Goal: Information Seeking & Learning: Check status

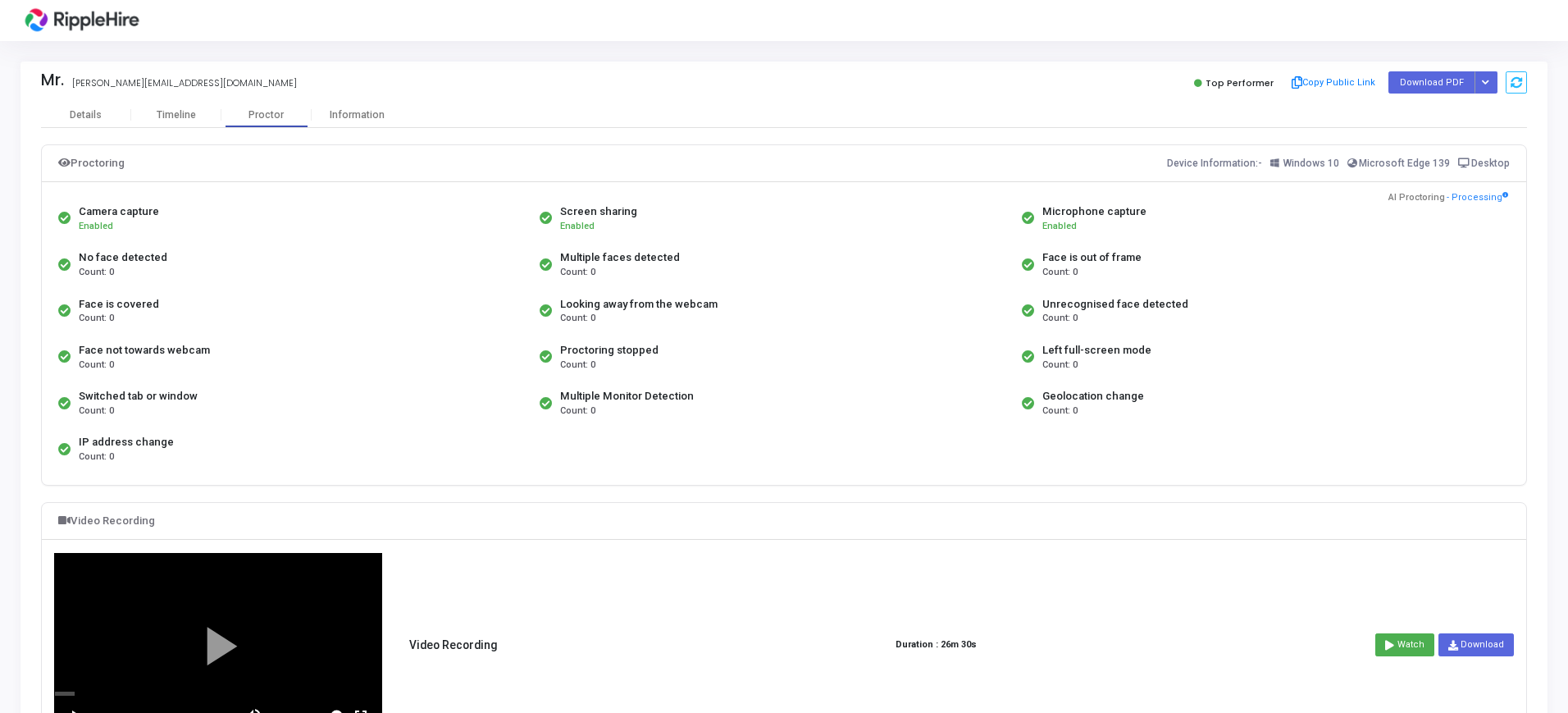
drag, startPoint x: 558, startPoint y: 209, endPoint x: 691, endPoint y: 397, distance: 230.3
click at [691, 397] on div "Camera capture Enabled Screen sharing Enabled Microphone capture Enabled No fac…" at bounding box center [784, 334] width 1460 height 277
click at [977, 376] on div "Proctoring stopped Count: 0" at bounding box center [775, 356] width 481 height 46
drag, startPoint x: 1039, startPoint y: 211, endPoint x: 1162, endPoint y: 366, distance: 197.9
click at [1162, 366] on div "Camera capture Enabled Screen sharing Enabled Microphone capture Enabled No fac…" at bounding box center [784, 334] width 1460 height 277
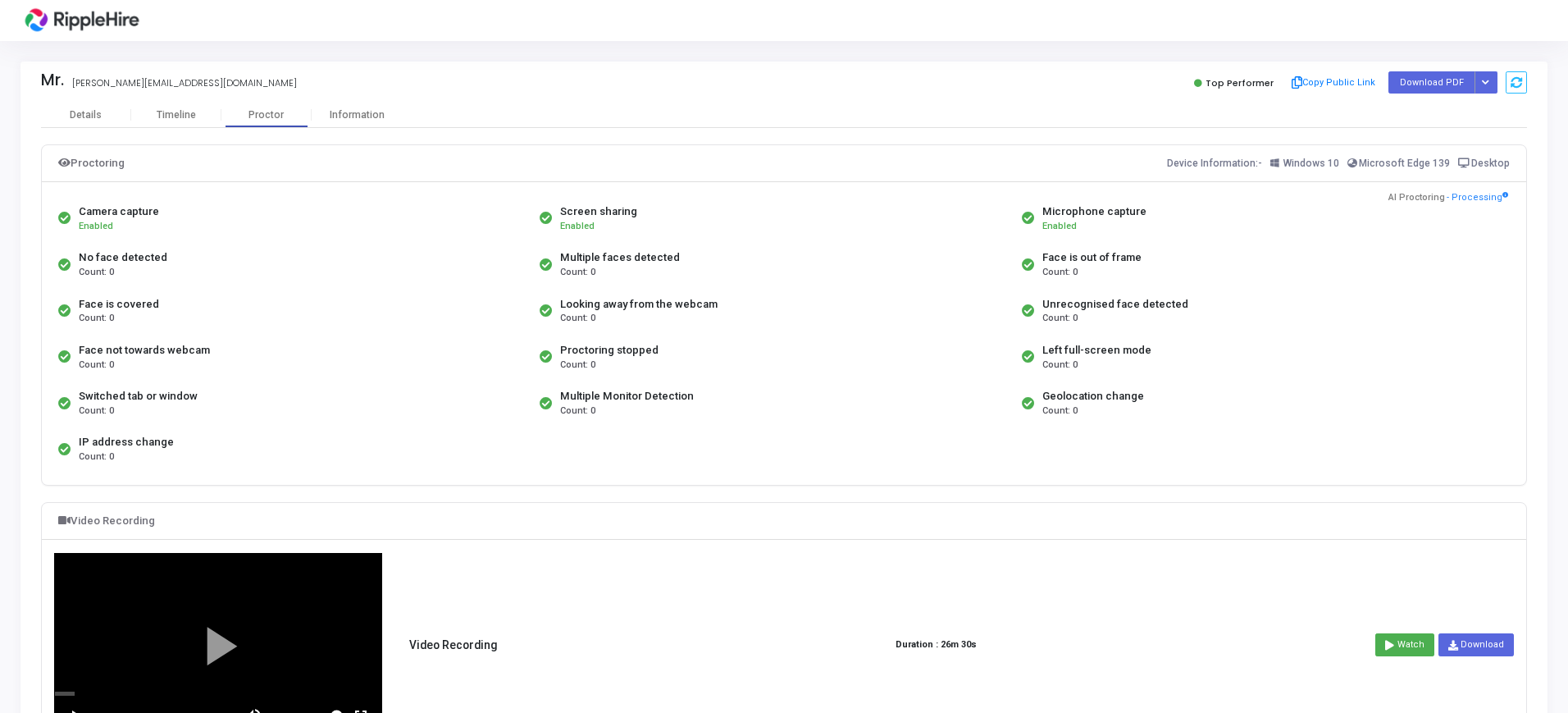
click at [1201, 368] on div "Left full-screen mode Count: 0" at bounding box center [1258, 356] width 481 height 46
drag, startPoint x: 1034, startPoint y: 206, endPoint x: 1185, endPoint y: 424, distance: 265.2
click at [1144, 391] on div "Camera capture Enabled Screen sharing Enabled Microphone capture Enabled No fac…" at bounding box center [784, 334] width 1460 height 277
click at [954, 431] on div "Camera capture Enabled Screen sharing Enabled Microphone capture Enabled No fac…" at bounding box center [784, 334] width 1460 height 277
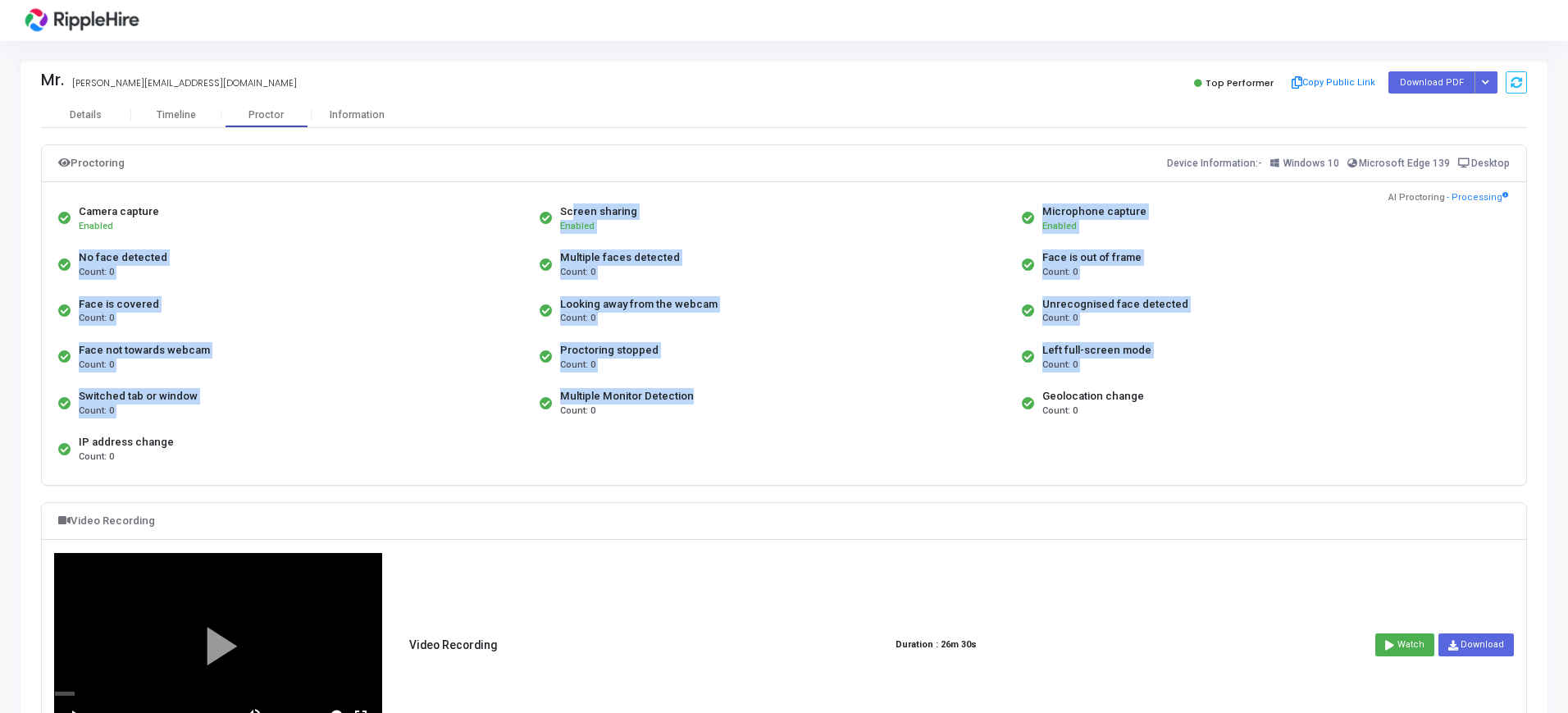
drag, startPoint x: 564, startPoint y: 215, endPoint x: 730, endPoint y: 399, distance: 247.8
click at [692, 393] on div "Camera capture Enabled Screen sharing Enabled Microphone capture Enabled No fac…" at bounding box center [784, 334] width 1460 height 277
click at [800, 370] on div "Proctoring stopped Count: 0" at bounding box center [775, 356] width 481 height 46
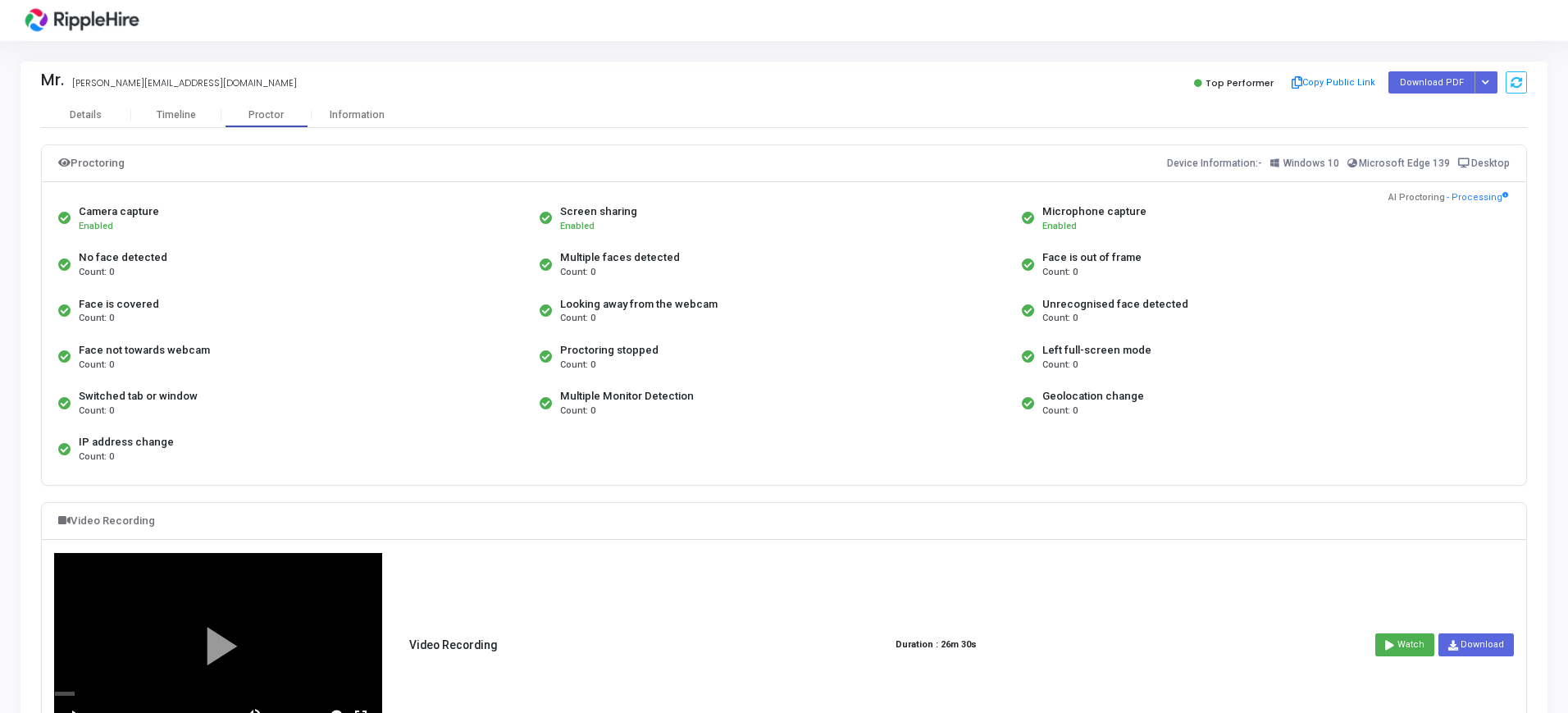
drag, startPoint x: 562, startPoint y: 213, endPoint x: 697, endPoint y: 403, distance: 233.1
click at [697, 403] on div "Camera capture Enabled Screen sharing Enabled Microphone capture Enabled No fac…" at bounding box center [784, 334] width 1460 height 277
click at [695, 402] on div "Multiple Monitor Detection Count: 0" at bounding box center [775, 402] width 481 height 46
drag, startPoint x: 558, startPoint y: 209, endPoint x: 713, endPoint y: 403, distance: 248.3
click at [713, 403] on div "Camera capture Enabled Screen sharing Enabled Microphone capture Enabled No fac…" at bounding box center [784, 334] width 1460 height 277
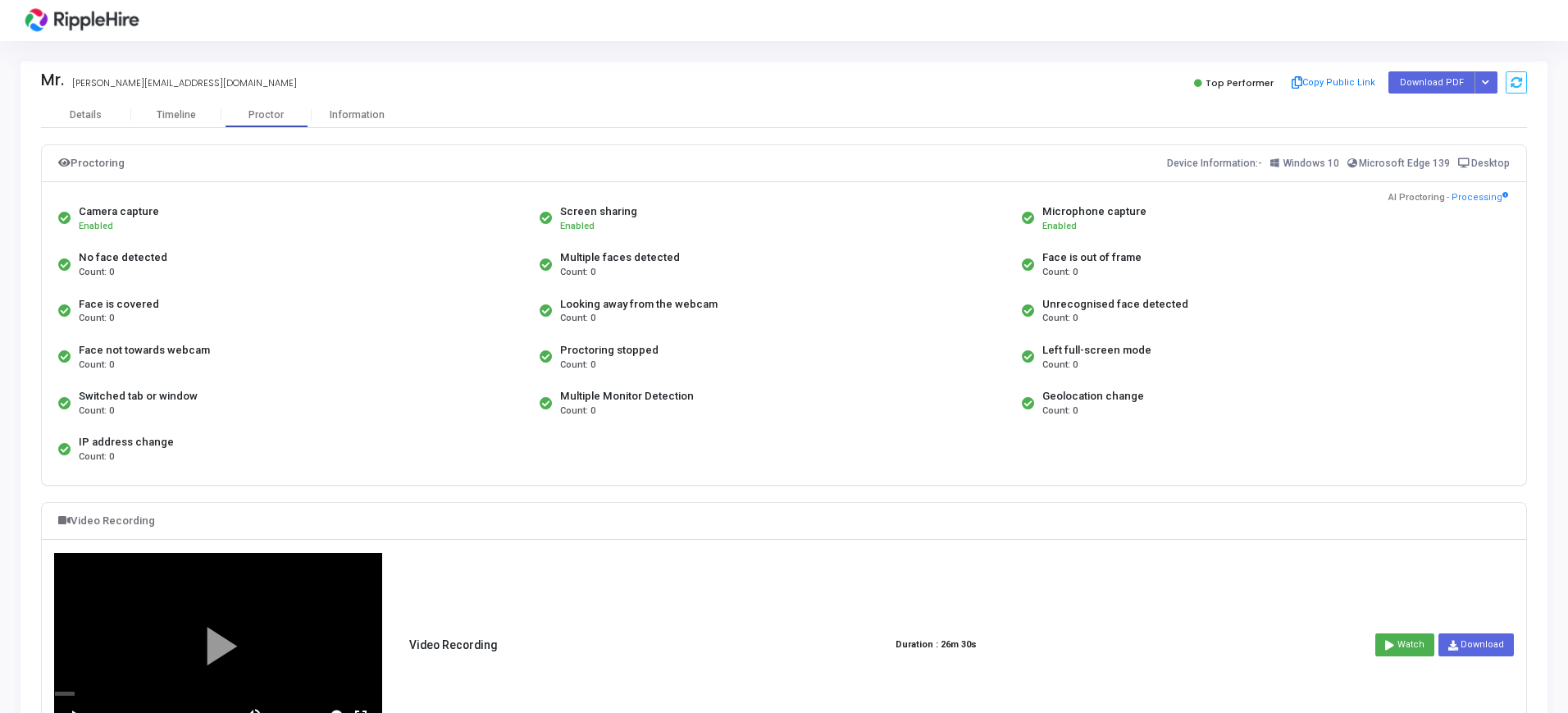
click at [715, 397] on div "Multiple Monitor Detection Count: 0" at bounding box center [775, 402] width 481 height 46
drag, startPoint x: 561, startPoint y: 219, endPoint x: 688, endPoint y: 397, distance: 218.7
click at [688, 397] on div "Camera capture Enabled Screen sharing Enabled Microphone capture Enabled No fac…" at bounding box center [784, 334] width 1460 height 277
click at [706, 393] on div "Multiple Monitor Detection Count: 0" at bounding box center [775, 402] width 481 height 46
drag, startPoint x: 567, startPoint y: 228, endPoint x: 706, endPoint y: 392, distance: 215.0
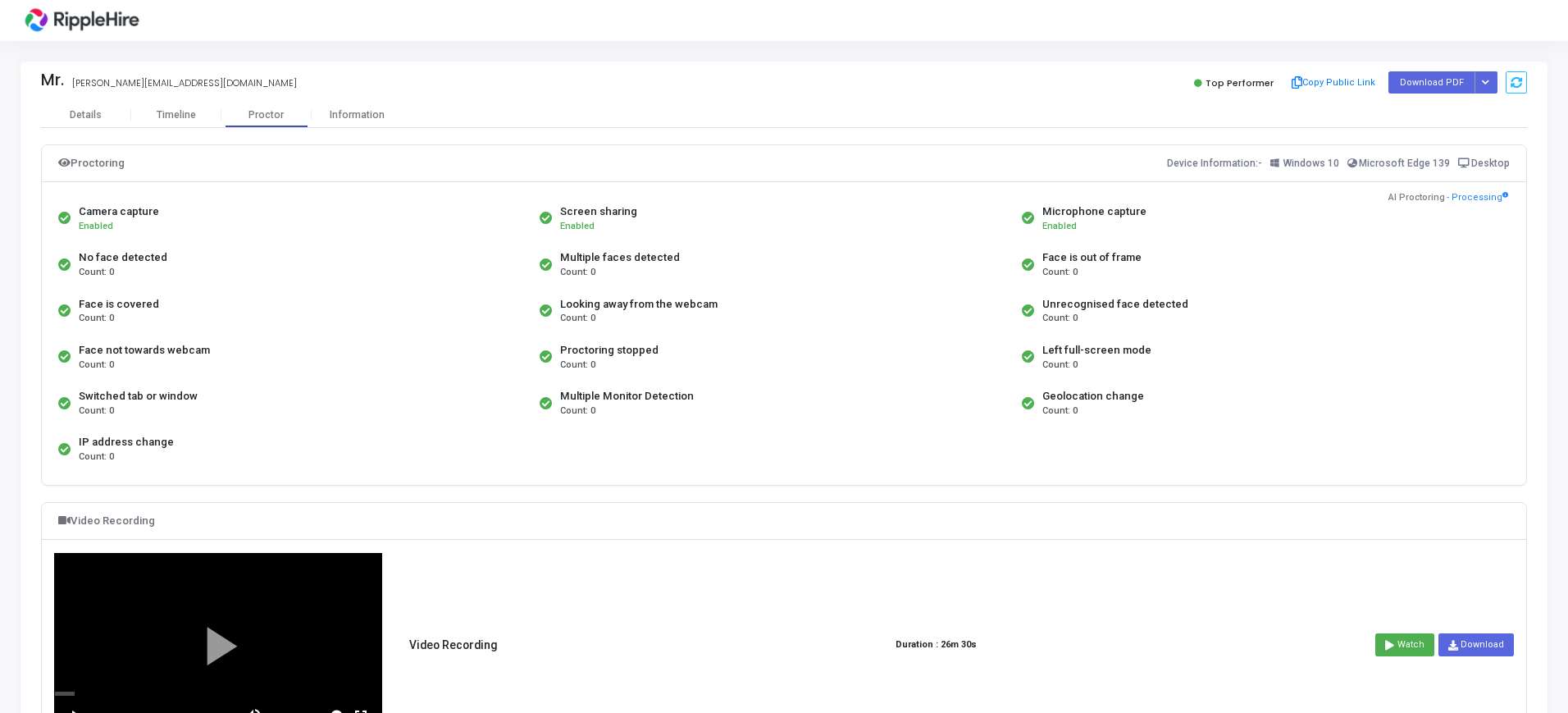
click at [706, 392] on div "Camera capture Enabled Screen sharing Enabled Microphone capture Enabled No fac…" at bounding box center [784, 334] width 1460 height 277
click at [559, 204] on div "Screen sharing Enabled" at bounding box center [775, 218] width 481 height 46
drag, startPoint x: 559, startPoint y: 204, endPoint x: 695, endPoint y: 389, distance: 229.6
click at [695, 389] on div "Camera capture Enabled Screen sharing Enabled Microphone capture Enabled No fac…" at bounding box center [784, 334] width 1460 height 277
click at [552, 206] on div "Screen sharing Enabled" at bounding box center [775, 218] width 481 height 46
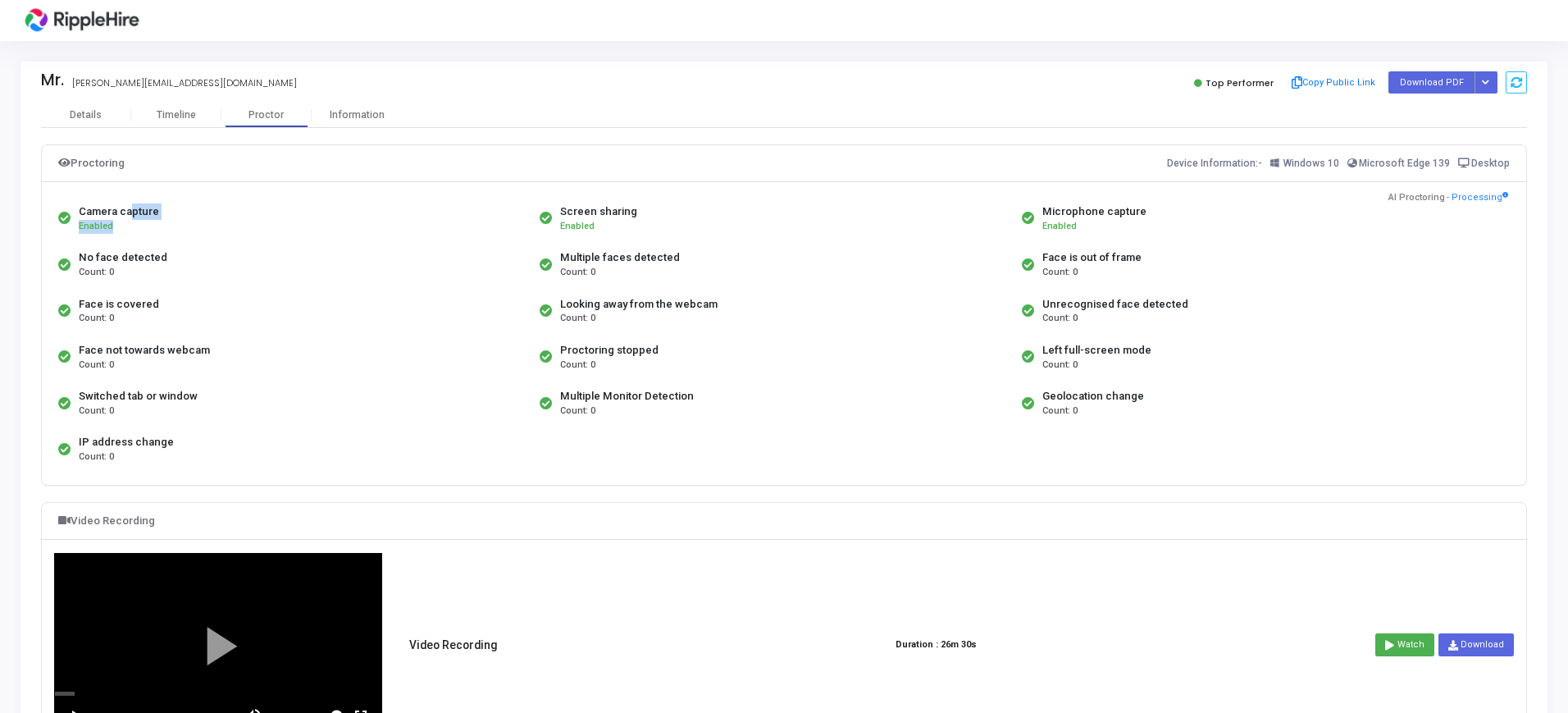
drag, startPoint x: 552, startPoint y: 206, endPoint x: 122, endPoint y: 200, distance: 430.0
click at [122, 200] on div "Camera capture Enabled Screen sharing Enabled Microphone capture Enabled No fac…" at bounding box center [784, 334] width 1460 height 277
click at [74, 208] on div "Camera capture Enabled" at bounding box center [294, 218] width 481 height 46
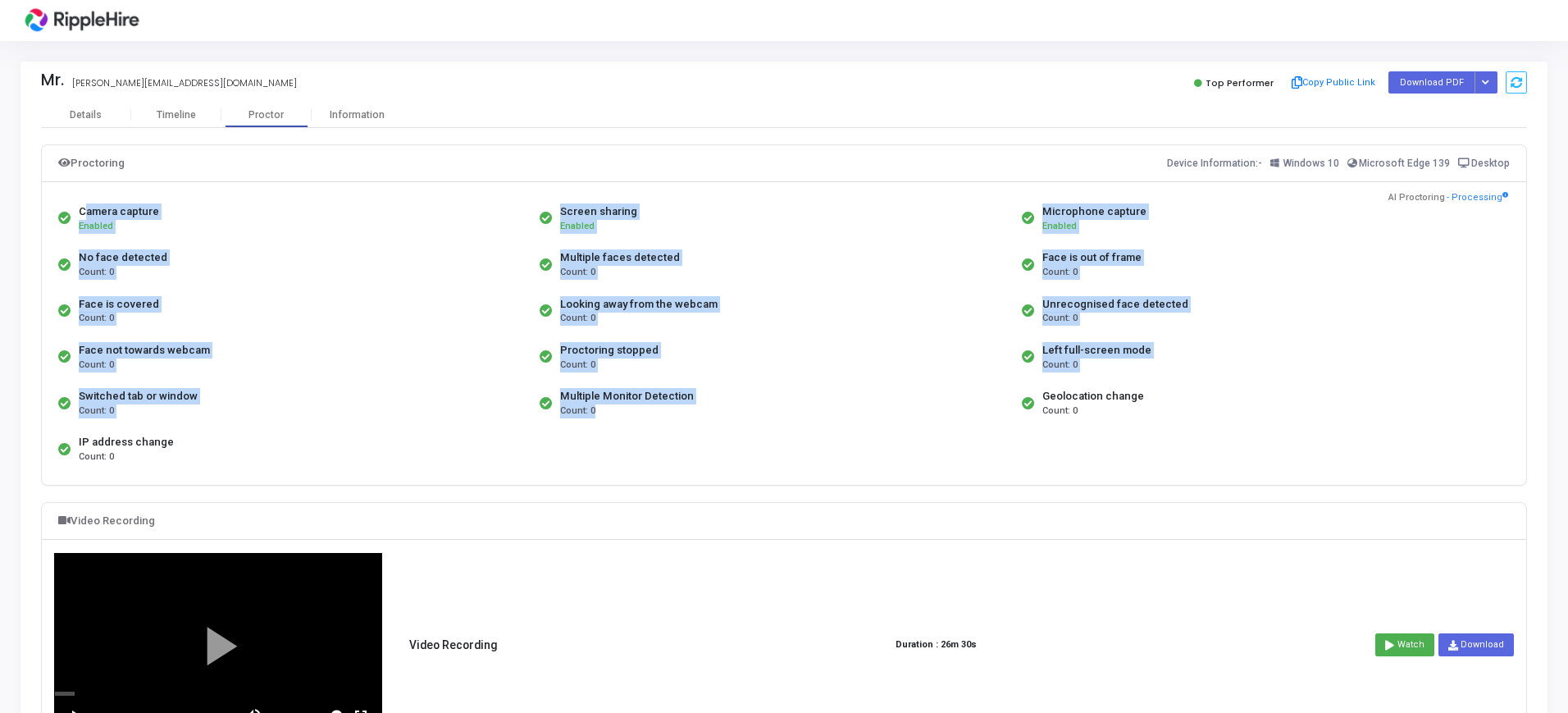
drag, startPoint x: 74, startPoint y: 208, endPoint x: 824, endPoint y: 408, distance: 776.2
click at [824, 408] on div "Camera capture Enabled Screen sharing Enabled Microphone capture Enabled No fac…" at bounding box center [784, 334] width 1460 height 277
click at [454, 296] on div "Face is covered Count: 0" at bounding box center [294, 310] width 481 height 46
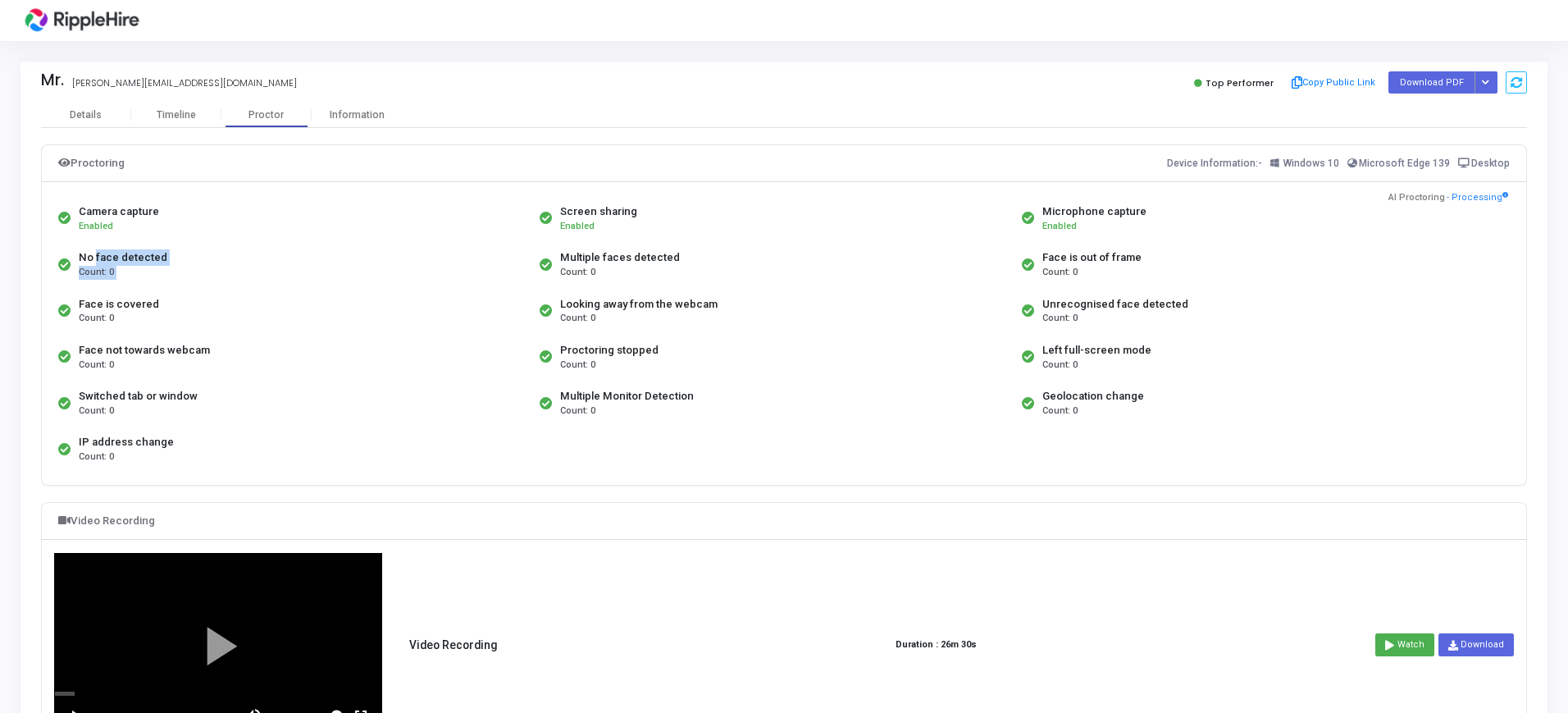
drag, startPoint x: 561, startPoint y: 255, endPoint x: 89, endPoint y: 253, distance: 472.0
click at [89, 253] on div "Camera capture Enabled Screen sharing Enabled Microphone capture Enabled No fac…" at bounding box center [784, 334] width 1460 height 277
drag, startPoint x: 75, startPoint y: 211, endPoint x: 733, endPoint y: 417, distance: 689.5
click at [733, 417] on div "Camera capture Enabled Screen sharing Enabled Microphone capture Enabled No fac…" at bounding box center [784, 334] width 1460 height 277
click at [704, 386] on div "Multiple Monitor Detection Count: 0" at bounding box center [775, 402] width 481 height 46
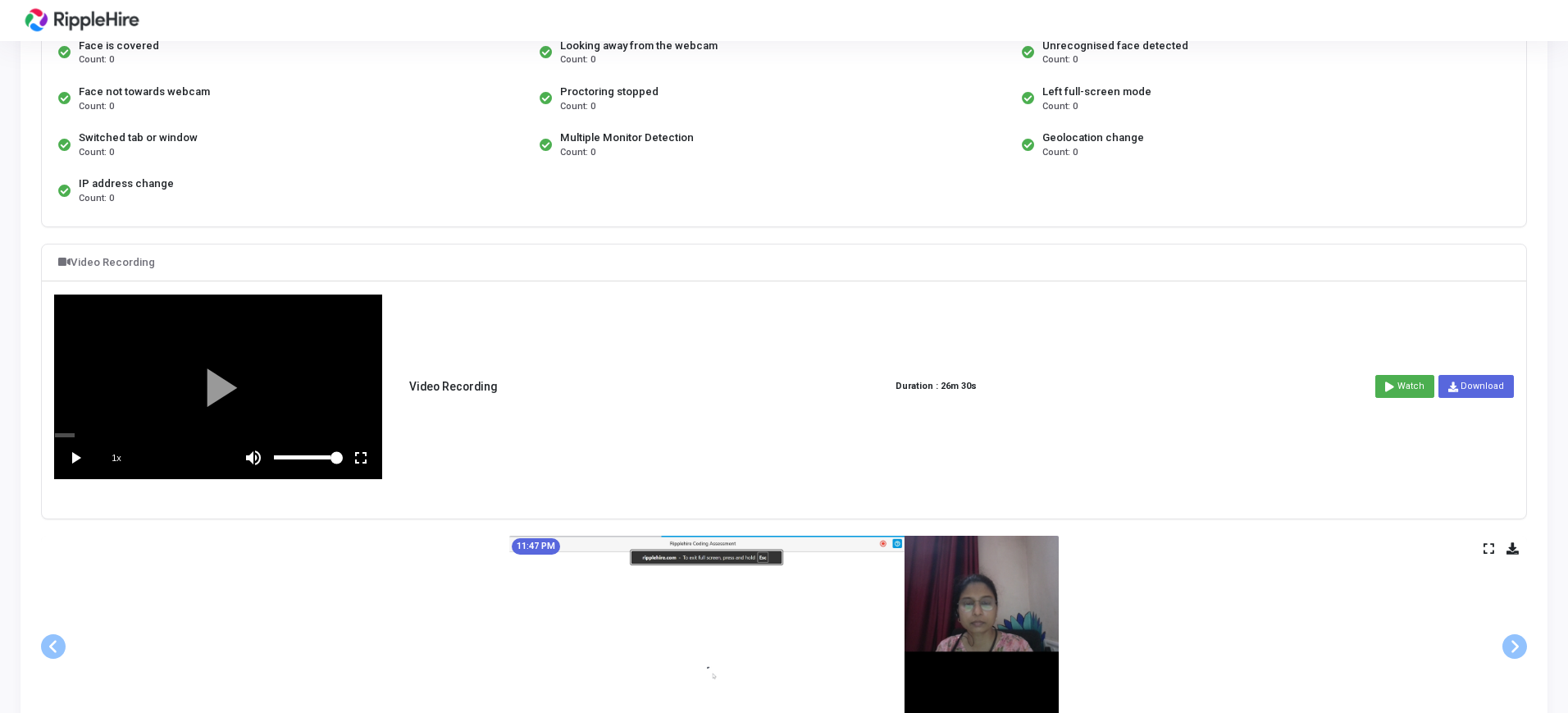
scroll to position [253, 0]
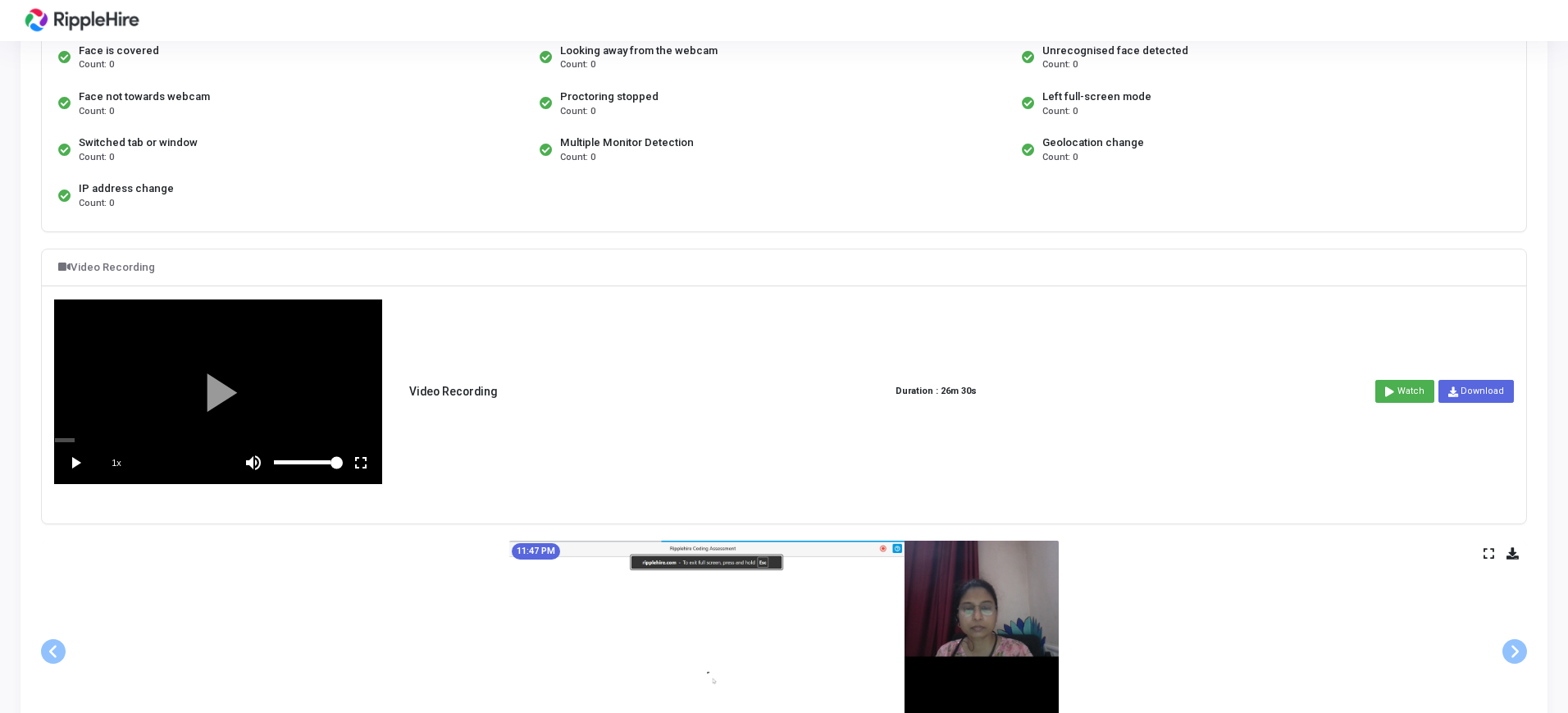
click at [369, 453] on vg-fullscreen at bounding box center [361, 463] width 41 height 41
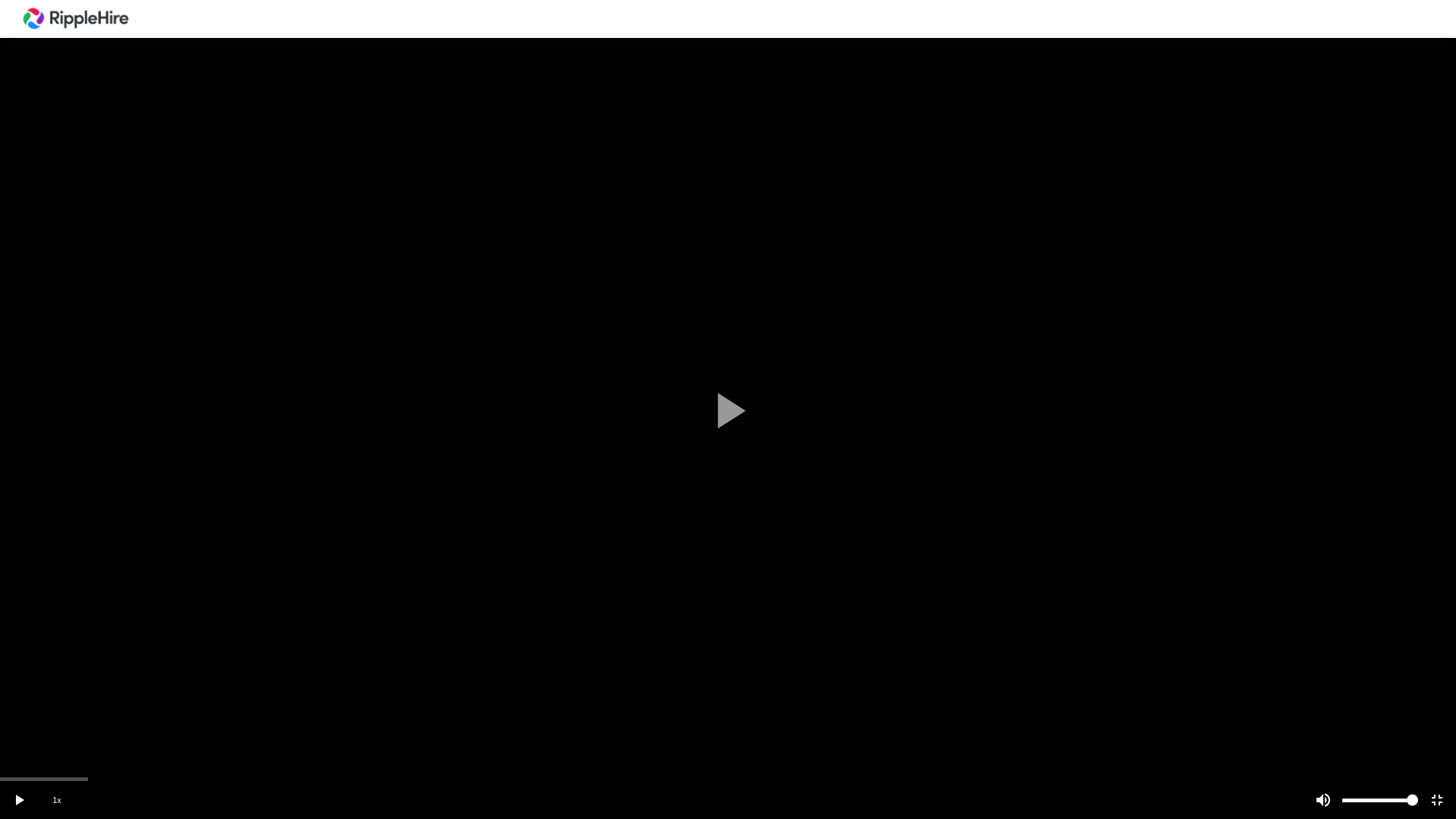
click at [22, 658] on vg-play-pause at bounding box center [19, 800] width 38 height 38
click at [92, 658] on div at bounding box center [728, 410] width 1456 height 819
click at [89, 658] on div at bounding box center [728, 410] width 1456 height 819
click at [54, 658] on div "scrub bar" at bounding box center [728, 779] width 1456 height 3
click at [1318, 658] on vg-mute at bounding box center [1323, 800] width 38 height 38
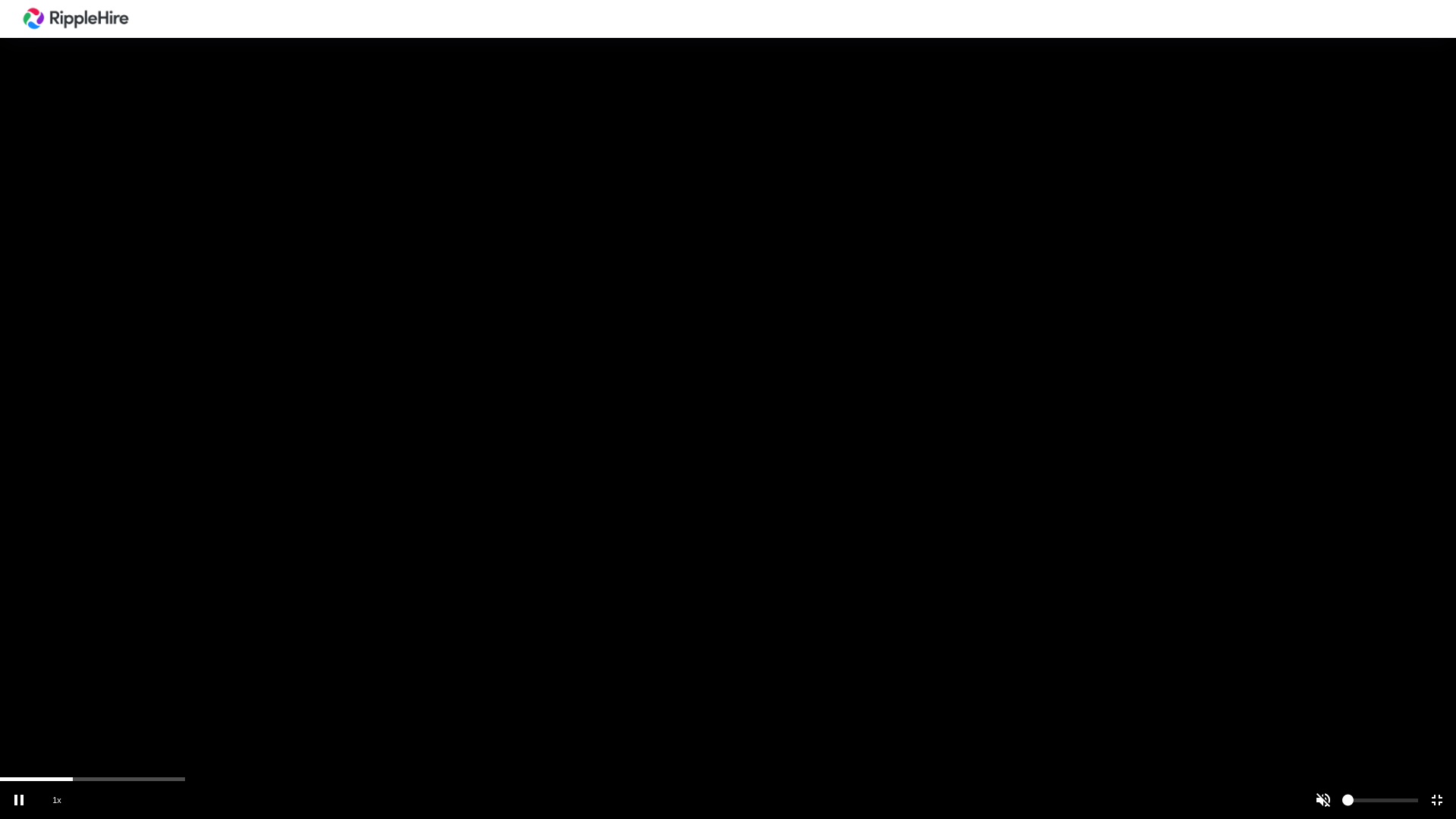
drag, startPoint x: 157, startPoint y: 774, endPoint x: 184, endPoint y: 776, distance: 27.1
click at [184, 658] on div at bounding box center [728, 410] width 1456 height 819
click at [173, 658] on div "scrub bar" at bounding box center [728, 779] width 1456 height 3
click at [144, 658] on div "scrub bar" at bounding box center [690, 800] width 1122 height 38
click at [135, 658] on div "scrub bar" at bounding box center [690, 800] width 1122 height 38
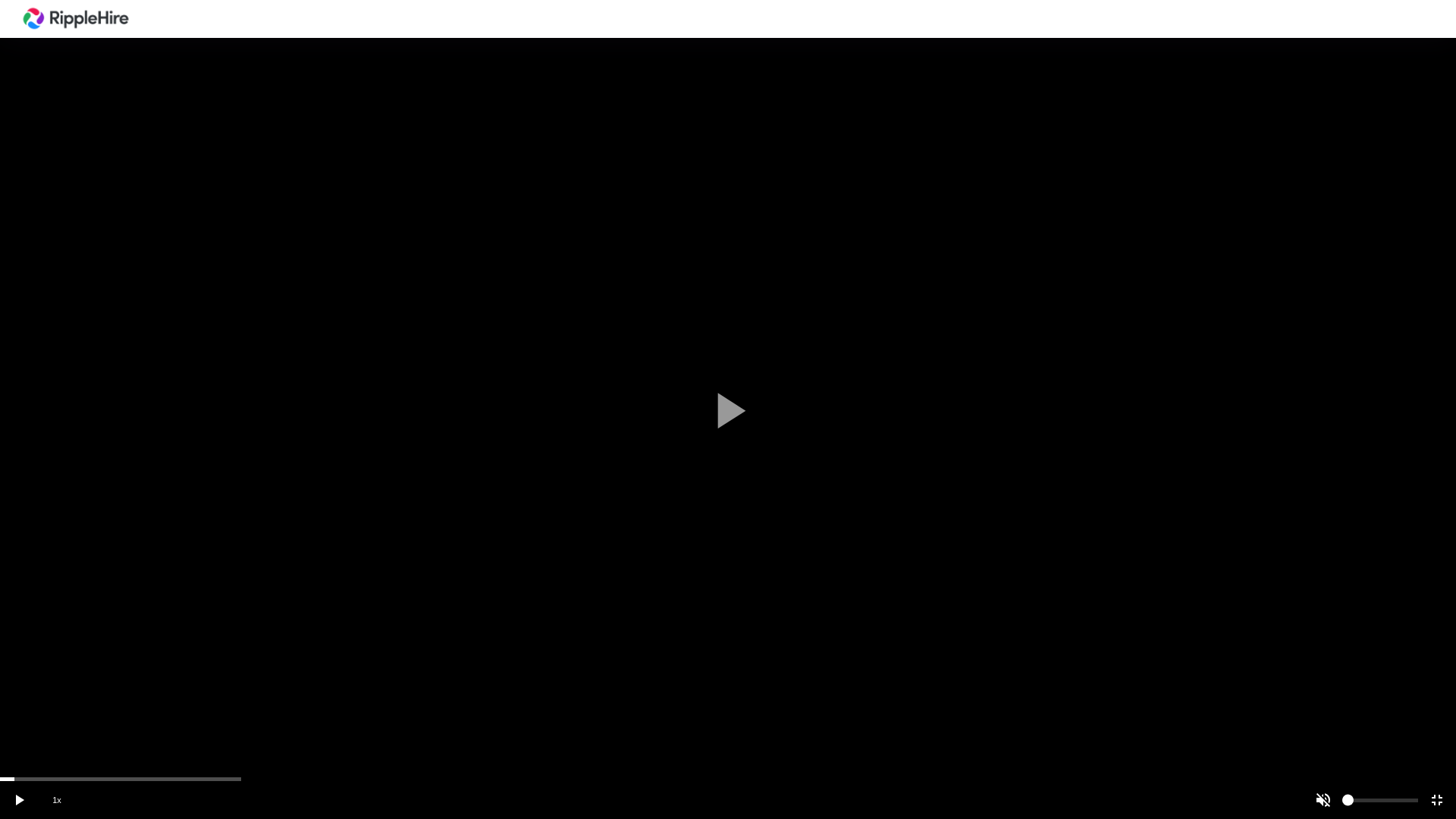
click at [118, 658] on vg-controls "1x" at bounding box center [728, 800] width 1456 height 38
click at [118, 658] on div "scrub bar" at bounding box center [728, 779] width 1456 height 3
click at [177, 658] on div "scrub bar" at bounding box center [728, 779] width 1456 height 3
click at [23, 658] on vg-play-pause at bounding box center [19, 800] width 38 height 38
click at [227, 658] on div "scrub bar" at bounding box center [728, 779] width 1456 height 3
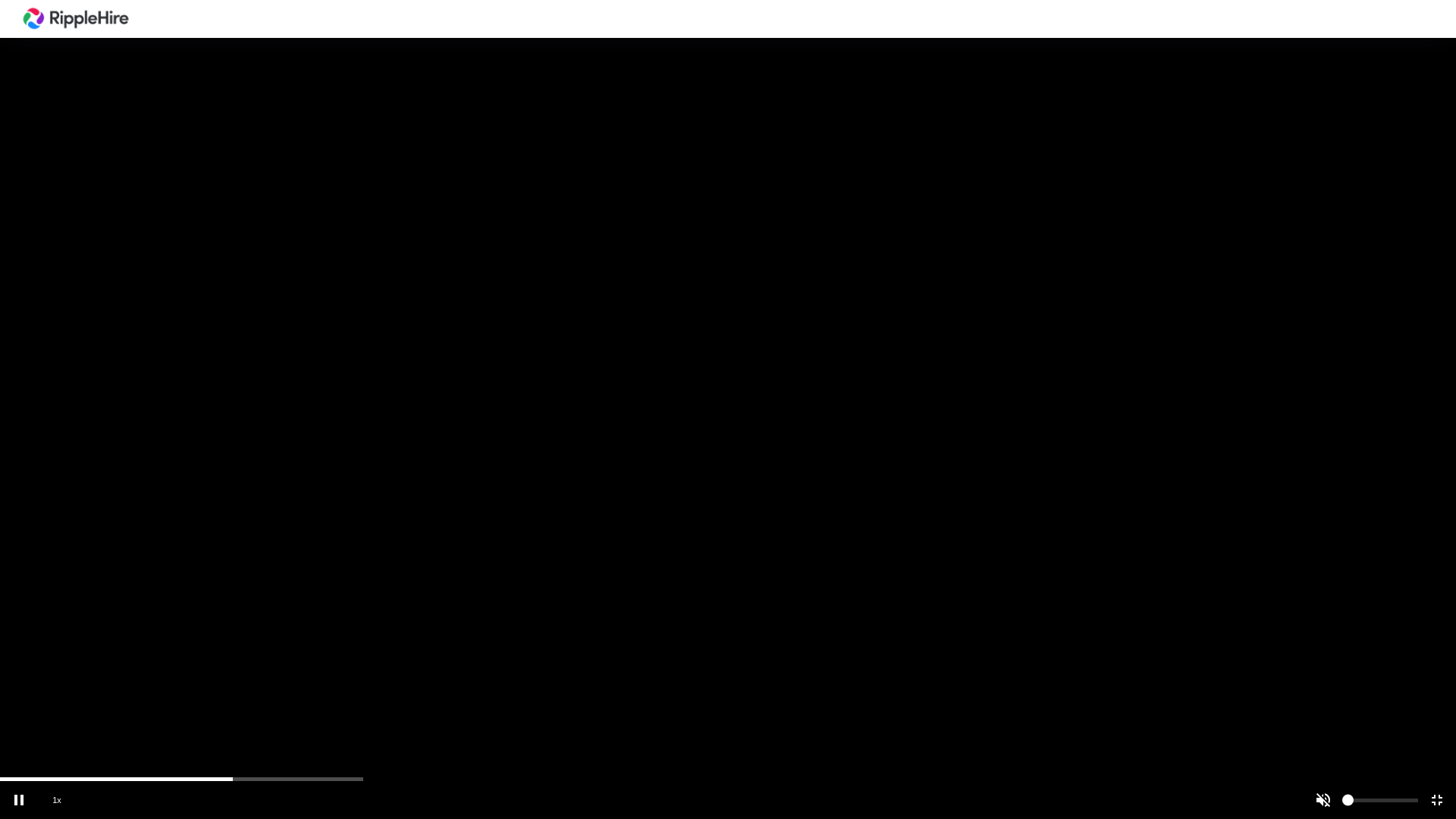
click at [335, 658] on div "scrub bar" at bounding box center [728, 779] width 1456 height 3
click at [337, 658] on div "scrub bar" at bounding box center [728, 779] width 1456 height 3
click at [559, 658] on div "scrub bar" at bounding box center [728, 779] width 1456 height 3
click at [567, 658] on div at bounding box center [728, 410] width 1456 height 819
click at [749, 658] on div at bounding box center [728, 410] width 1456 height 819
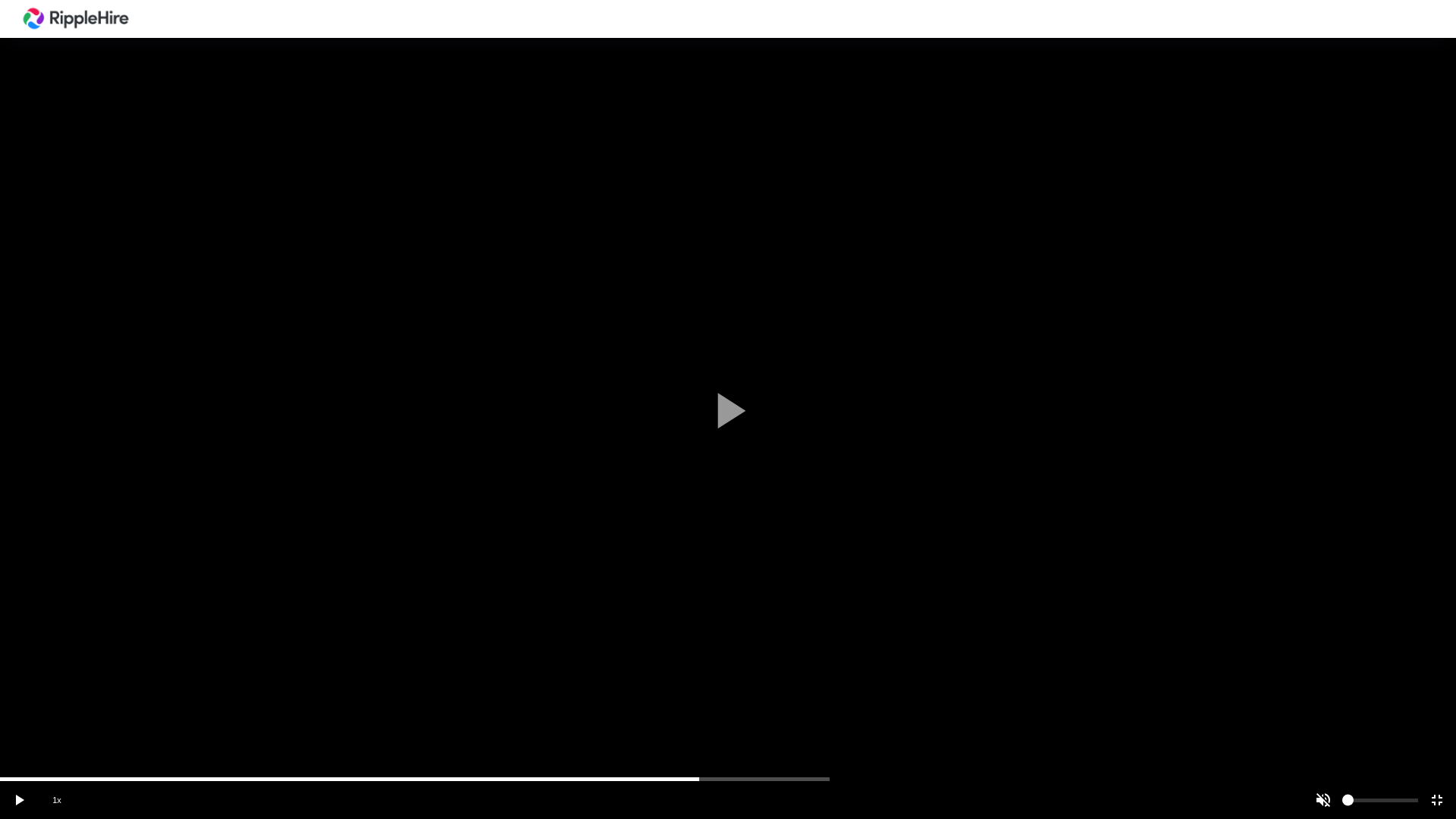
click at [752, 658] on div "scrub bar" at bounding box center [728, 779] width 1456 height 3
click at [789, 658] on div at bounding box center [728, 410] width 1456 height 819
click at [791, 658] on div "scrub bar" at bounding box center [728, 779] width 1456 height 3
click at [820, 658] on div "scrub bar" at bounding box center [728, 779] width 1456 height 3
click at [833, 658] on div at bounding box center [728, 410] width 1456 height 819
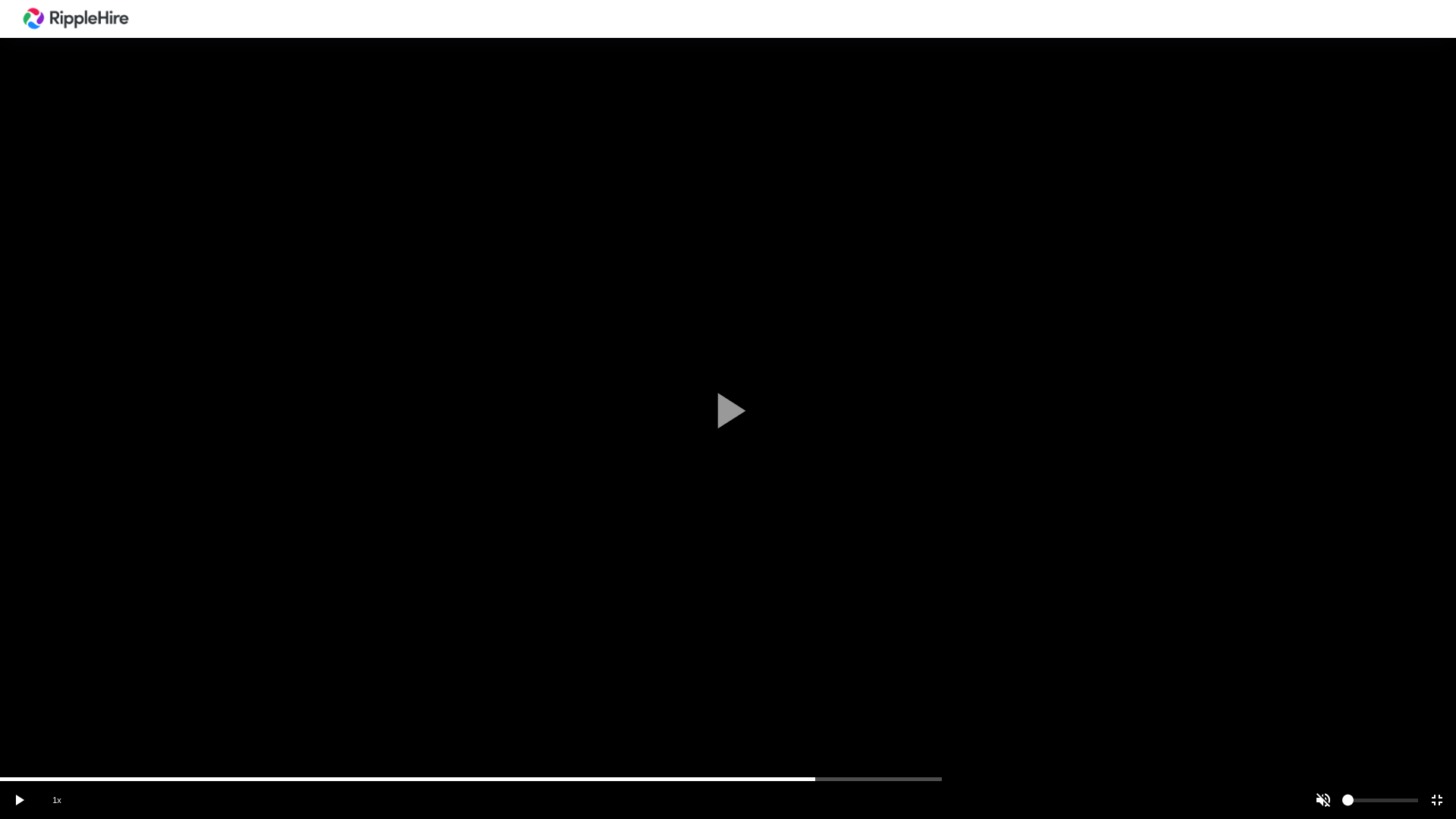
click at [835, 658] on div "scrub bar" at bounding box center [728, 779] width 1456 height 3
click at [860, 658] on div "scrub bar" at bounding box center [728, 779] width 1456 height 3
click at [22, 658] on vg-play-pause at bounding box center [19, 800] width 38 height 38
click at [923, 658] on div "scrub bar" at bounding box center [728, 779] width 1456 height 3
click at [980, 658] on div "scrub bar" at bounding box center [728, 779] width 1456 height 3
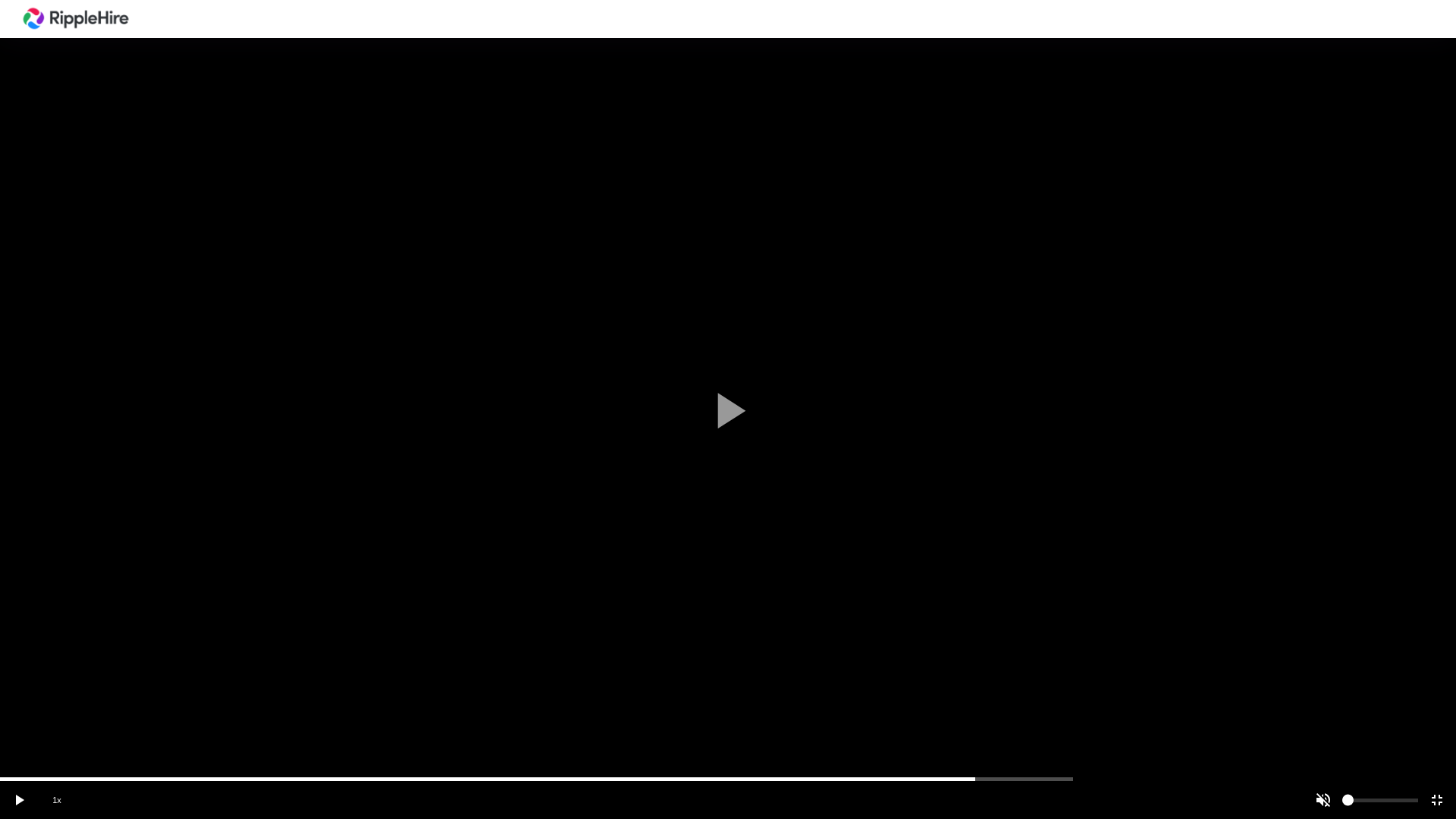
click at [1039, 658] on div "scrub bar" at bounding box center [690, 800] width 1122 height 38
click at [1040, 658] on div "scrub bar" at bounding box center [690, 800] width 1122 height 38
click at [1040, 658] on div at bounding box center [728, 410] width 1456 height 819
click at [22, 658] on vg-play-pause at bounding box center [19, 800] width 38 height 38
click at [1218, 658] on div "scrub bar" at bounding box center [690, 800] width 1122 height 38
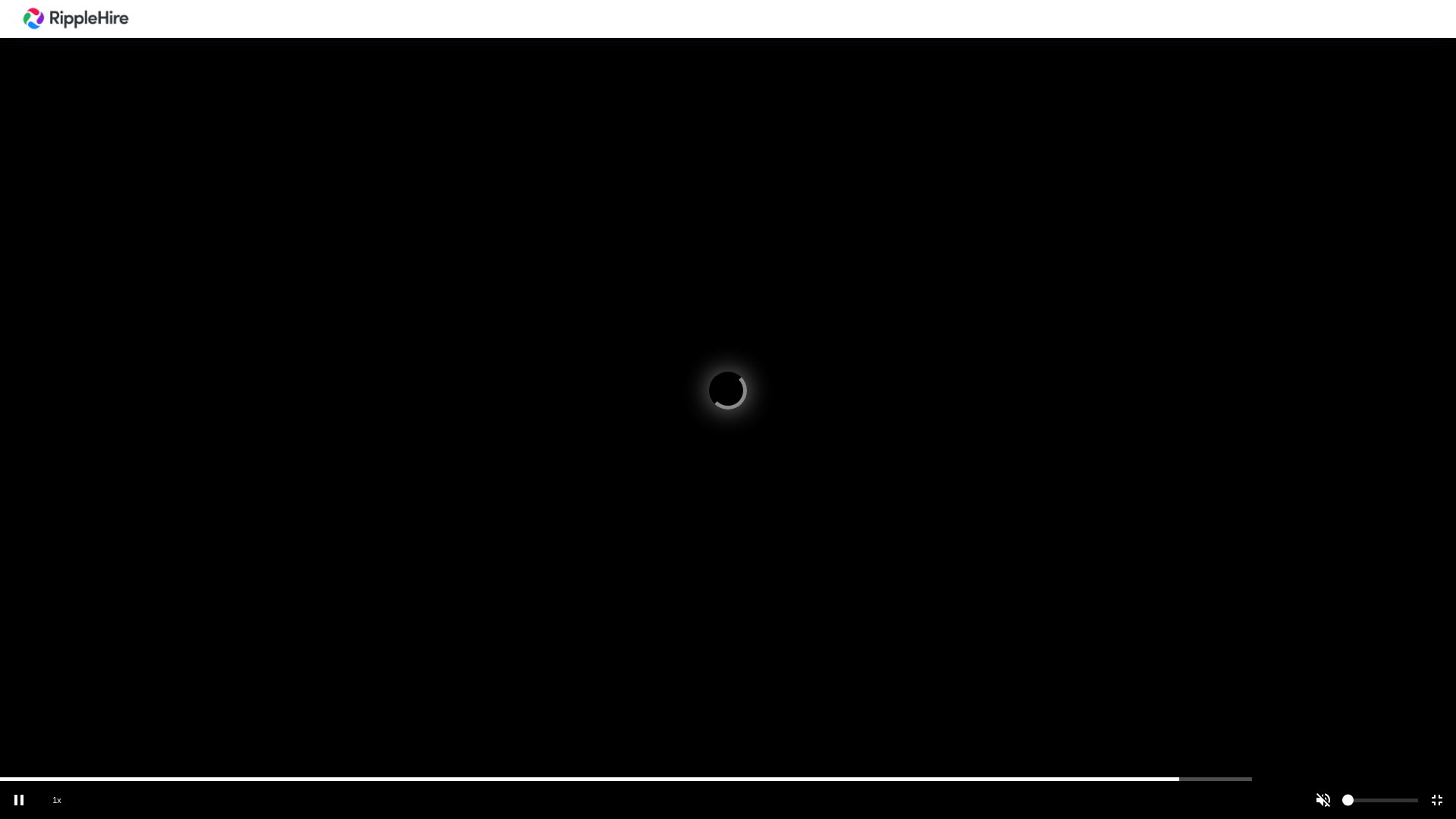
click at [1218, 658] on div "scrub bar" at bounding box center [690, 800] width 1122 height 38
click at [1221, 658] on div at bounding box center [728, 410] width 1456 height 819
click at [1127, 658] on div "scrub bar" at bounding box center [728, 779] width 1456 height 3
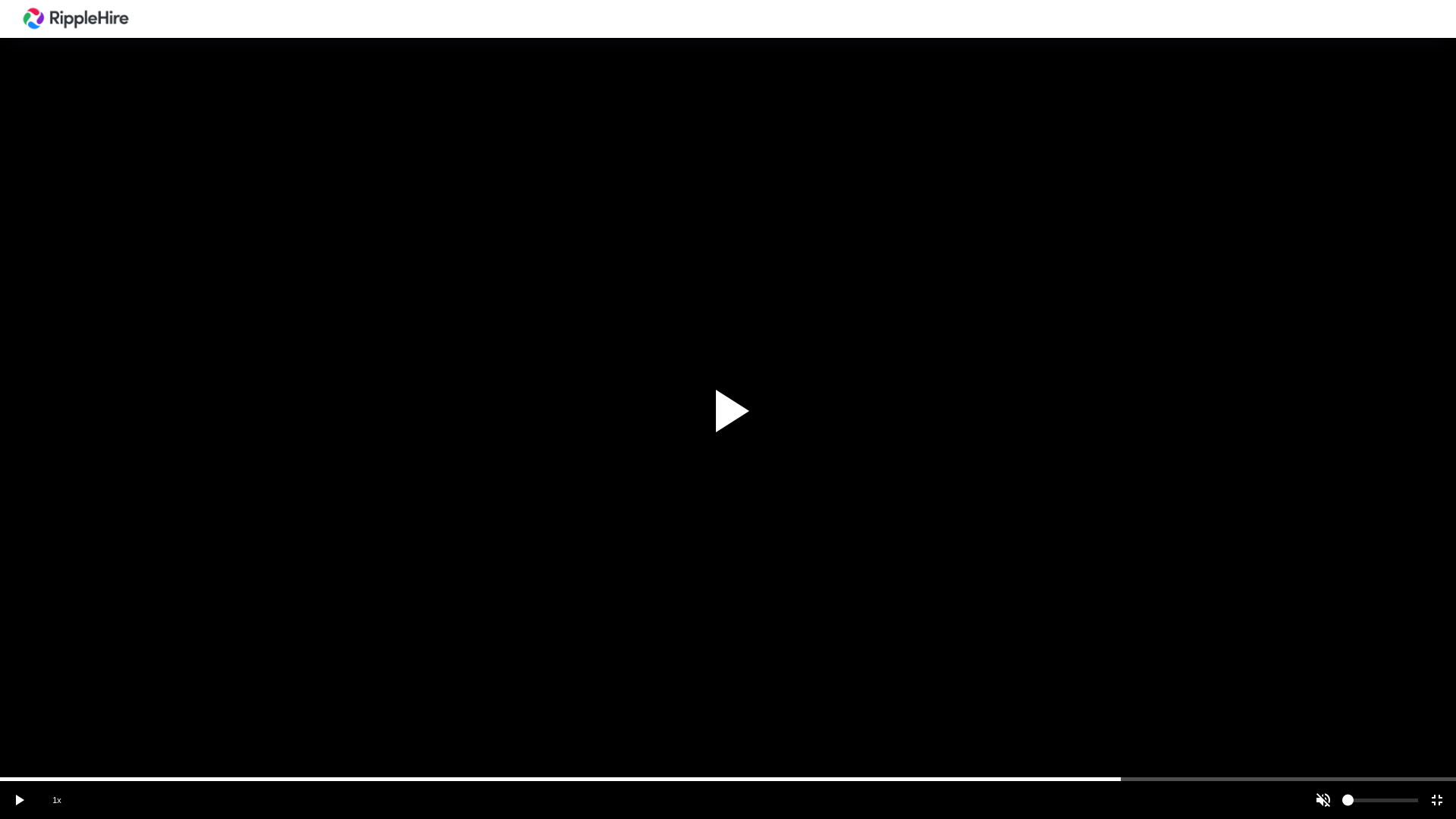
drag, startPoint x: 1124, startPoint y: 776, endPoint x: 1360, endPoint y: 774, distance: 236.0
click at [1360, 658] on div at bounding box center [728, 410] width 1456 height 819
click at [1377, 658] on div at bounding box center [728, 410] width 1456 height 819
click at [1388, 658] on div at bounding box center [728, 410] width 1456 height 819
click at [1374, 658] on div "scrub bar" at bounding box center [728, 779] width 1456 height 3
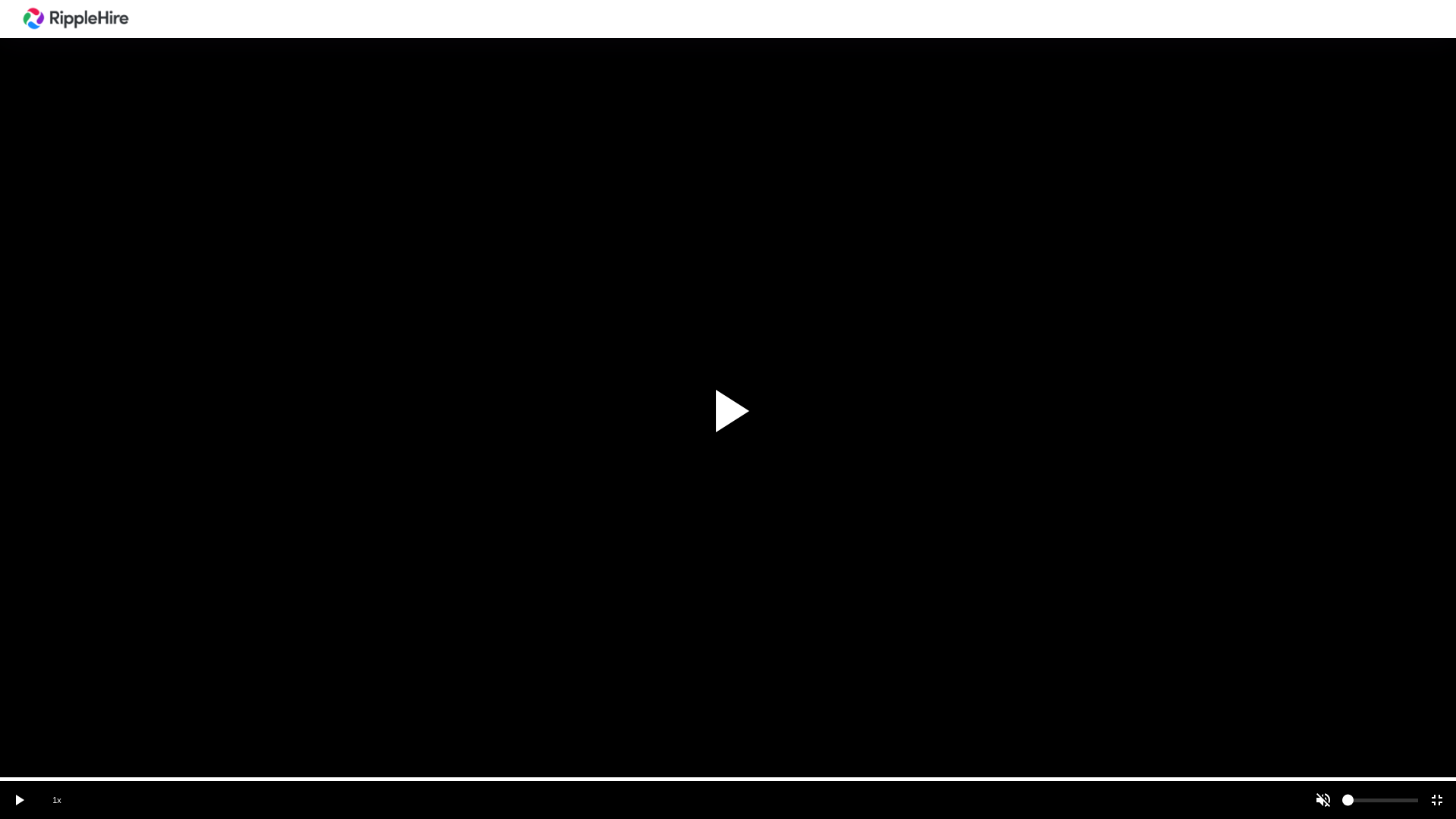
click at [1384, 658] on div at bounding box center [728, 410] width 1456 height 819
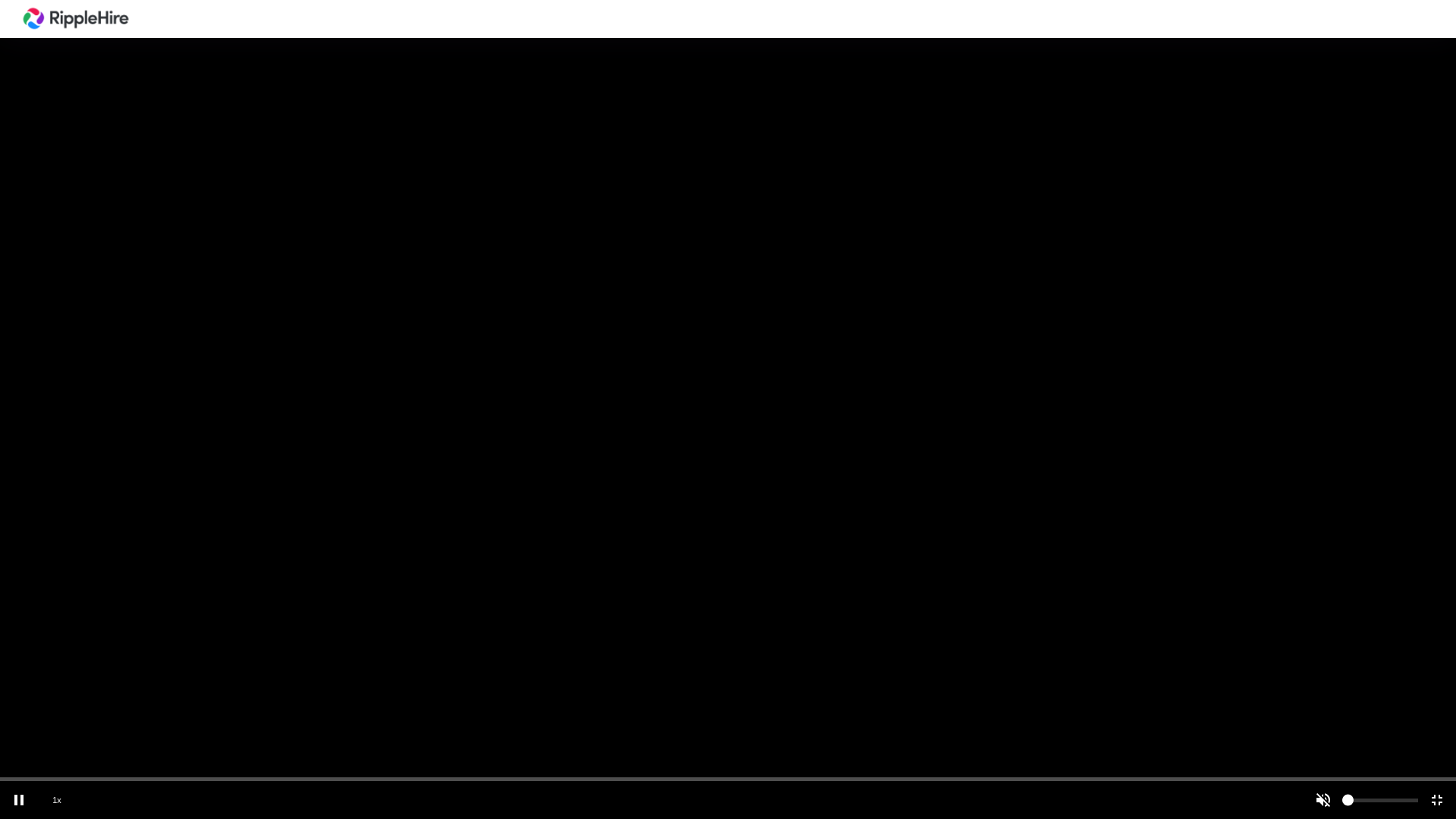
click at [1381, 658] on div "scrub bar" at bounding box center [728, 779] width 1456 height 3
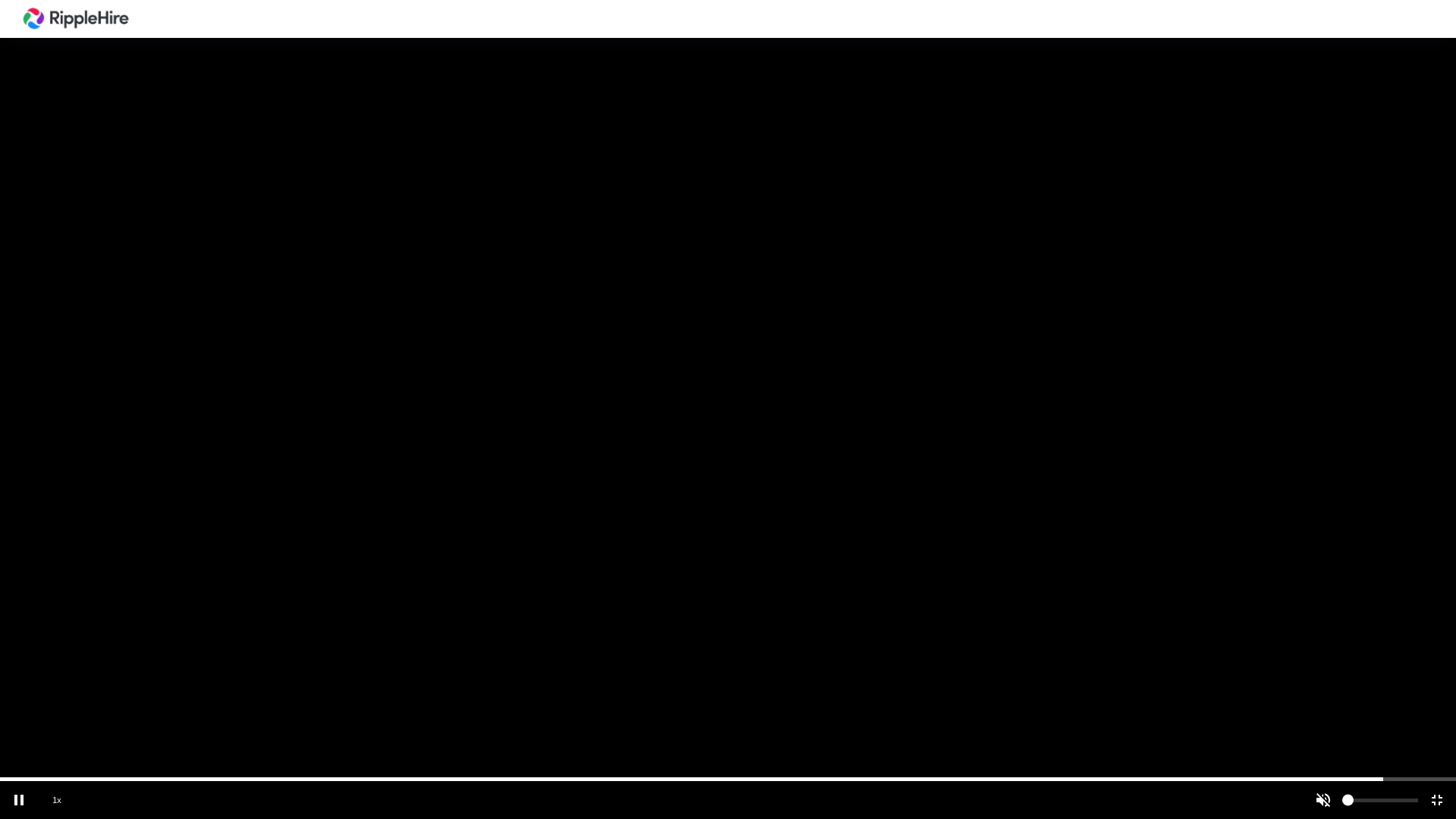
click at [1357, 658] on div "volume level" at bounding box center [1380, 800] width 76 height 38
click at [1356, 658] on div at bounding box center [728, 410] width 1456 height 819
click at [1327, 658] on vg-mute at bounding box center [1323, 800] width 38 height 38
click at [1329, 658] on div at bounding box center [728, 410] width 1456 height 819
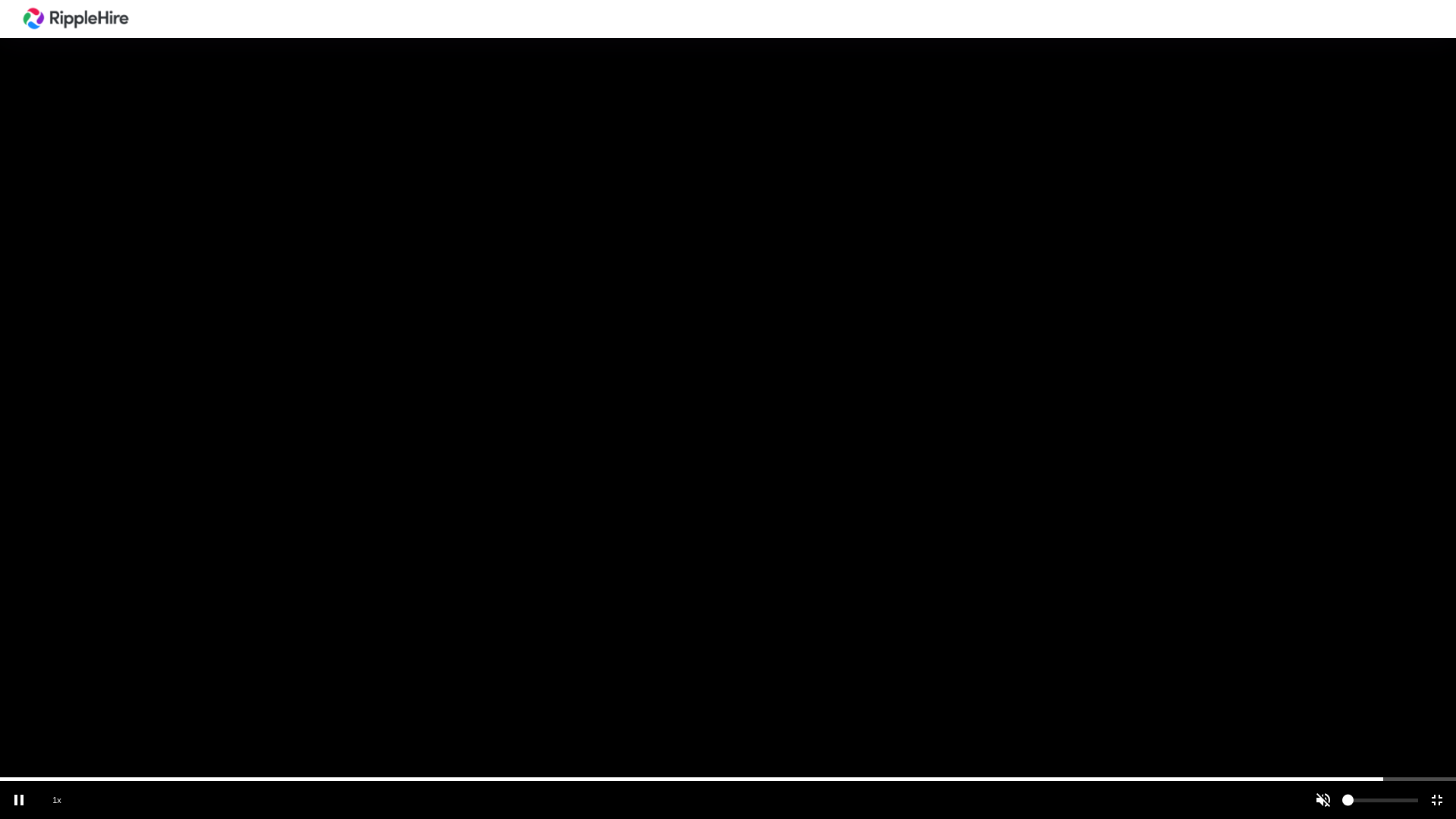
click at [1319, 658] on div at bounding box center [728, 410] width 1456 height 819
click at [1392, 658] on div at bounding box center [728, 410] width 1456 height 819
click at [1345, 658] on div "scrub bar" at bounding box center [728, 779] width 1456 height 3
click at [1339, 658] on div "scrub bar" at bounding box center [728, 779] width 1456 height 3
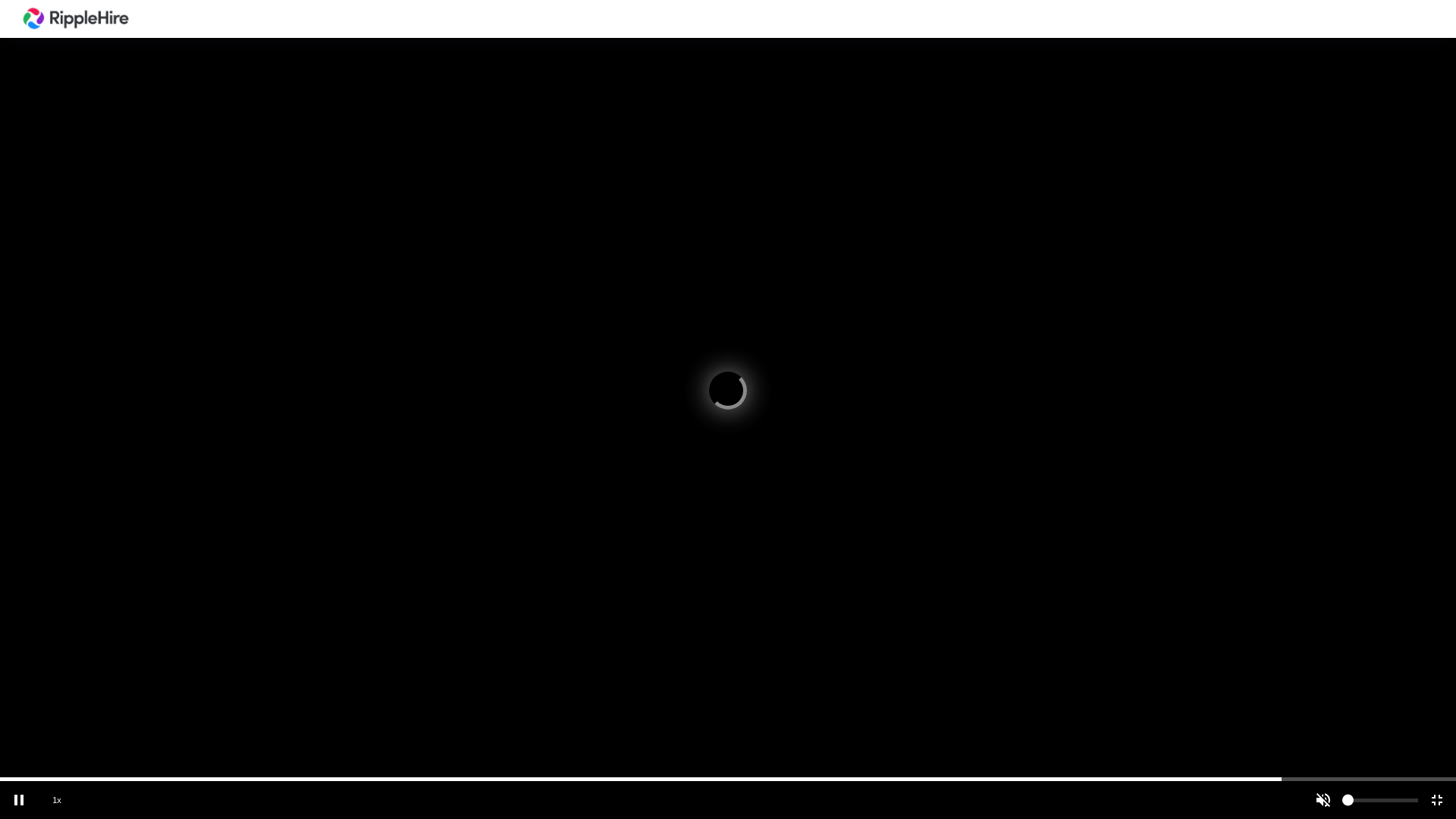
drag, startPoint x: 1339, startPoint y: 777, endPoint x: 1278, endPoint y: 781, distance: 61.1
click at [1278, 658] on vg-player "1x" at bounding box center [728, 410] width 1456 height 819
click at [24, 658] on vg-play-pause at bounding box center [19, 800] width 38 height 38
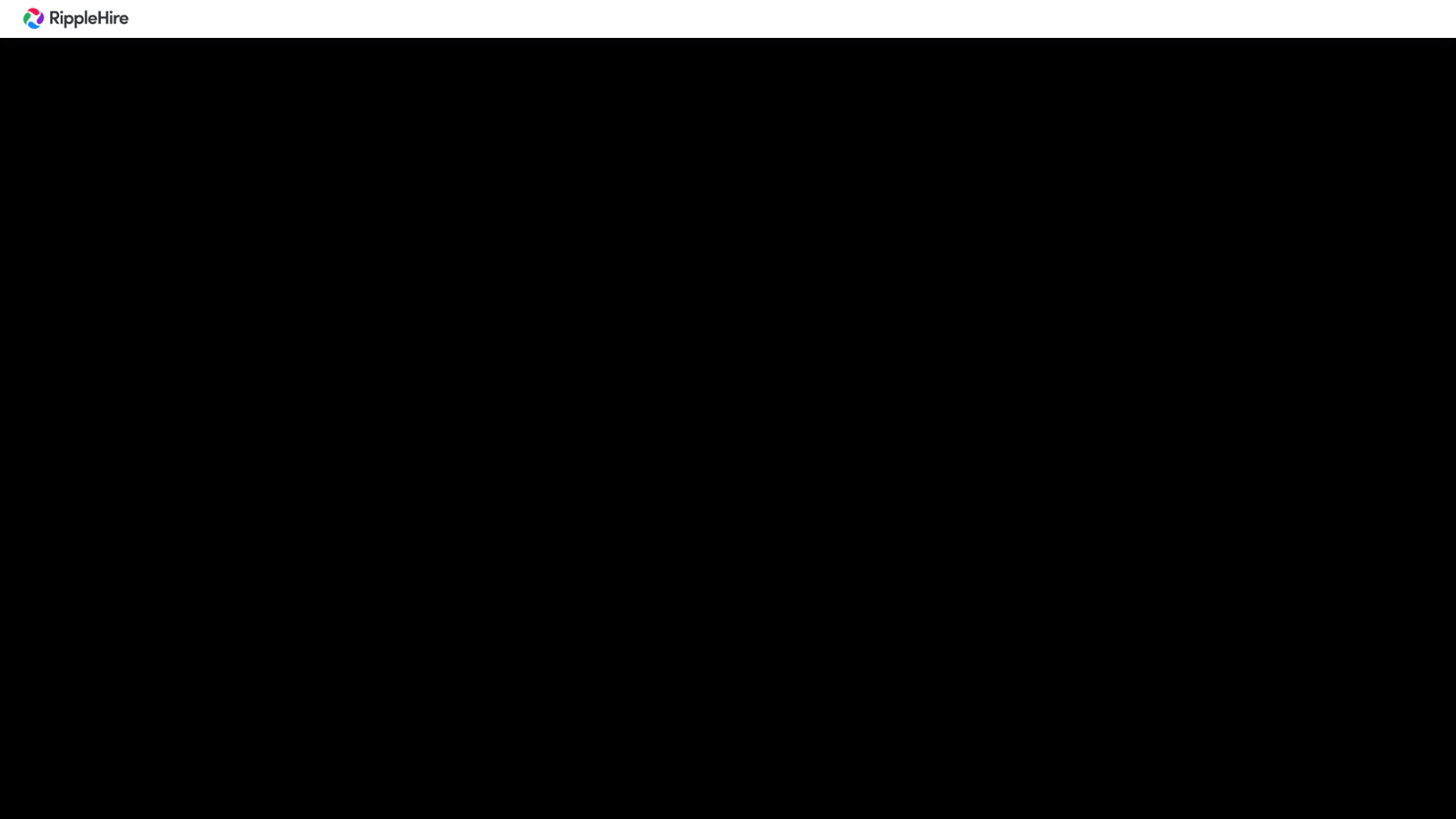
click at [1343, 658] on div at bounding box center [728, 410] width 1456 height 819
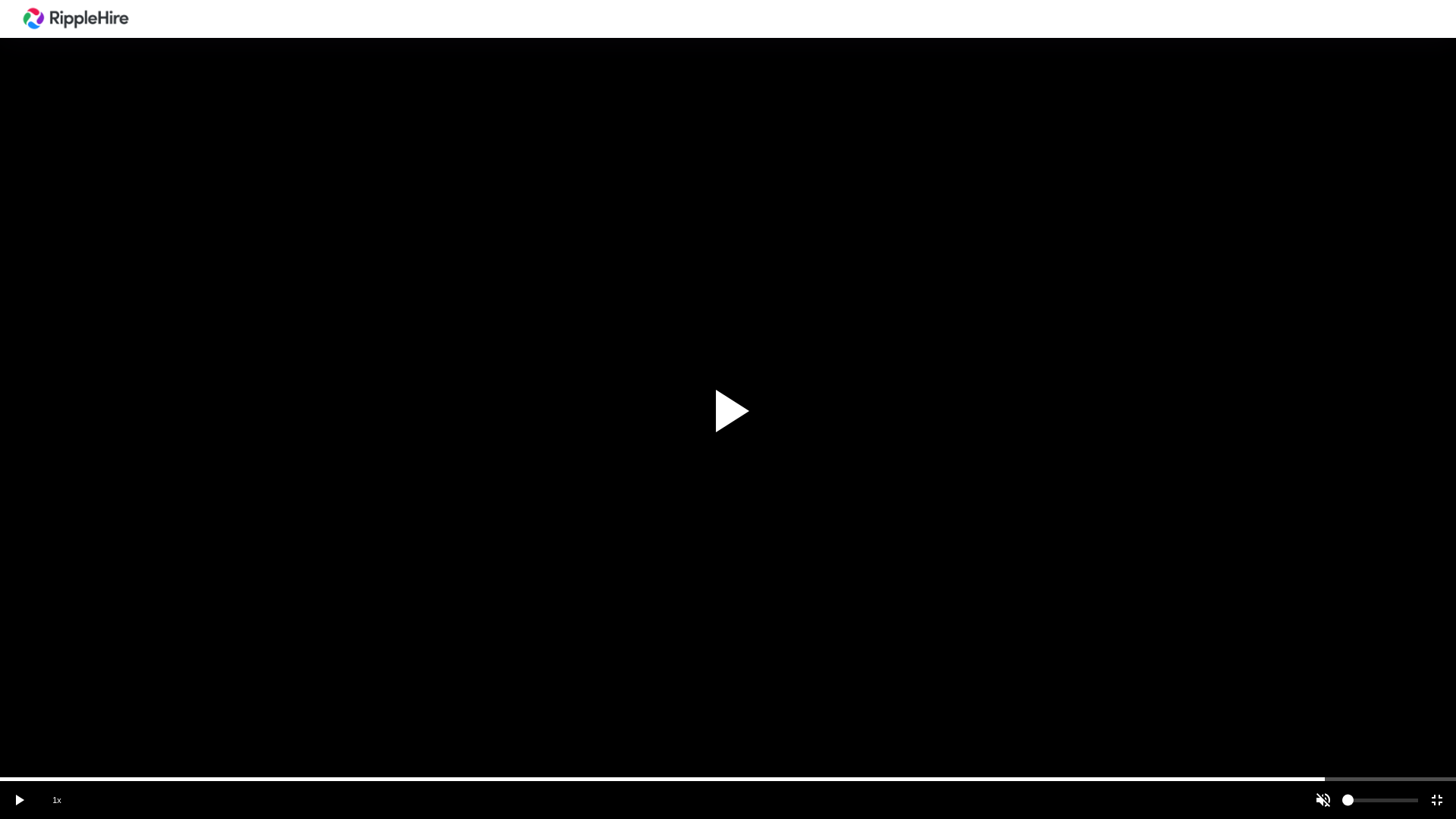
click at [1354, 658] on div at bounding box center [728, 410] width 1456 height 819
click at [1354, 658] on div "volume level" at bounding box center [1380, 800] width 76 height 38
click at [1353, 658] on div "scrub bar" at bounding box center [728, 779] width 1456 height 3
click at [1323, 658] on vg-mute at bounding box center [1323, 800] width 38 height 38
click at [1365, 658] on div at bounding box center [728, 410] width 1456 height 819
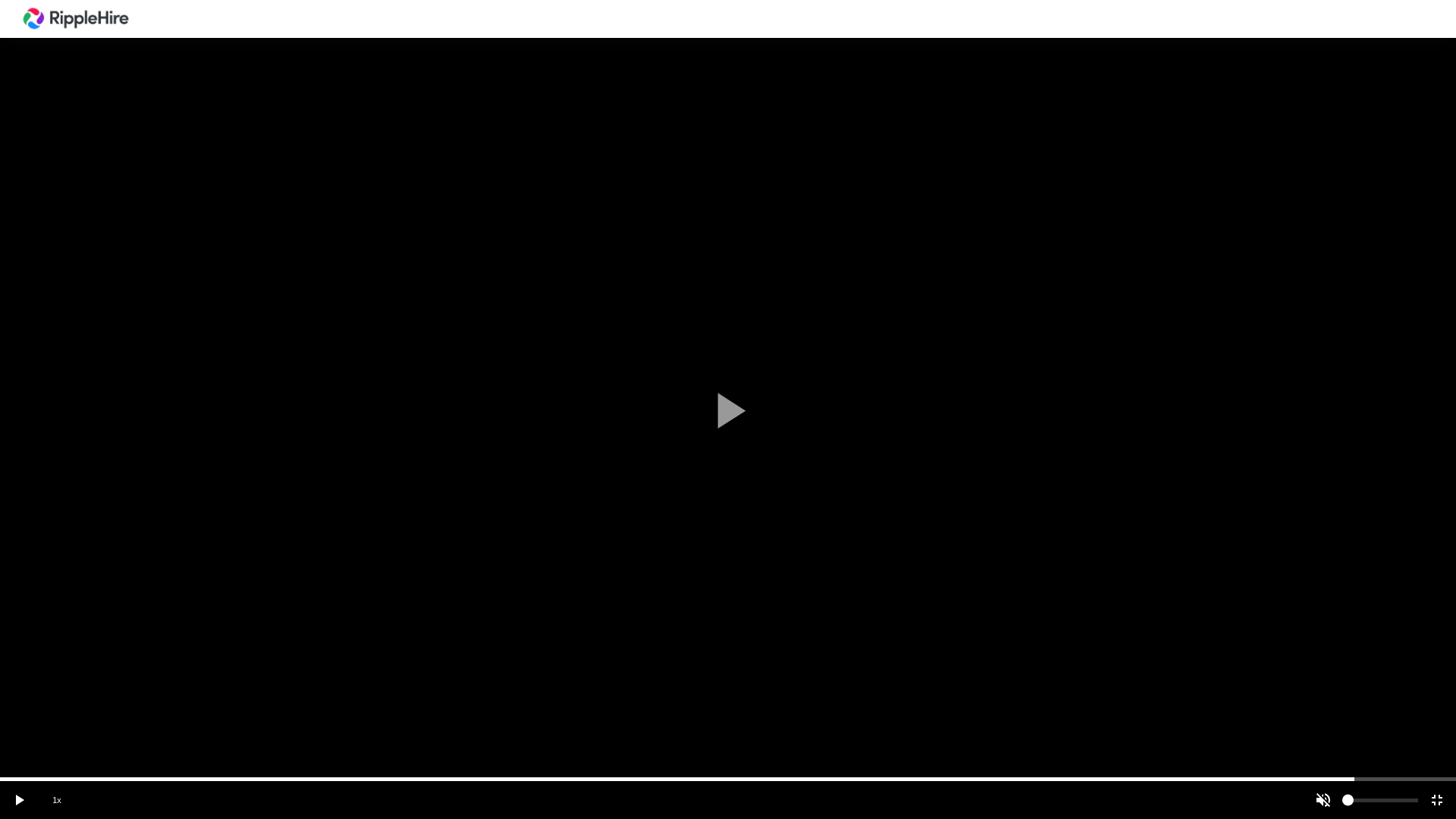
click at [1368, 658] on div "scrub bar" at bounding box center [728, 779] width 1456 height 3
click at [1377, 658] on div "scrub bar" at bounding box center [728, 779] width 1456 height 3
click at [1385, 658] on div at bounding box center [728, 410] width 1456 height 819
click at [12, 658] on vg-play-pause at bounding box center [19, 800] width 38 height 38
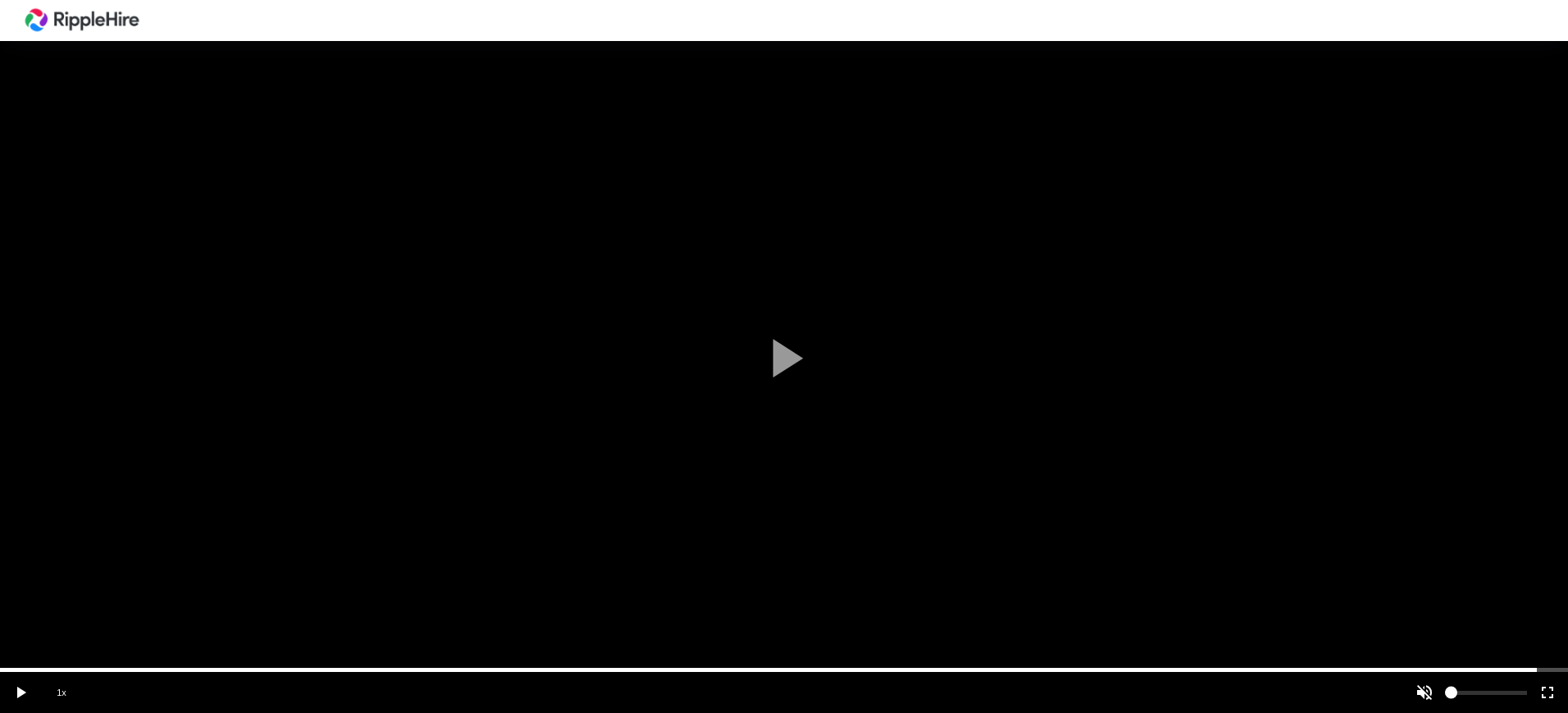
scroll to position [513, 0]
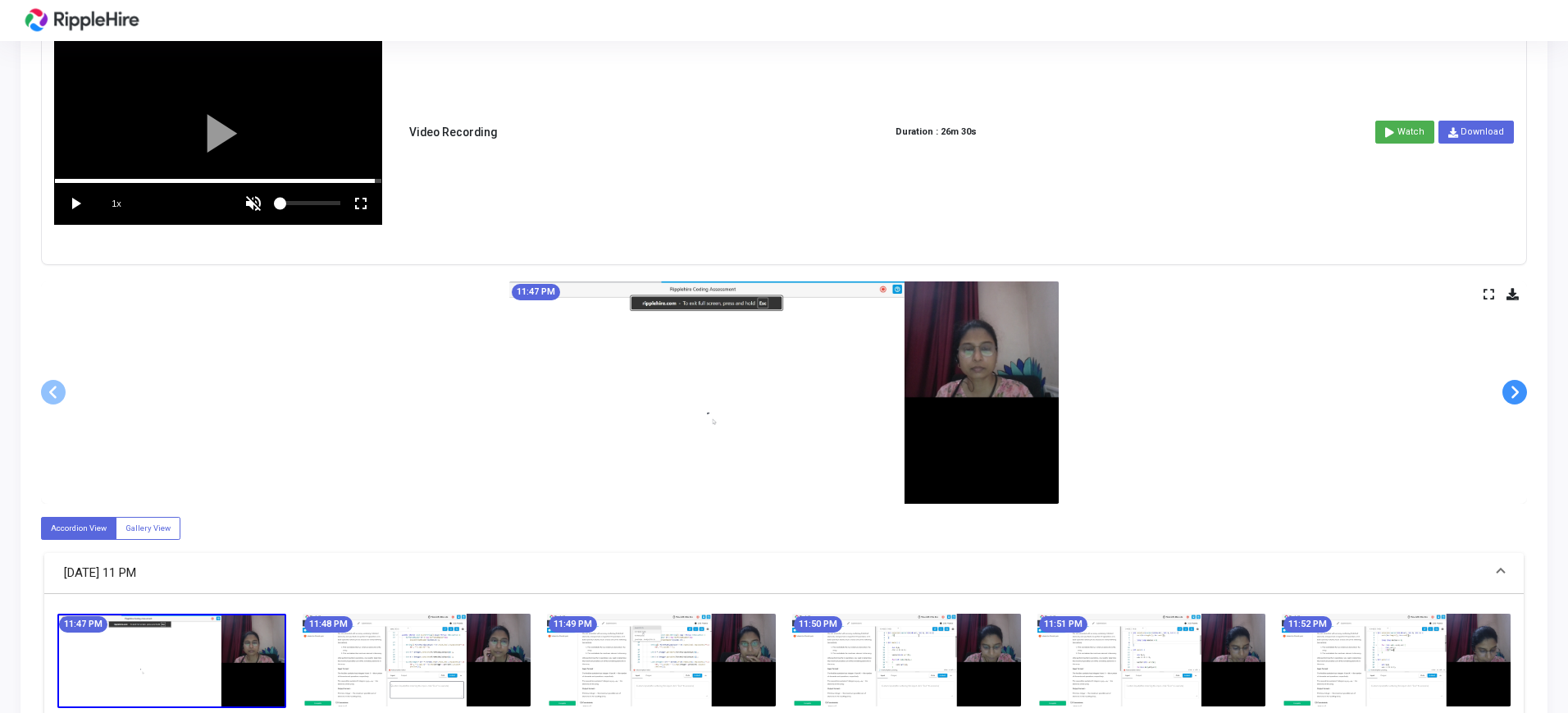
click at [1512, 397] on span at bounding box center [1515, 392] width 24 height 24
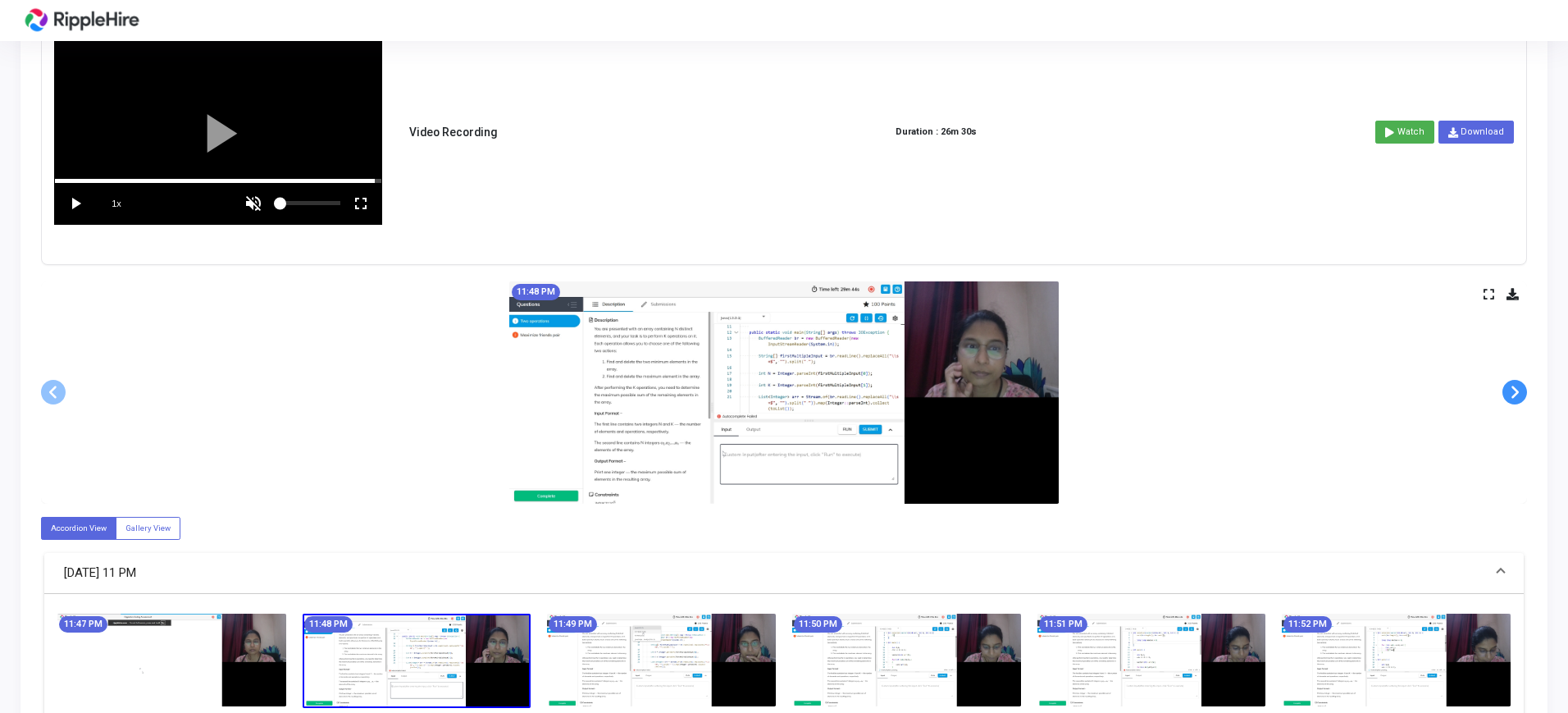
click at [1512, 397] on span at bounding box center [1515, 392] width 24 height 24
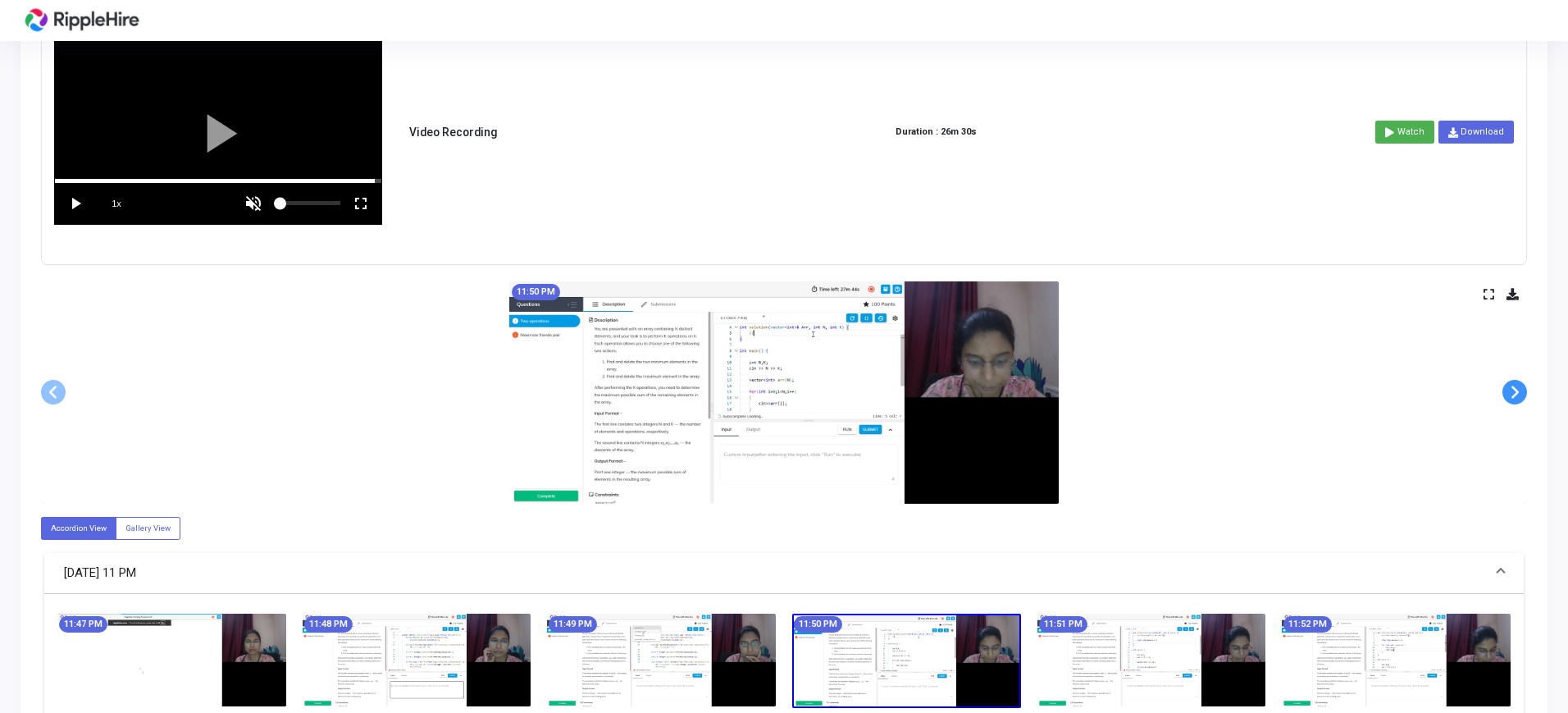
click at [1512, 397] on span at bounding box center [1515, 392] width 24 height 24
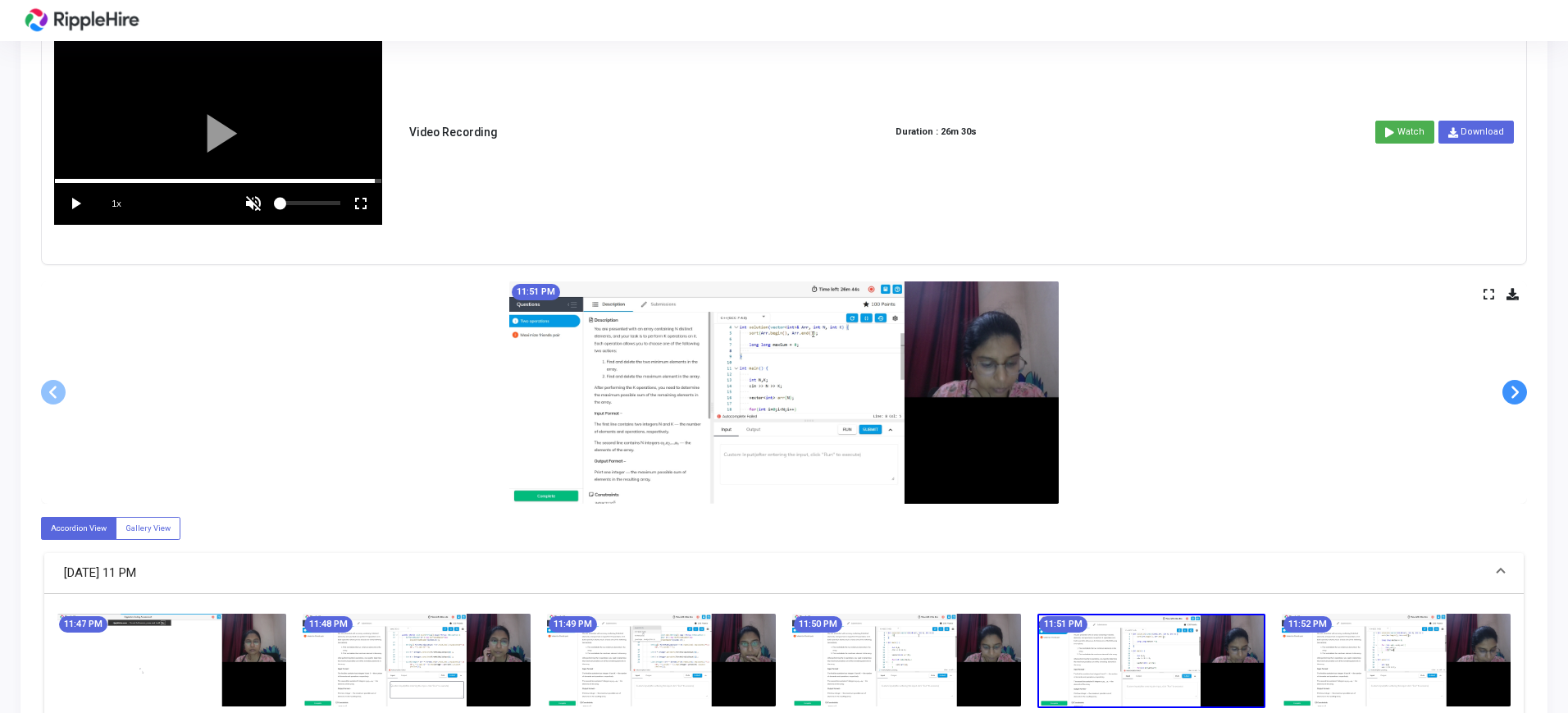
click at [1512, 397] on span at bounding box center [1515, 392] width 24 height 24
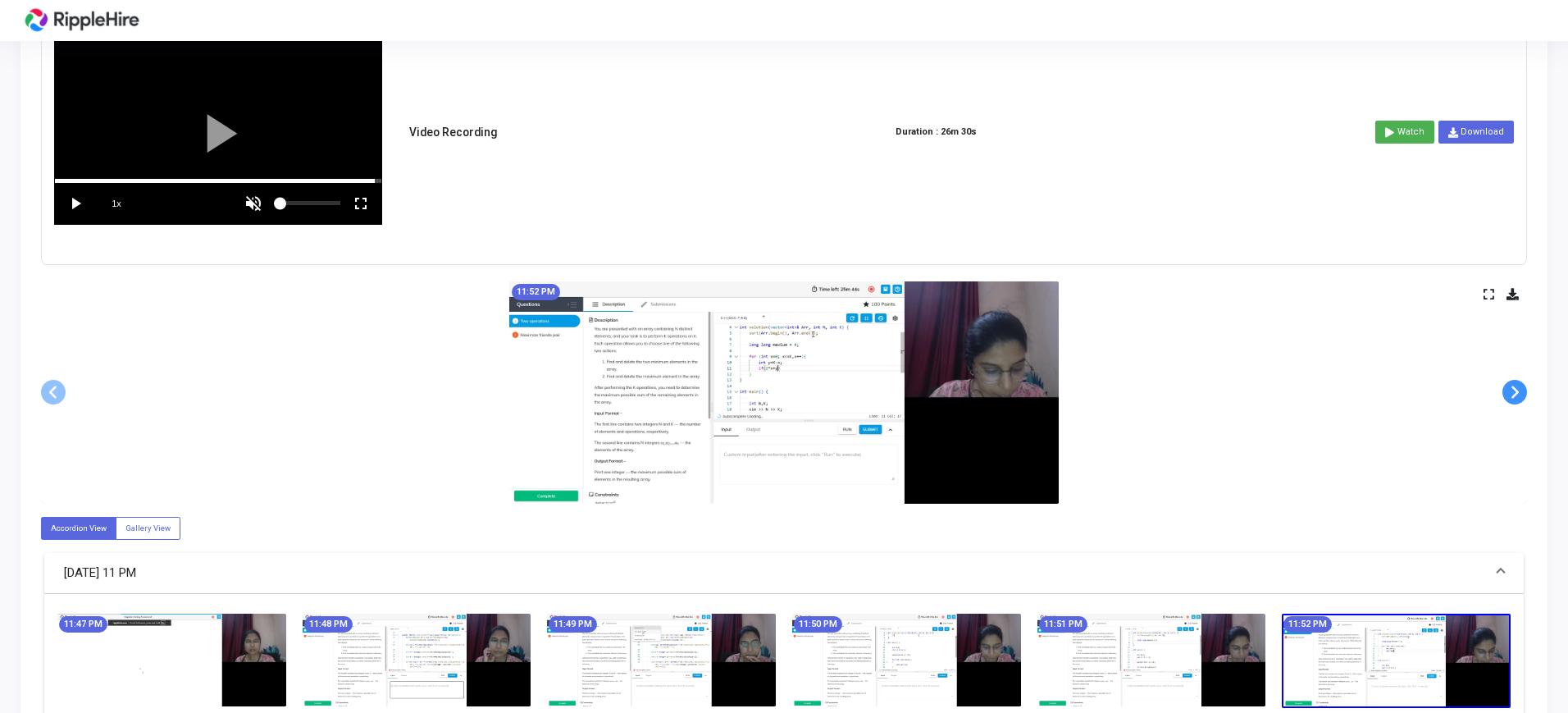
click at [1512, 397] on span at bounding box center [1515, 392] width 24 height 24
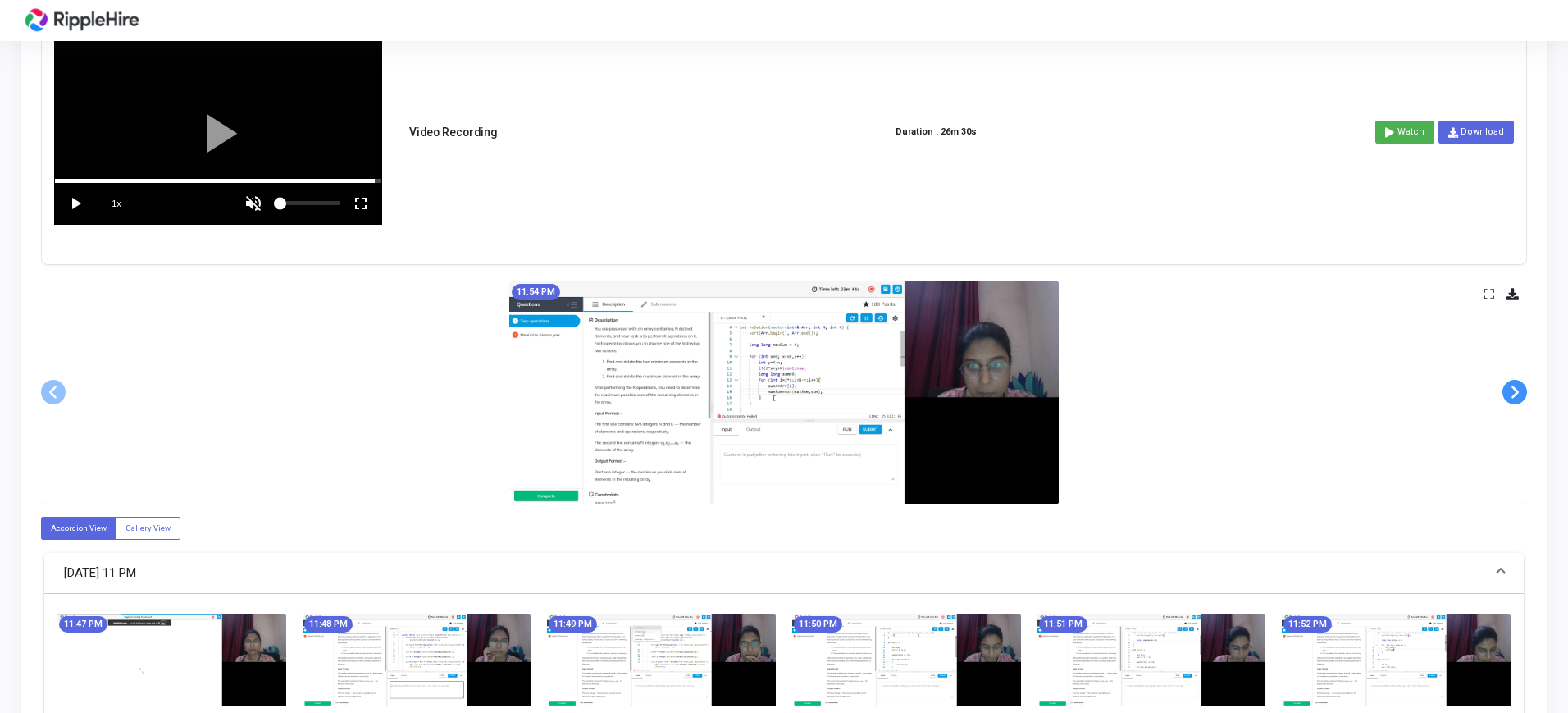
click at [1512, 397] on span at bounding box center [1515, 392] width 24 height 24
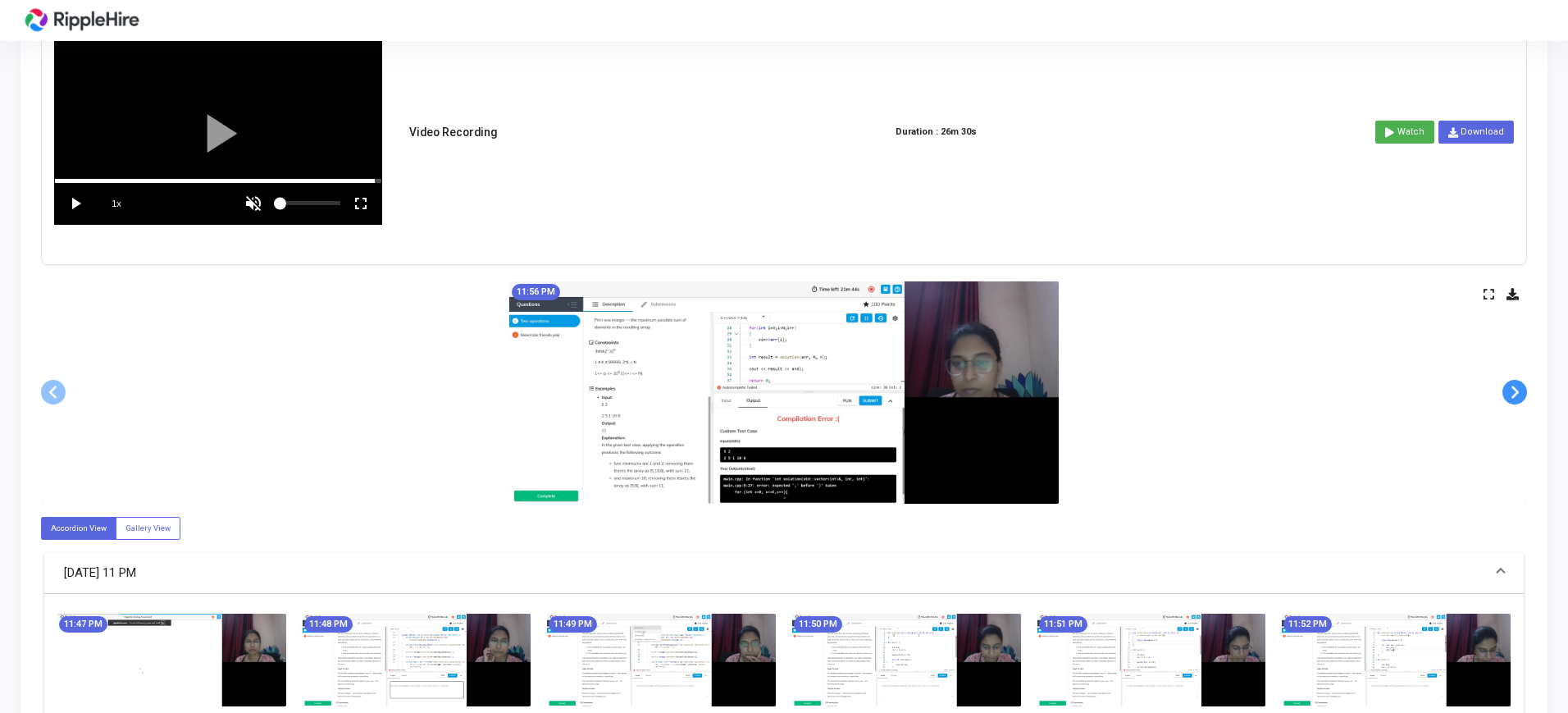
click at [1512, 397] on span at bounding box center [1515, 392] width 24 height 24
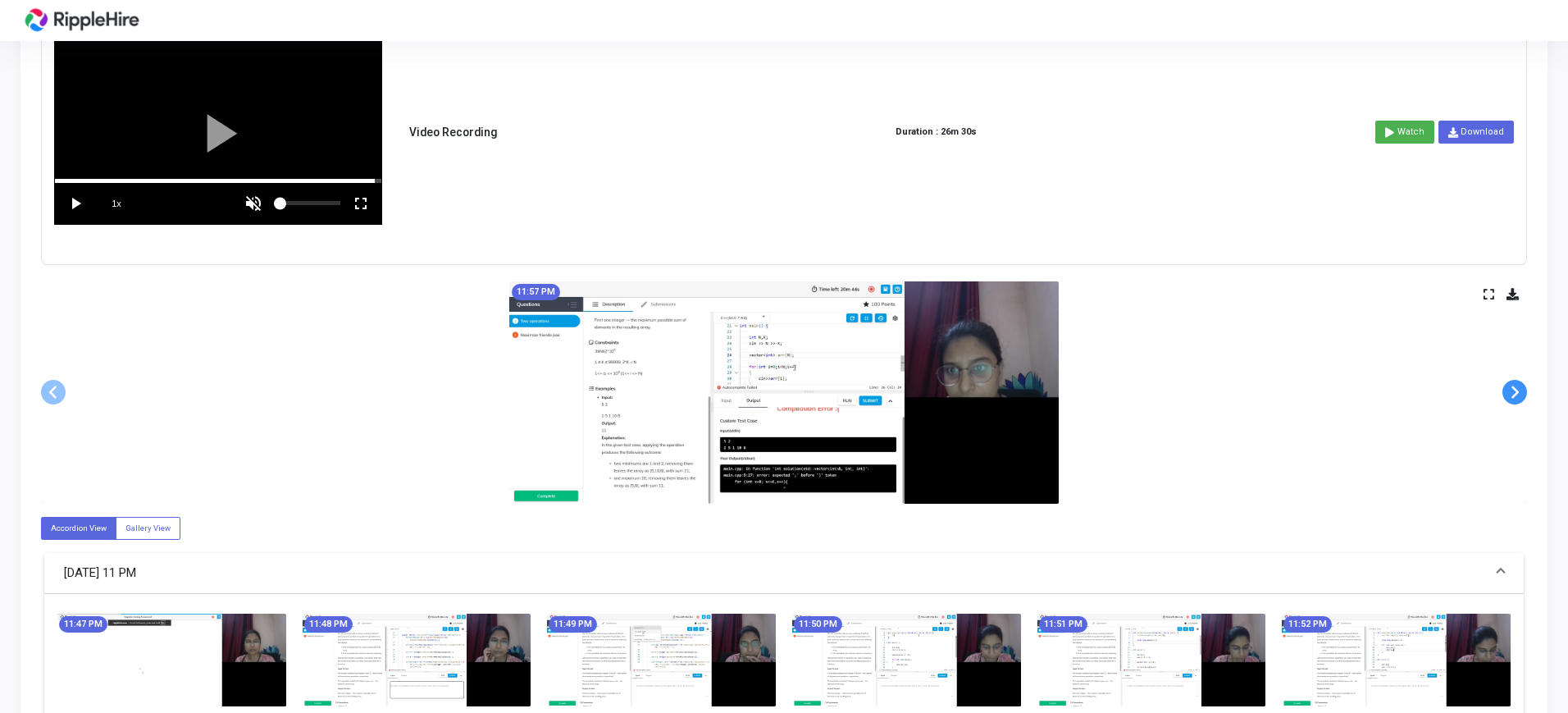
click at [1512, 397] on span at bounding box center [1515, 392] width 24 height 24
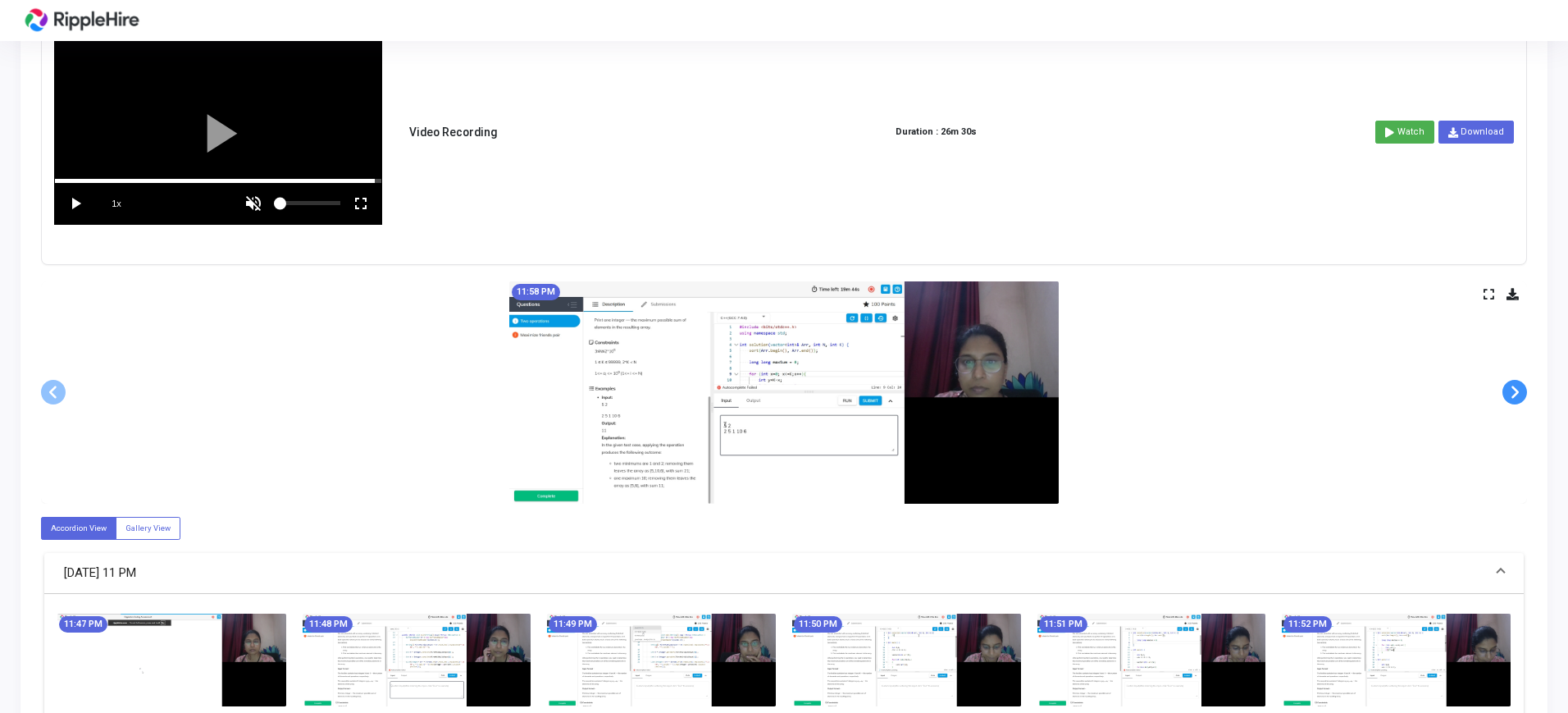
click at [1512, 397] on span at bounding box center [1515, 392] width 24 height 24
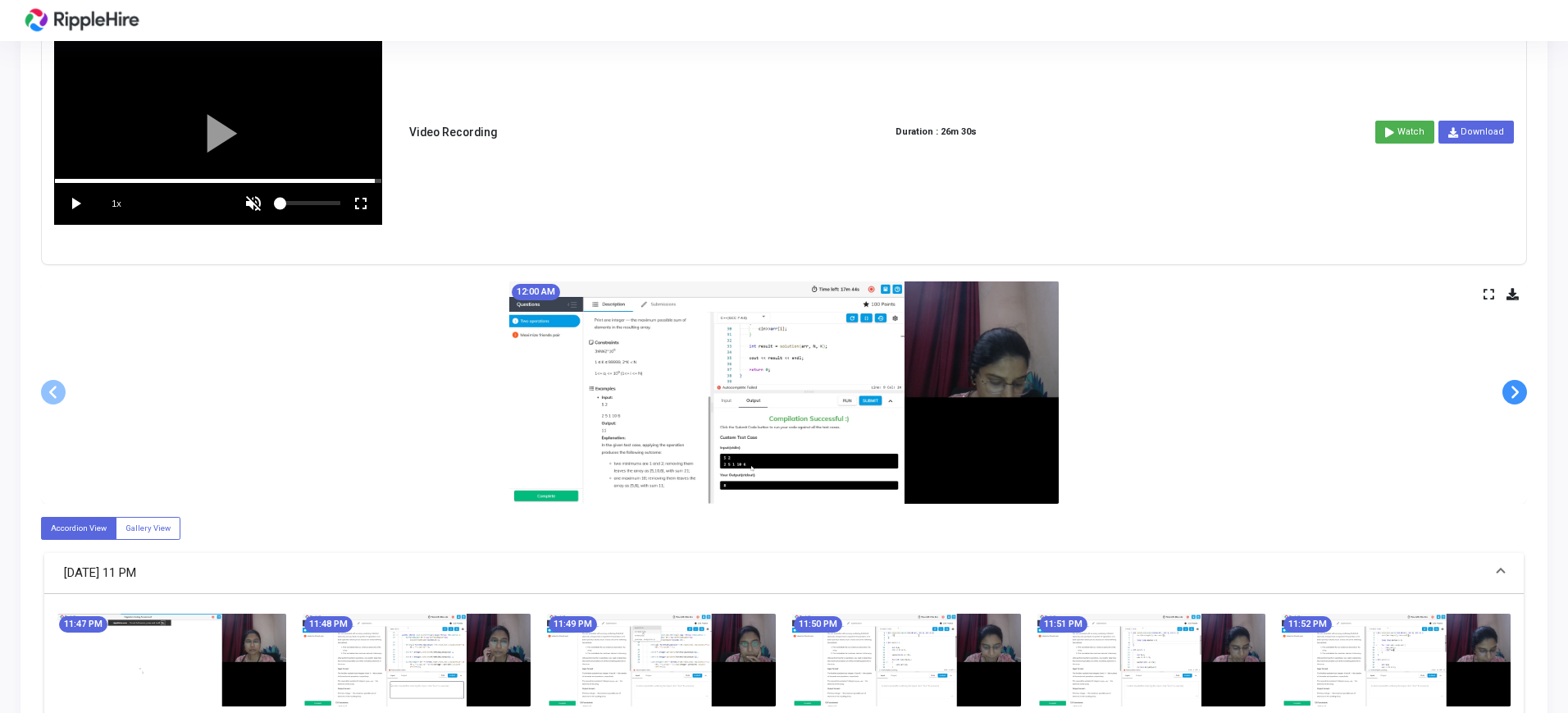
click at [1512, 397] on span at bounding box center [1515, 392] width 24 height 24
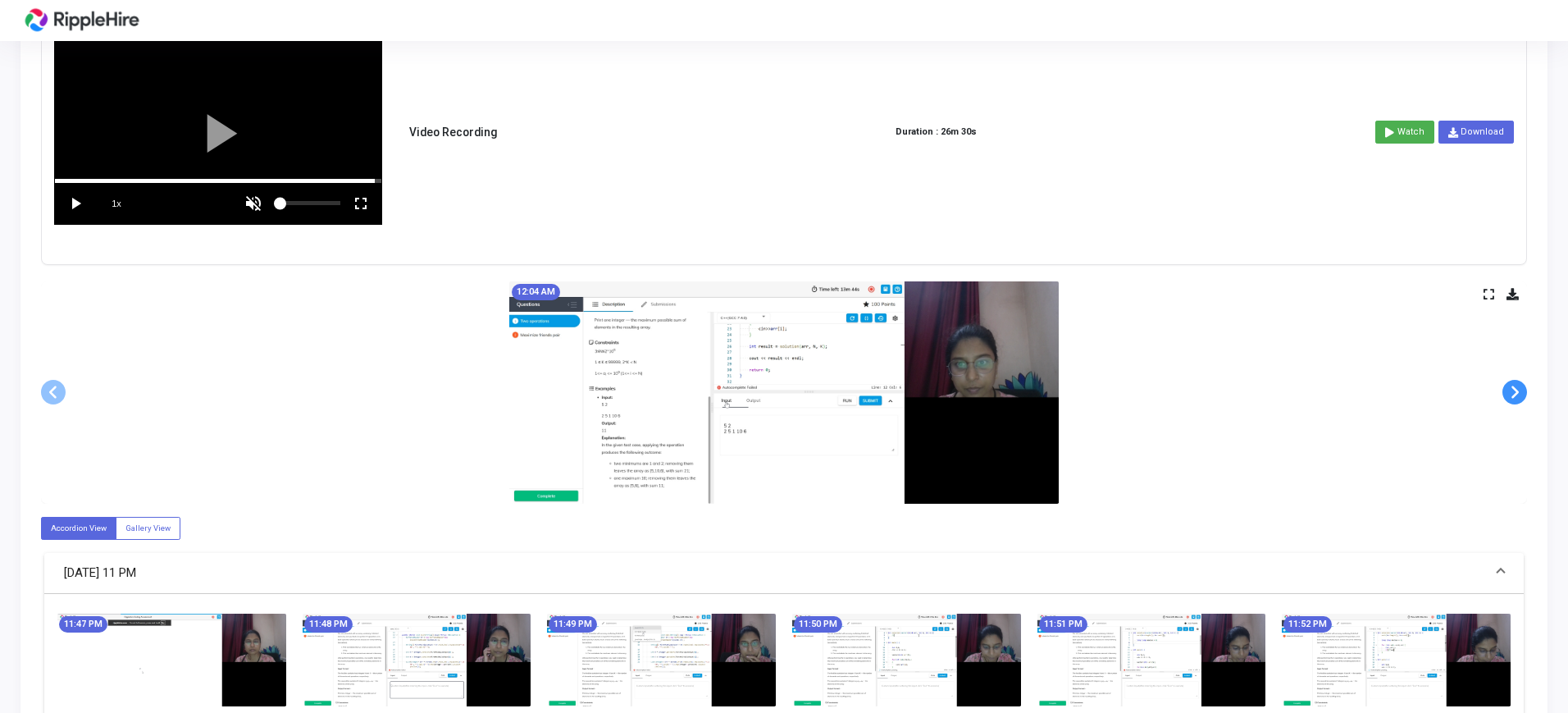
click at [1512, 397] on span at bounding box center [1515, 392] width 24 height 24
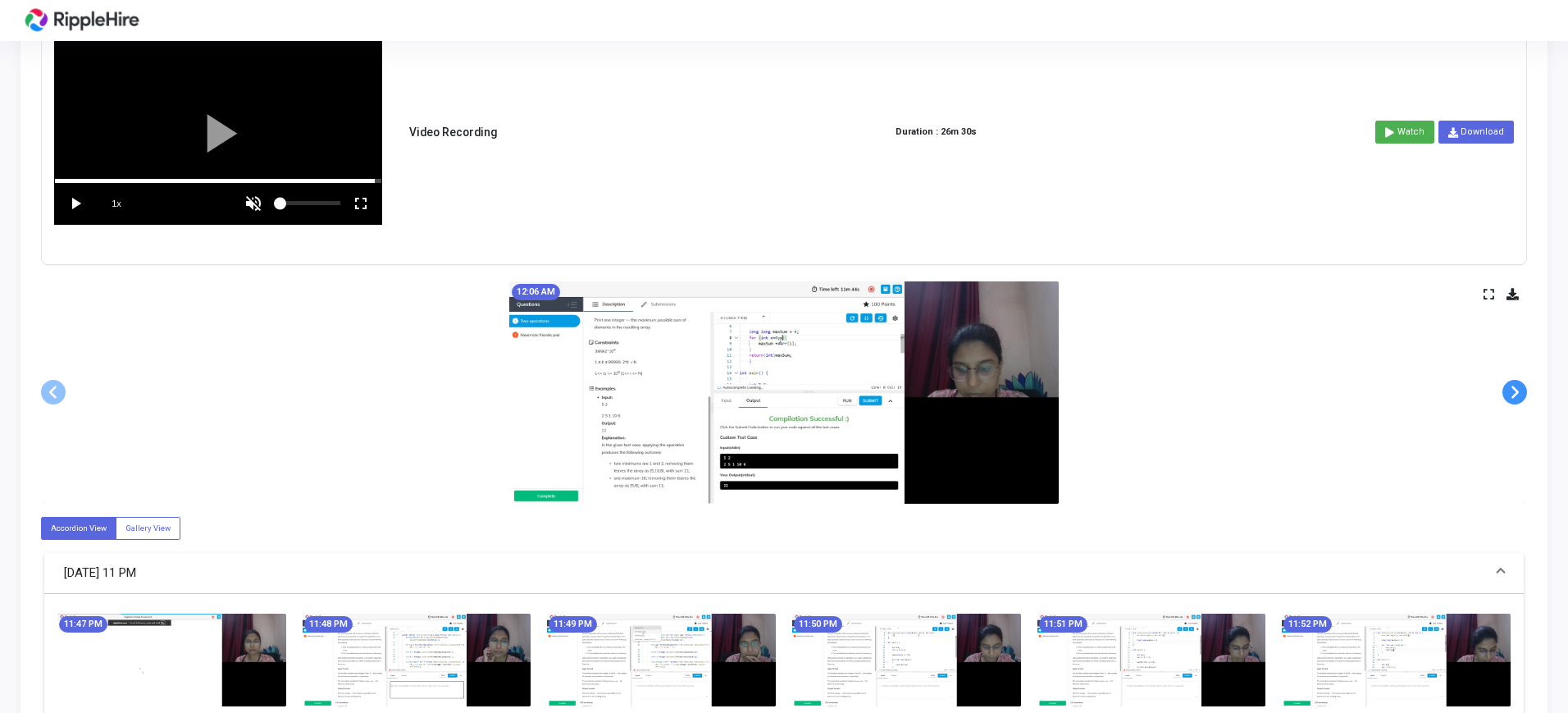
click at [1512, 397] on span at bounding box center [1515, 392] width 24 height 24
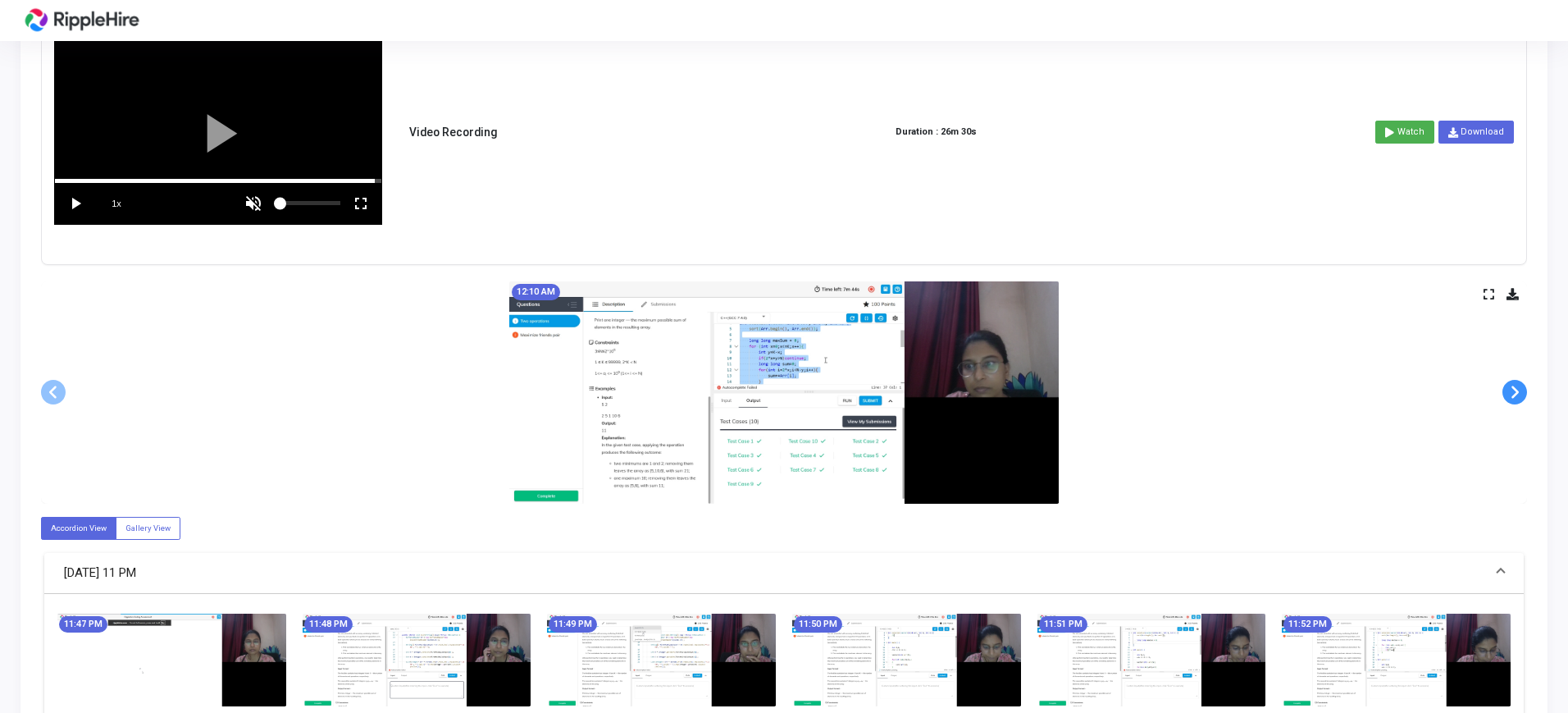
click at [1512, 397] on span at bounding box center [1515, 392] width 24 height 24
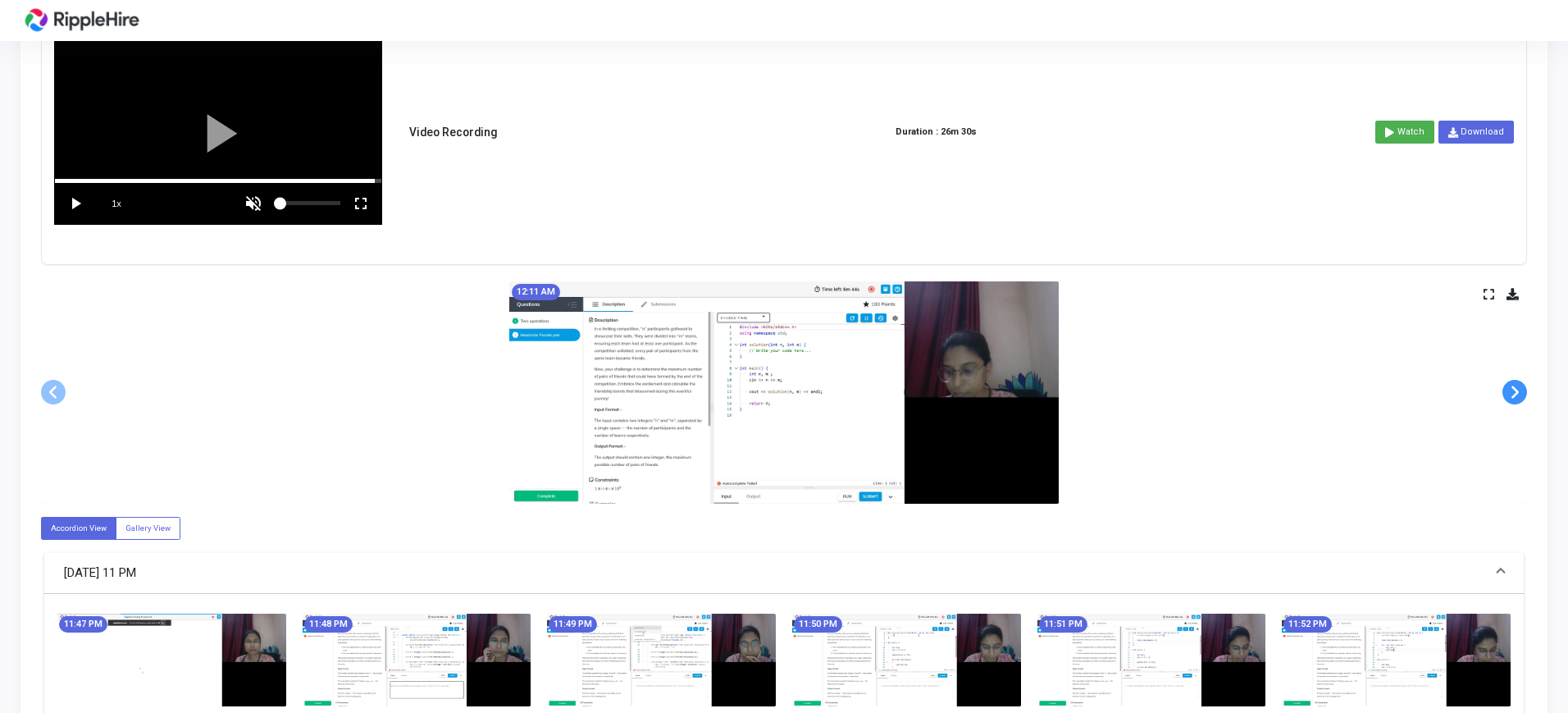
click at [1512, 397] on span at bounding box center [1515, 392] width 24 height 24
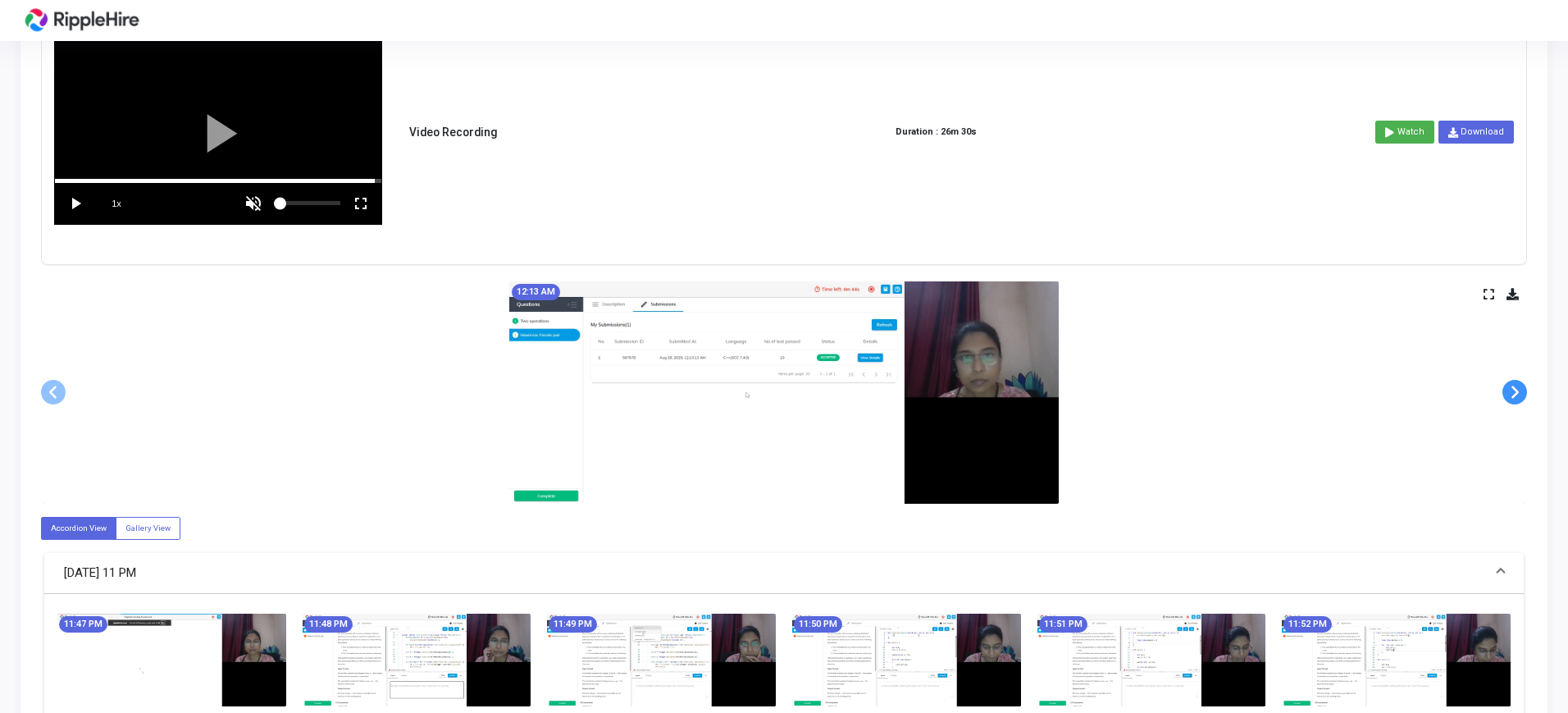
click at [1512, 397] on span at bounding box center [1515, 392] width 24 height 24
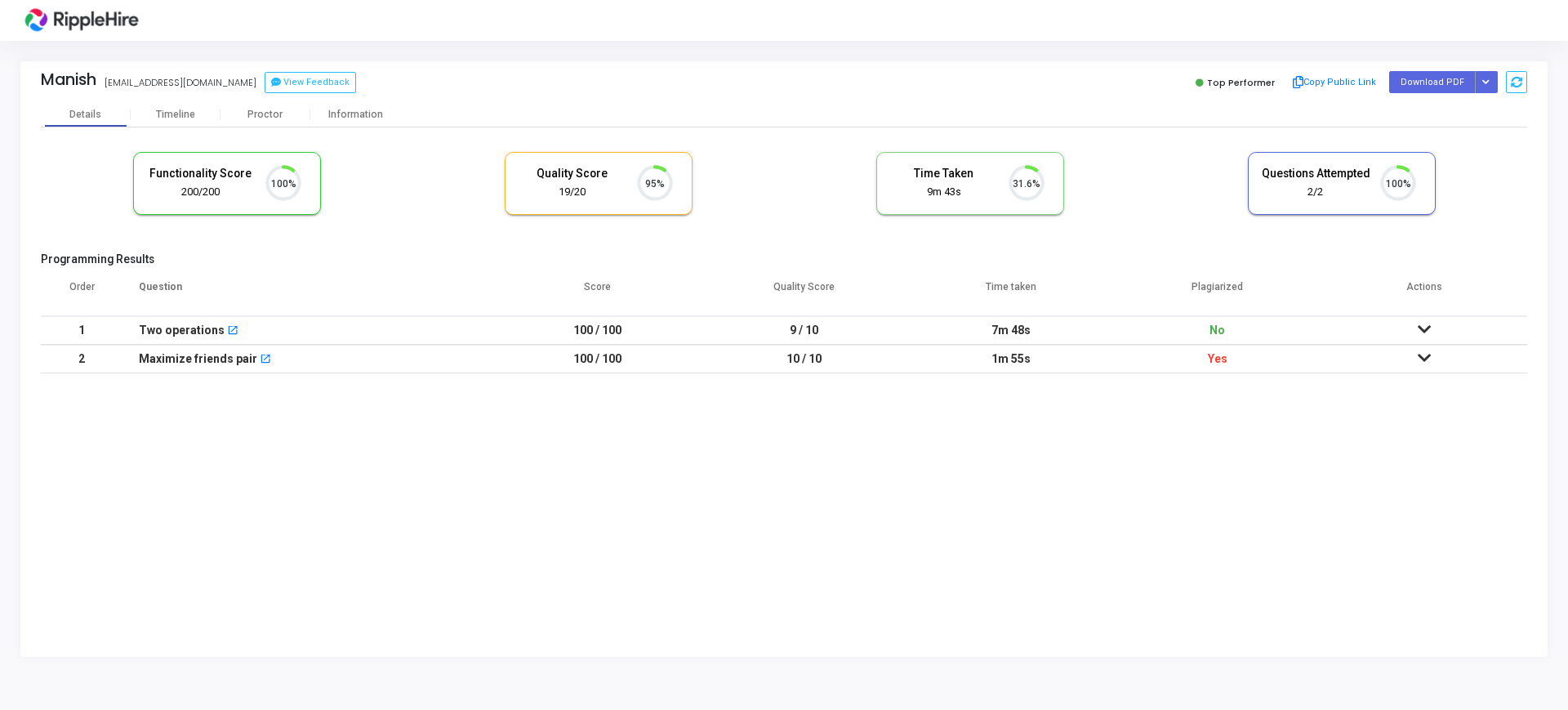
scroll to position [34, 42]
click at [170, 114] on div "Timeline" at bounding box center [175, 114] width 39 height 12
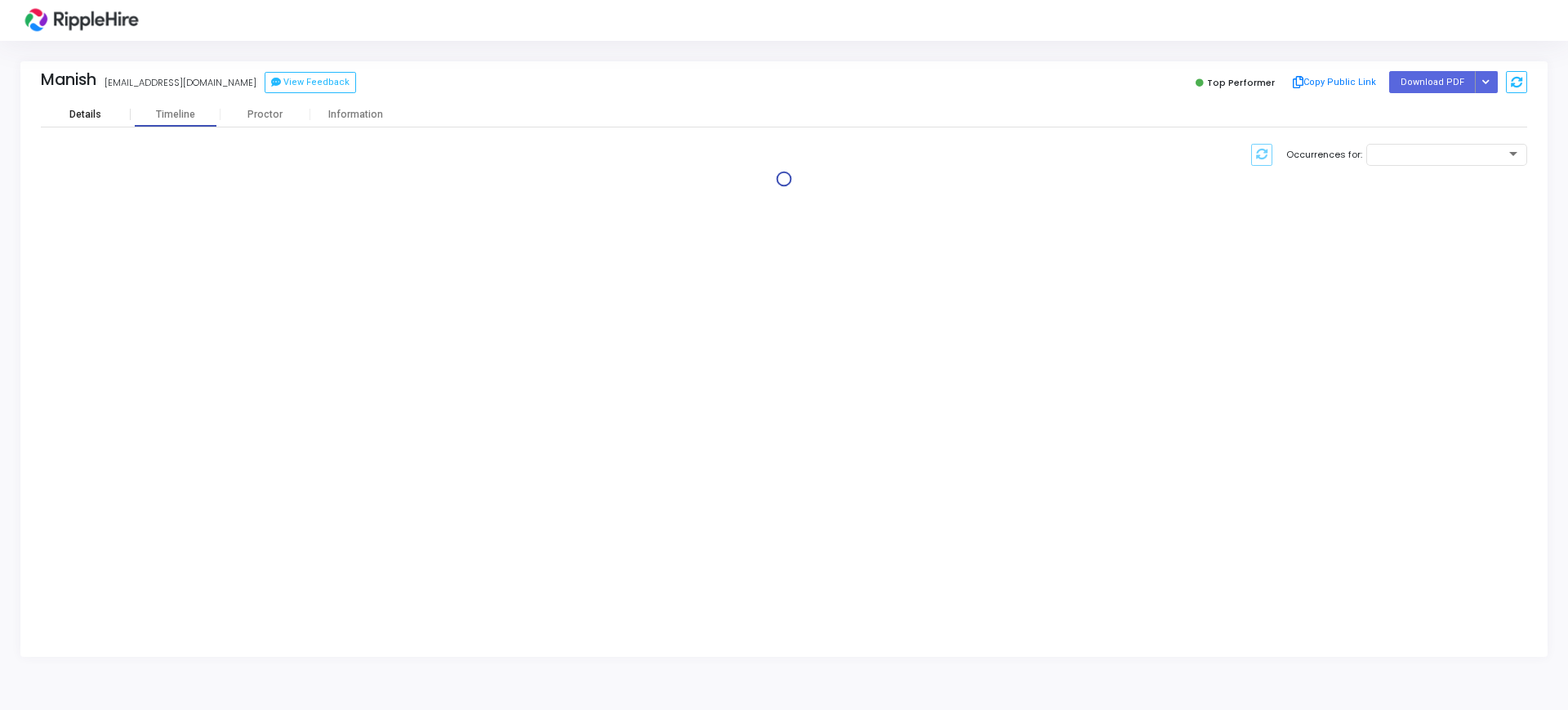
click at [83, 115] on div "Details" at bounding box center [85, 114] width 32 height 12
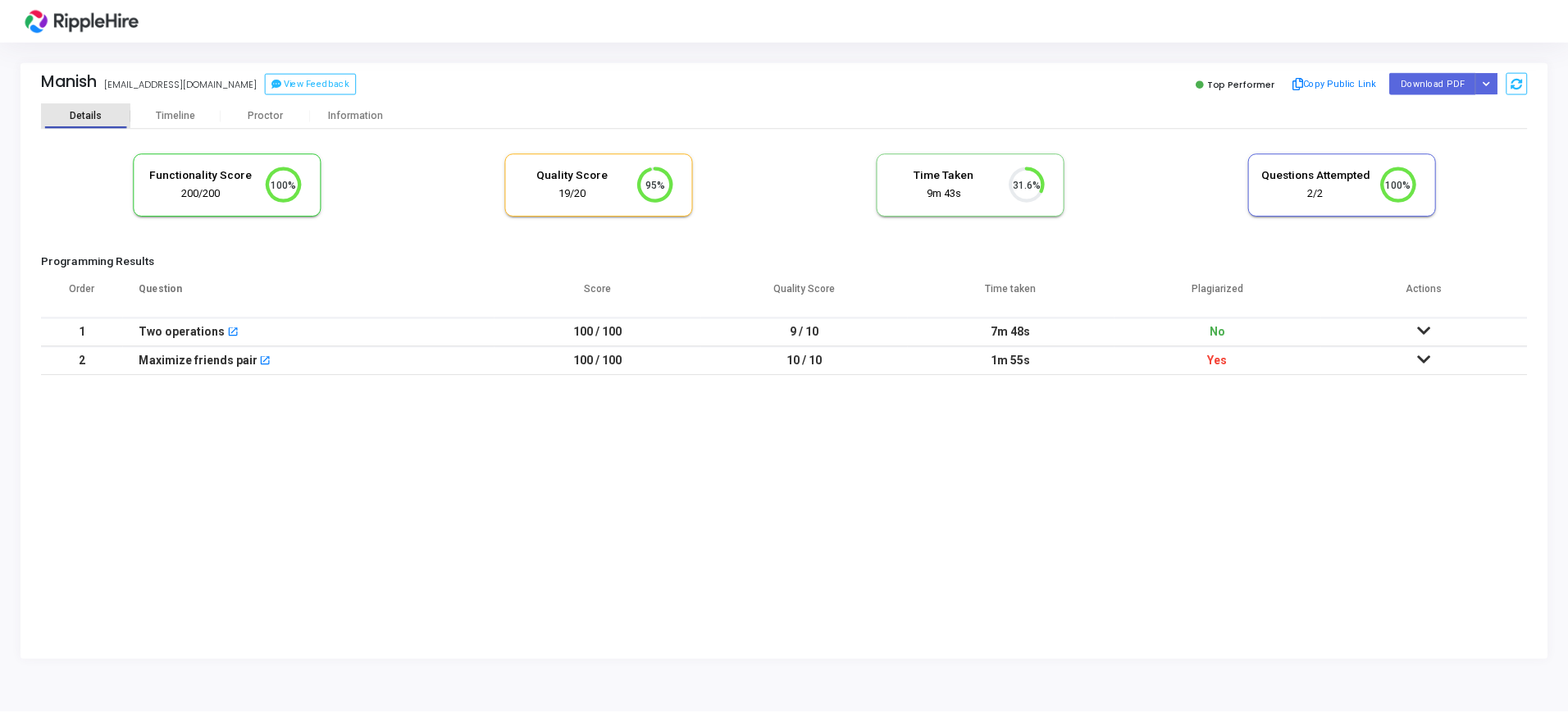
scroll to position [34, 42]
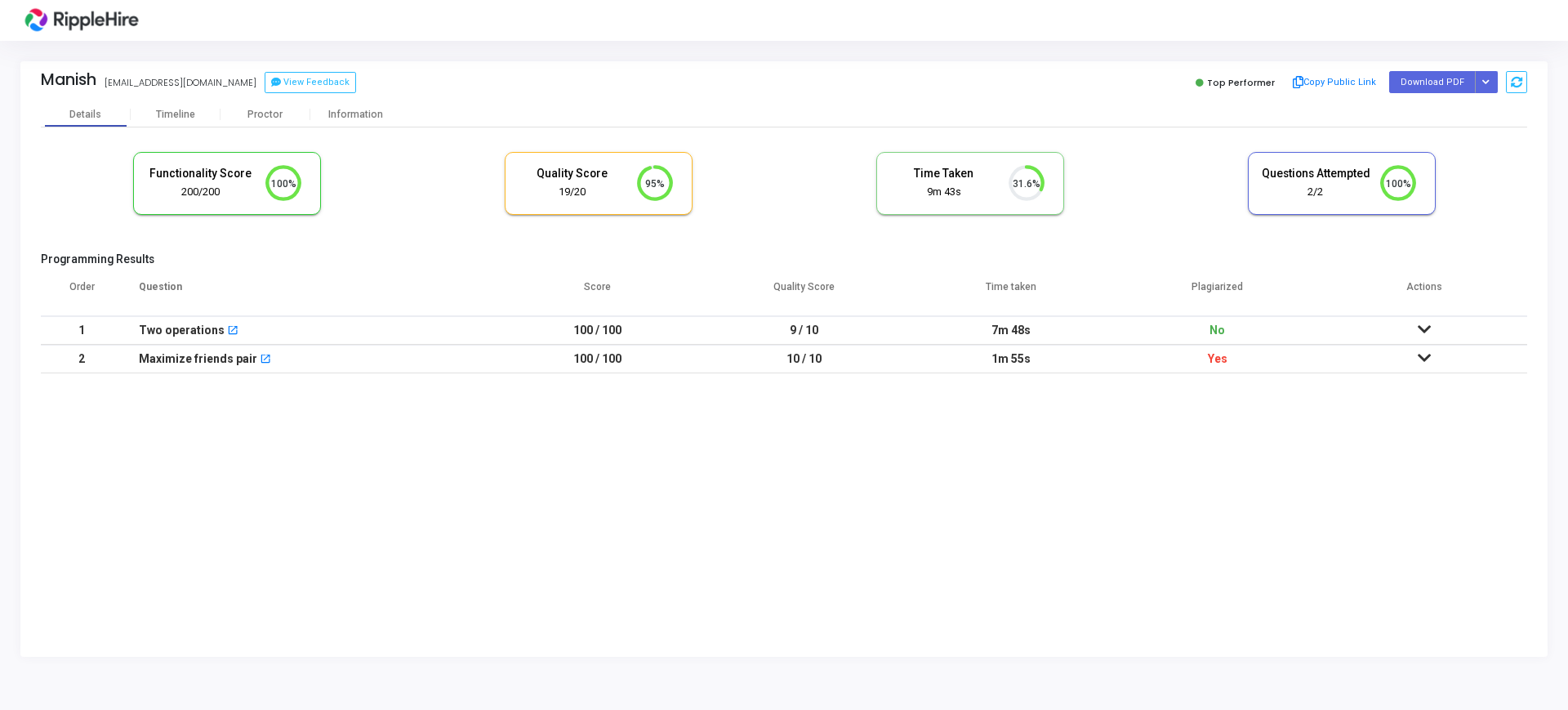
click at [1433, 320] on td at bounding box center [1423, 330] width 207 height 29
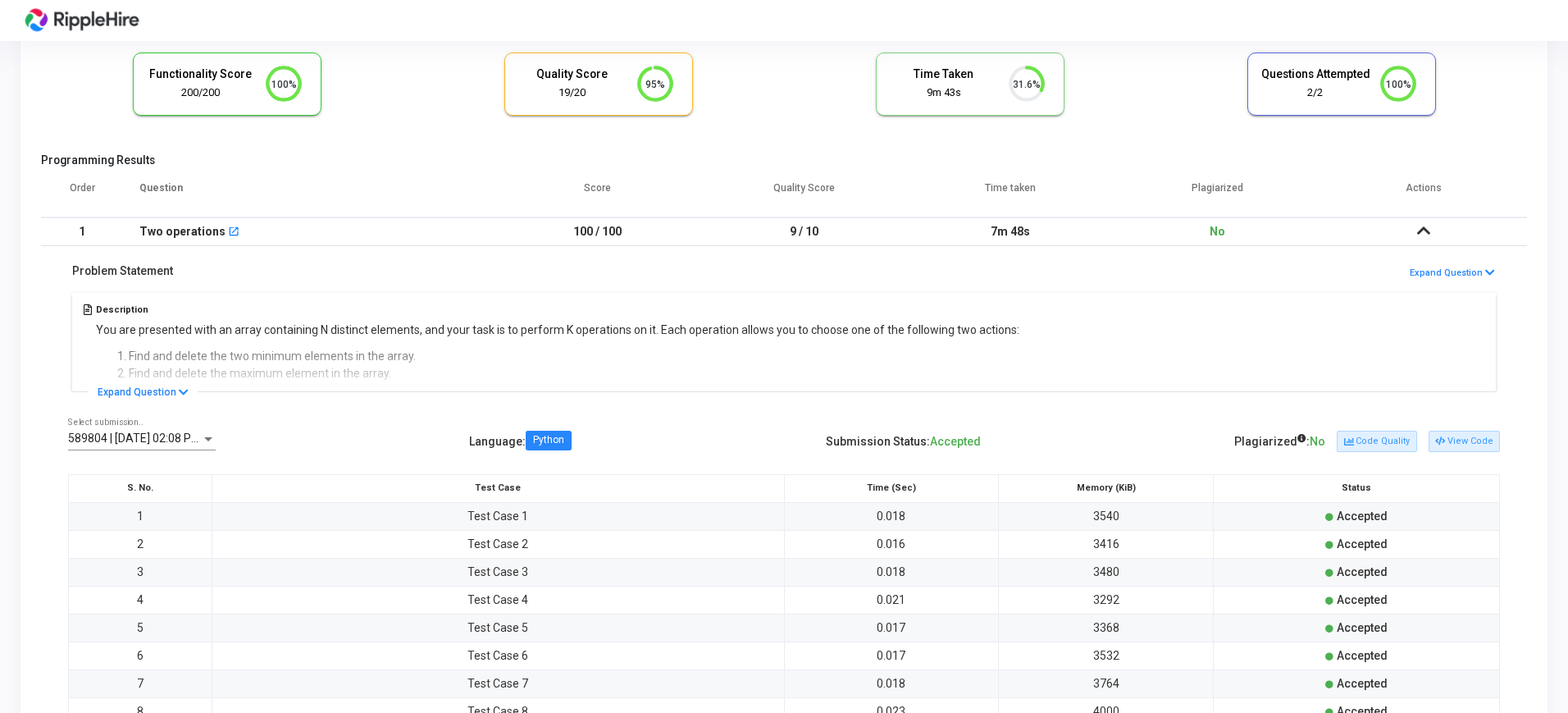
scroll to position [280, 0]
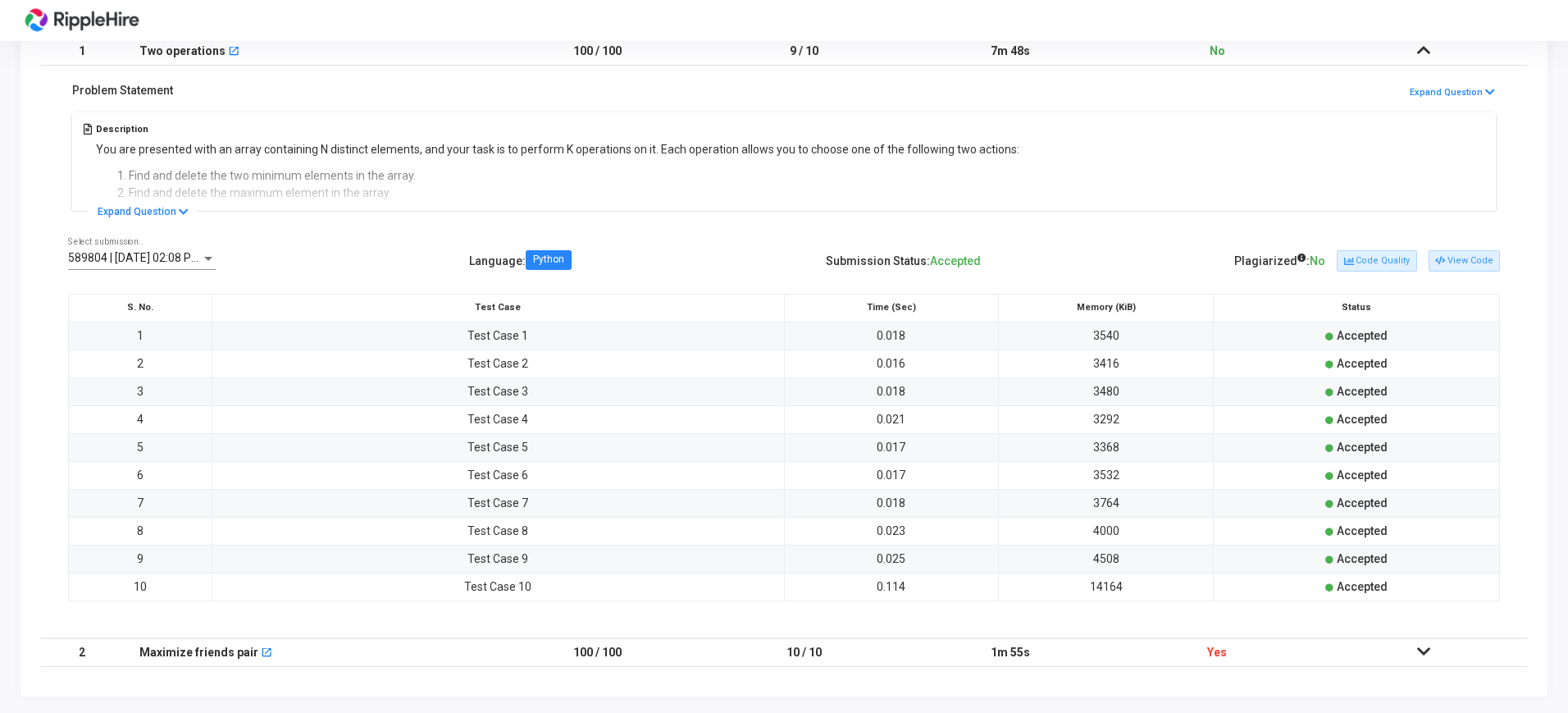
click at [1427, 650] on icon at bounding box center [1424, 652] width 13 height 11
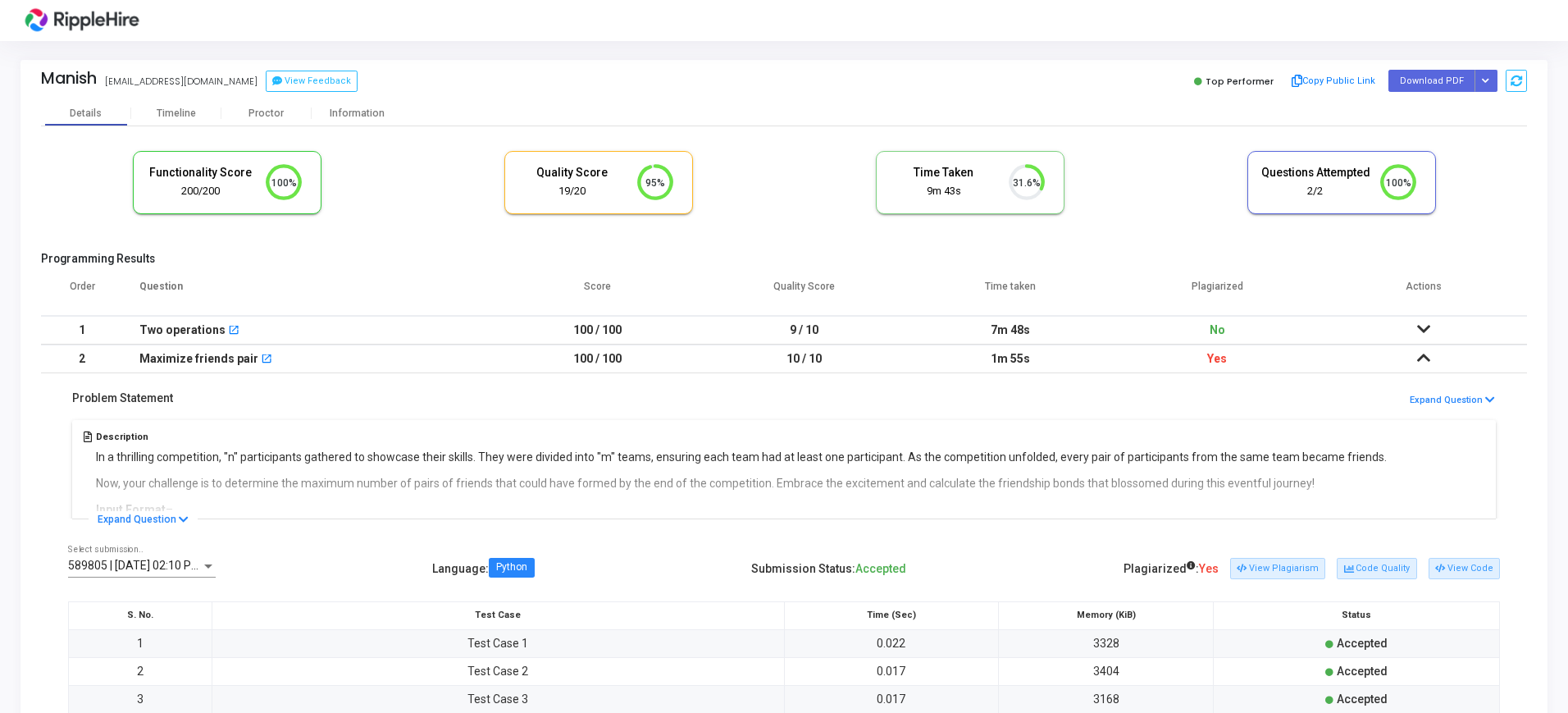
scroll to position [0, 0]
click at [168, 110] on div "Timeline" at bounding box center [176, 114] width 39 height 12
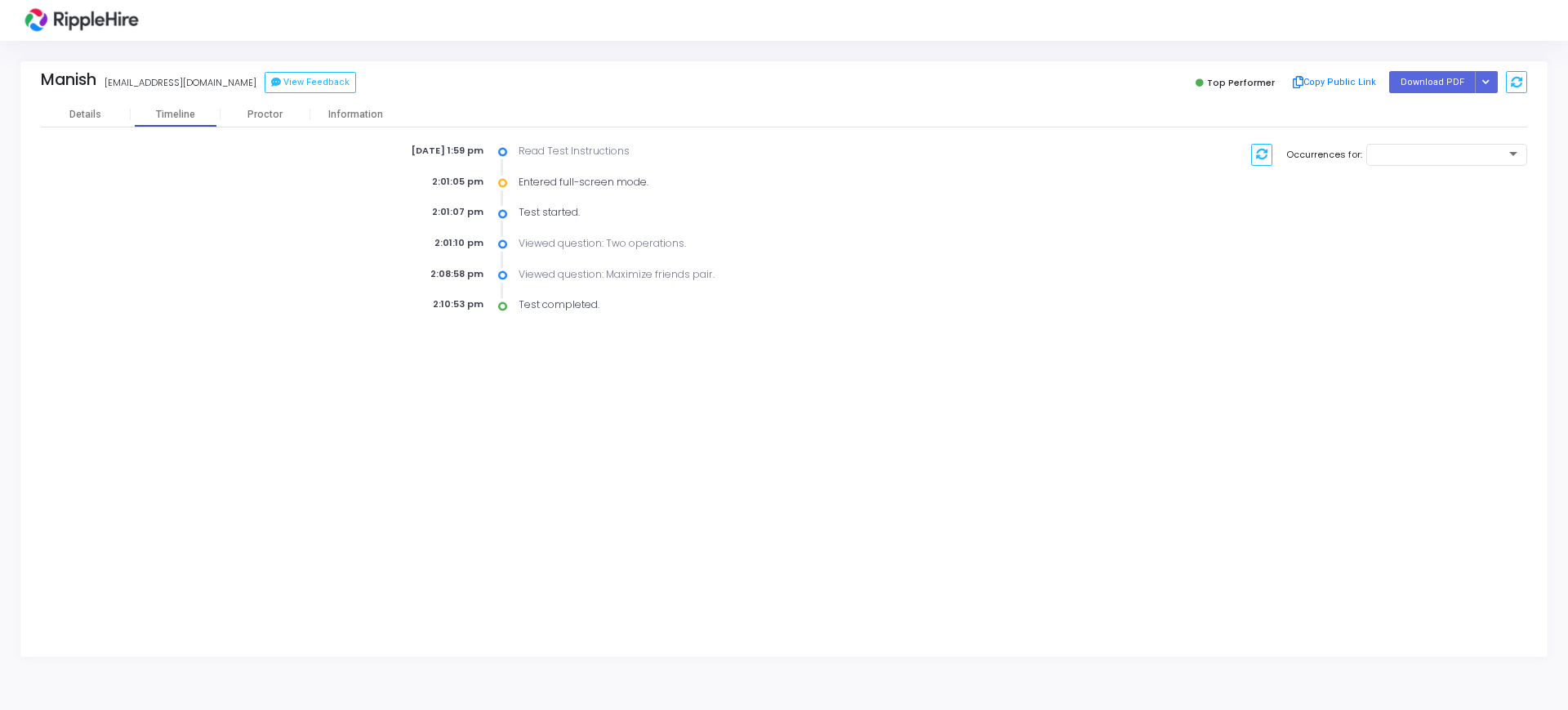
click at [262, 96] on div "Manish manishgupta7711@yopmail.com View Feedback Top Performer Copy Public Link…" at bounding box center [784, 82] width 1486 height 41
click at [265, 109] on div "Proctor" at bounding box center [265, 114] width 90 height 12
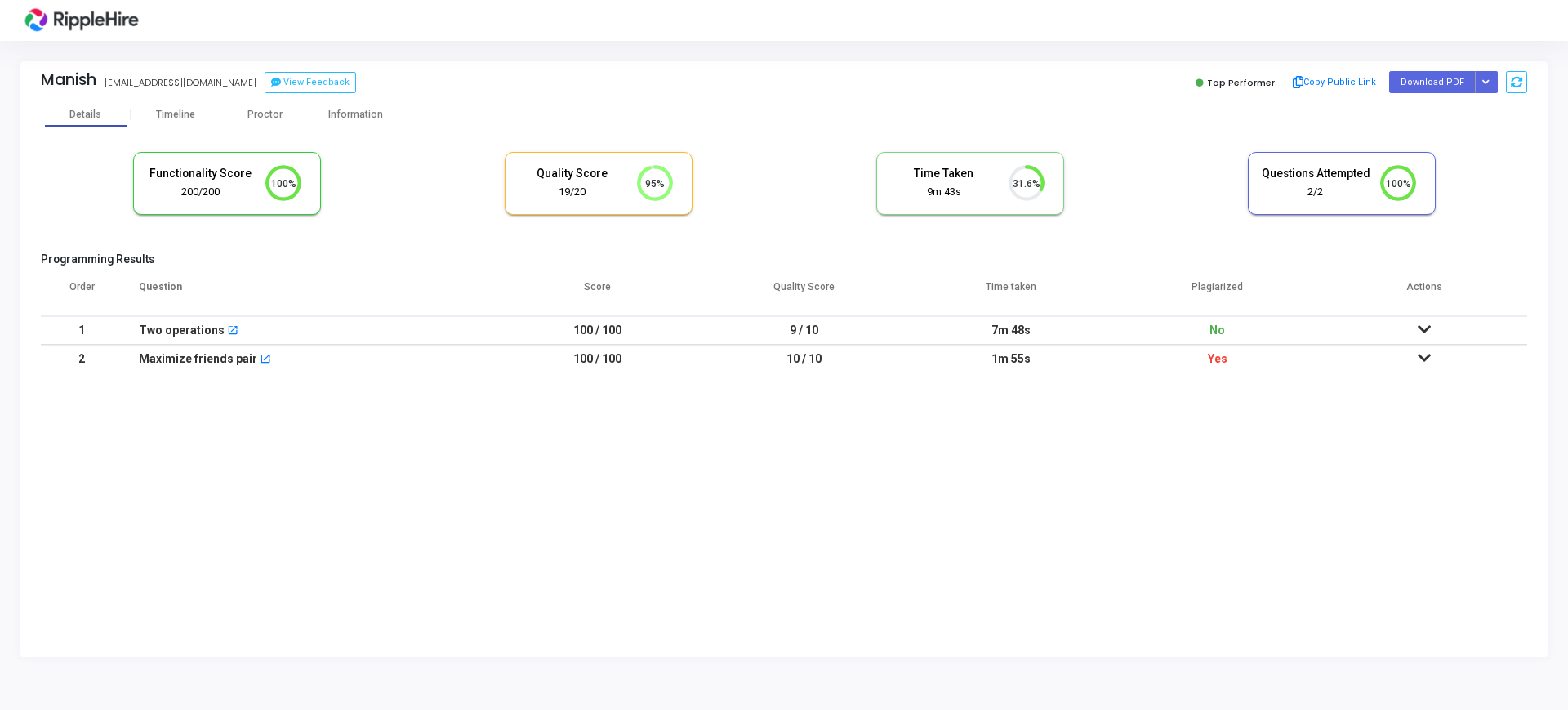
scroll to position [34, 42]
click at [664, 197] on icon at bounding box center [654, 184] width 32 height 32
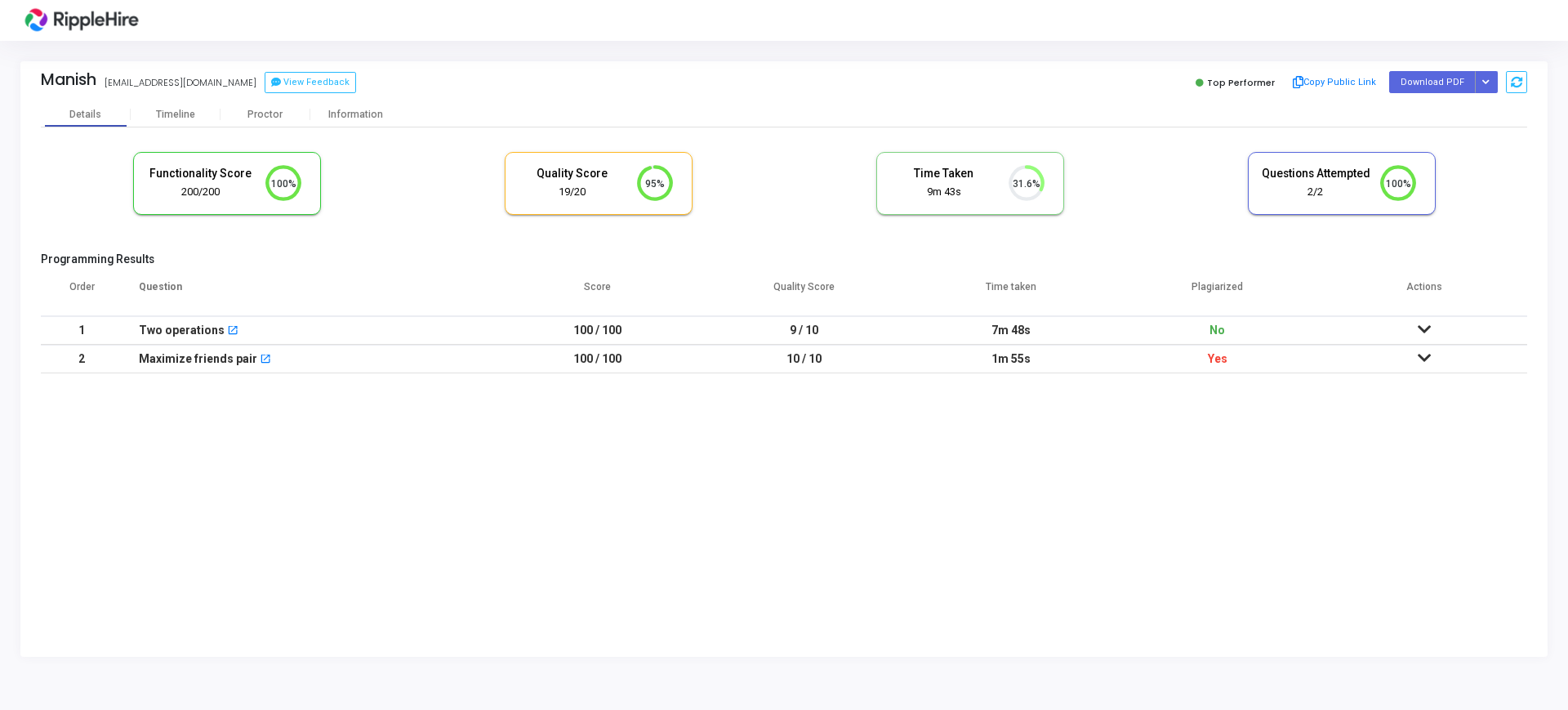
click at [1040, 175] on icon at bounding box center [1035, 179] width 17 height 23
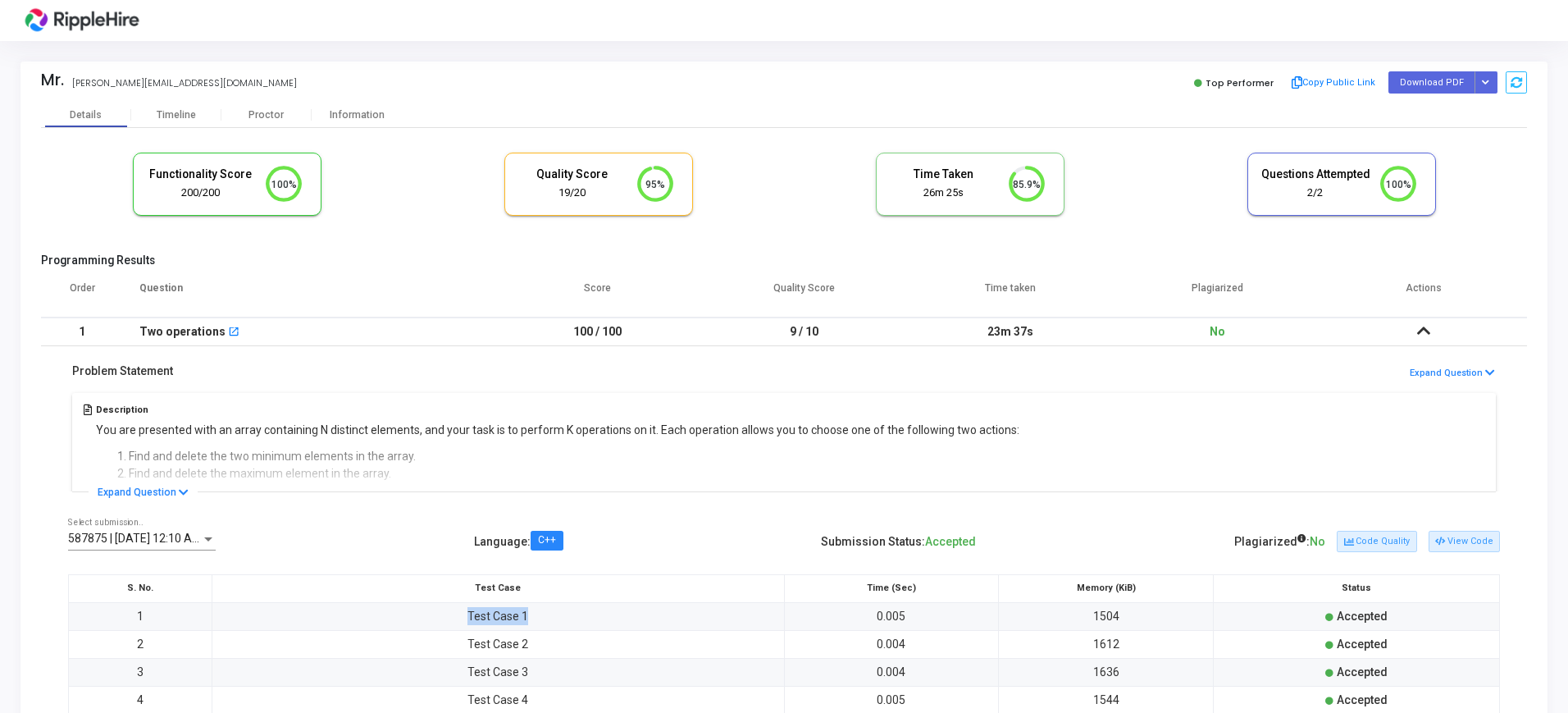
scroll to position [34, 42]
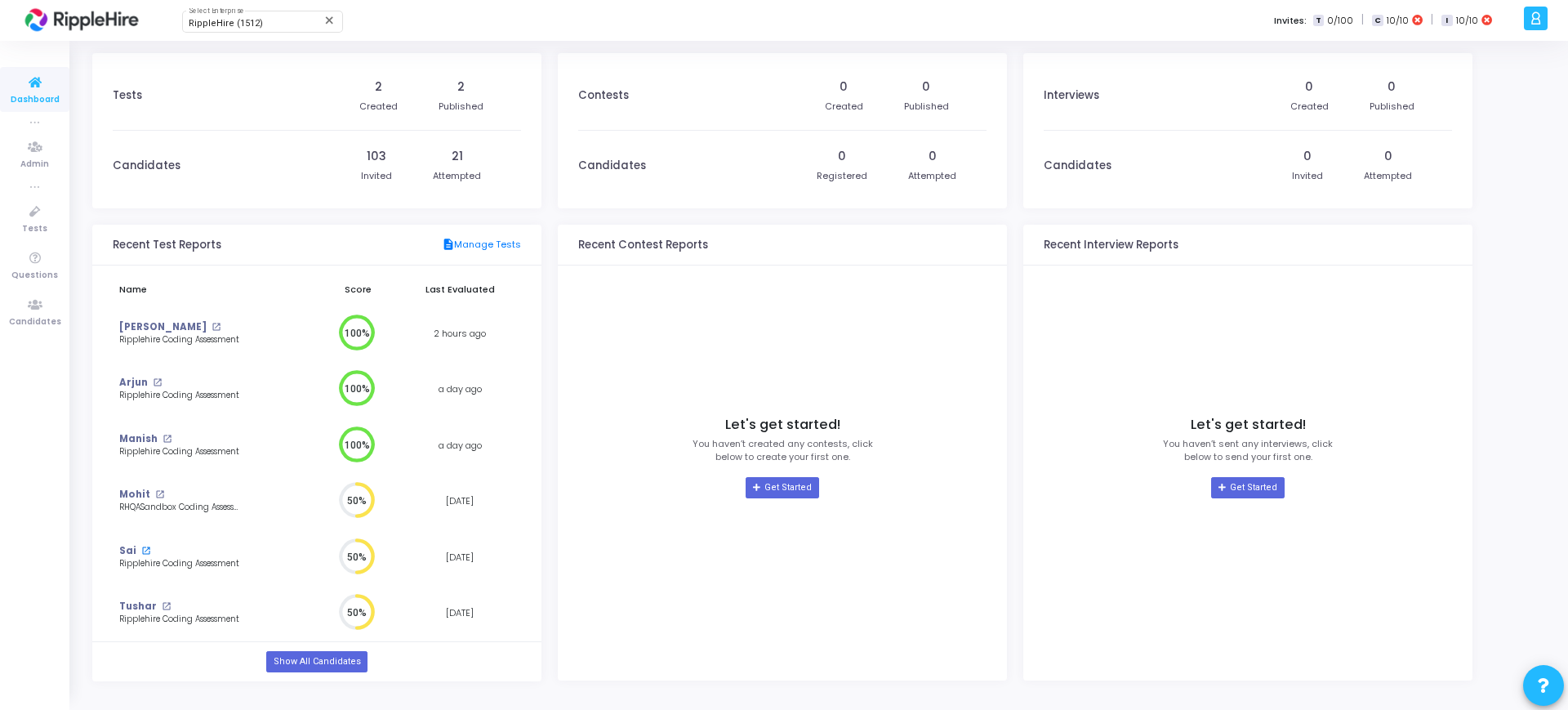
click at [145, 551] on mat-icon "open_in_new" at bounding box center [145, 552] width 9 height 9
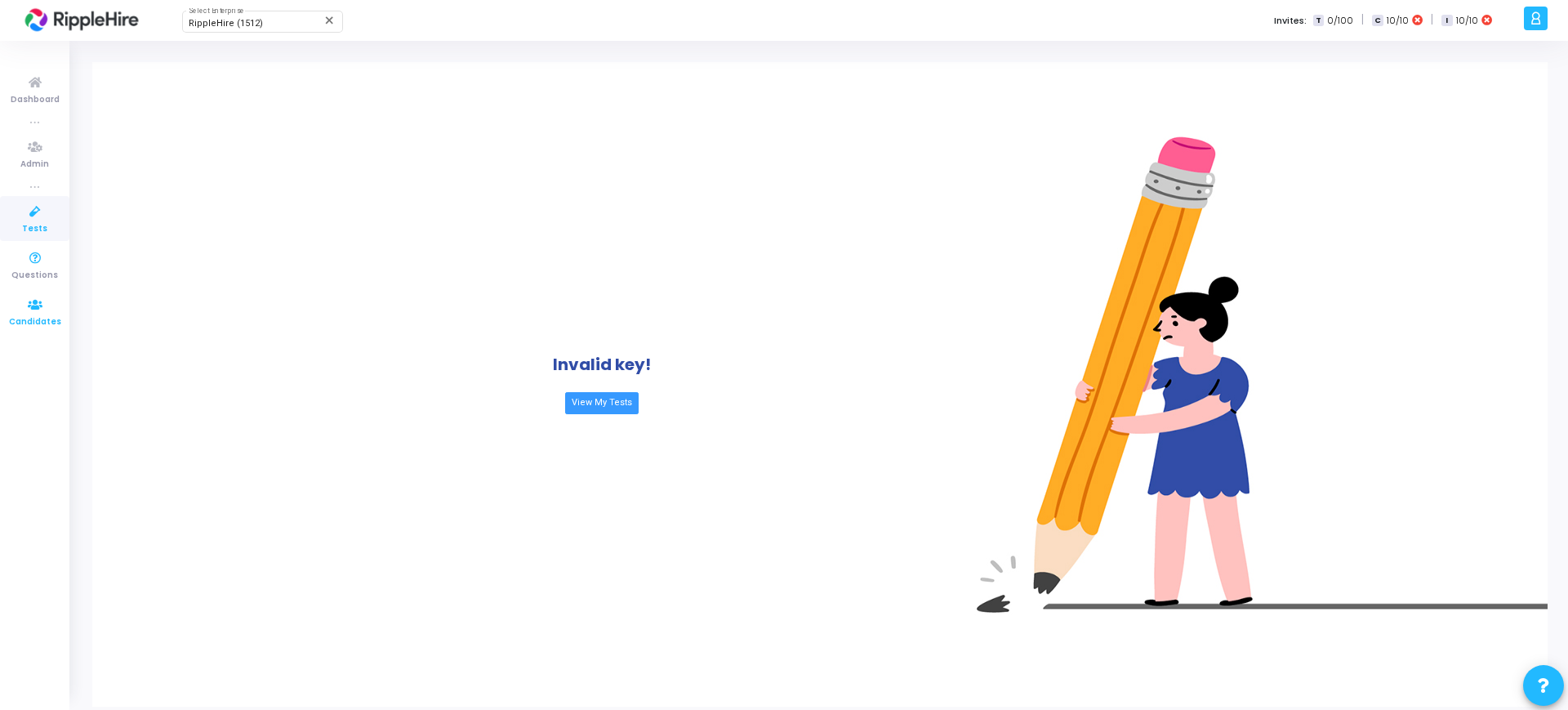
click at [35, 322] on span "Candidates" at bounding box center [35, 322] width 52 height 14
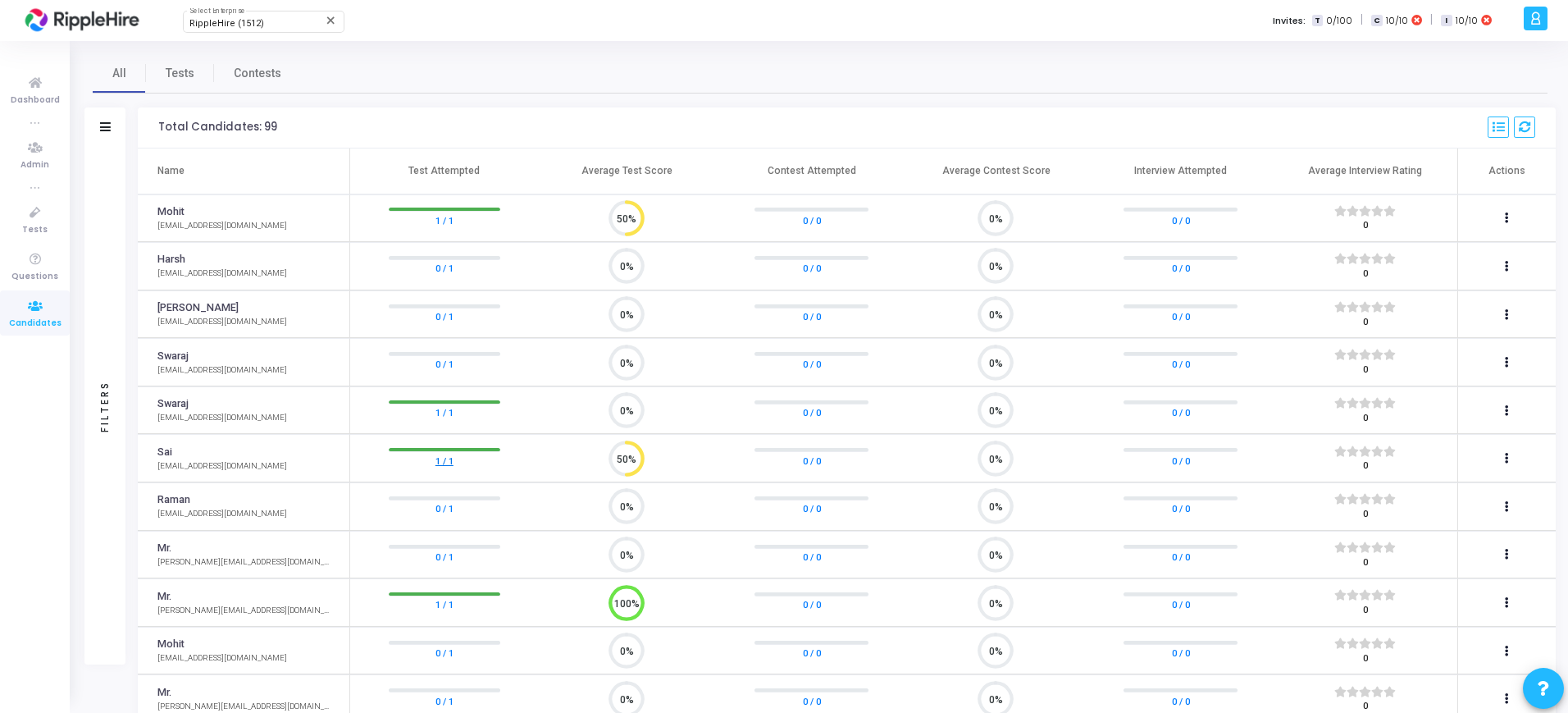
click at [446, 459] on link "1 / 1" at bounding box center [444, 461] width 18 height 17
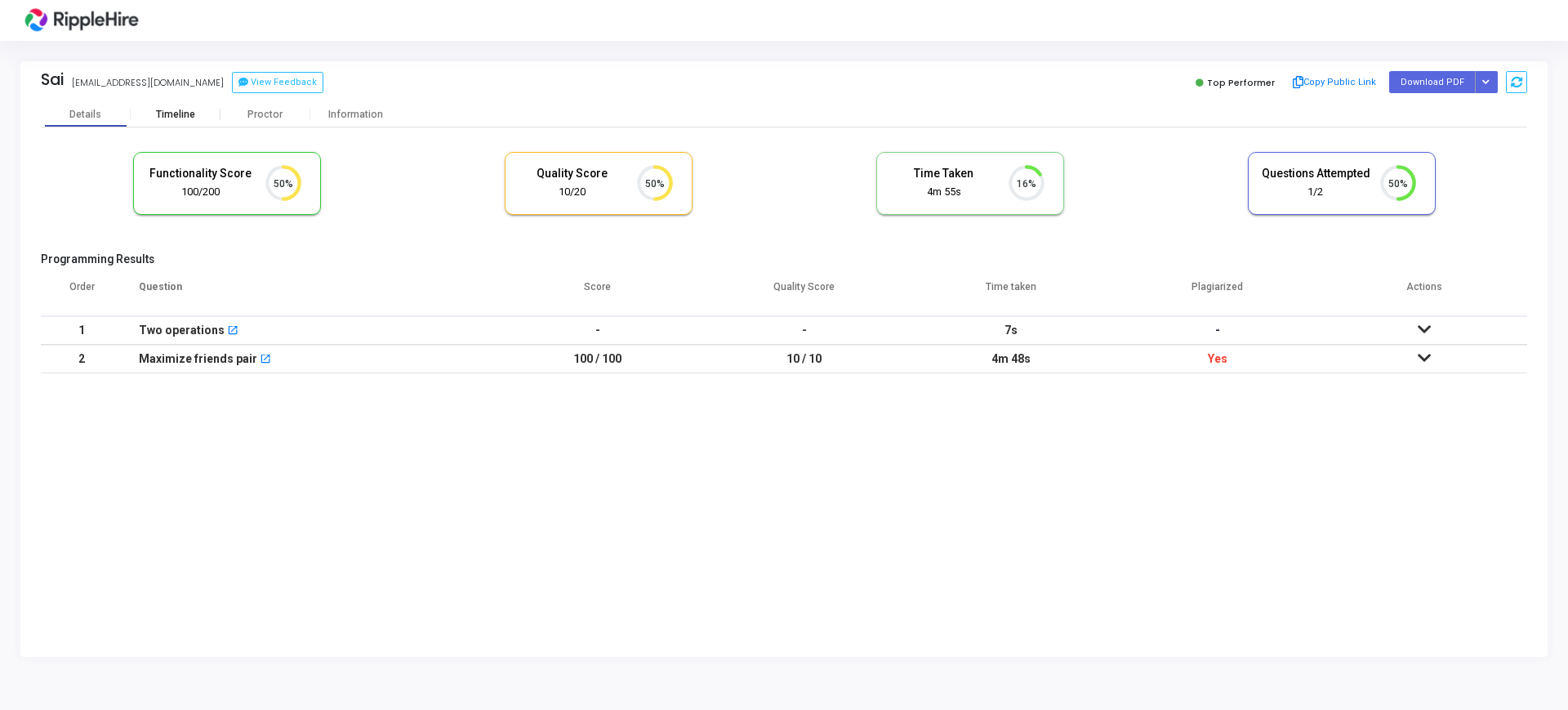
click at [183, 107] on div "Timeline" at bounding box center [175, 114] width 90 height 24
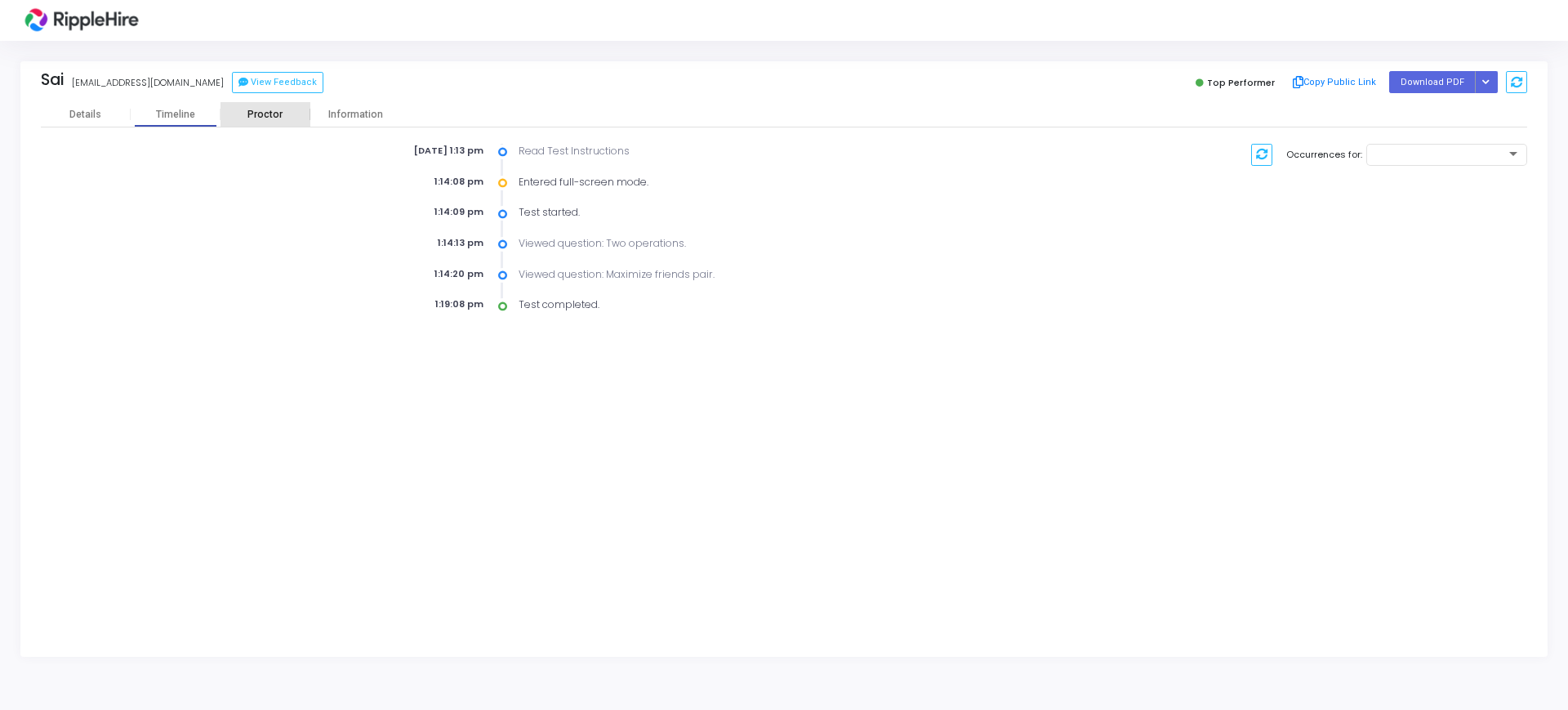
click at [275, 118] on div "Proctor" at bounding box center [265, 114] width 90 height 12
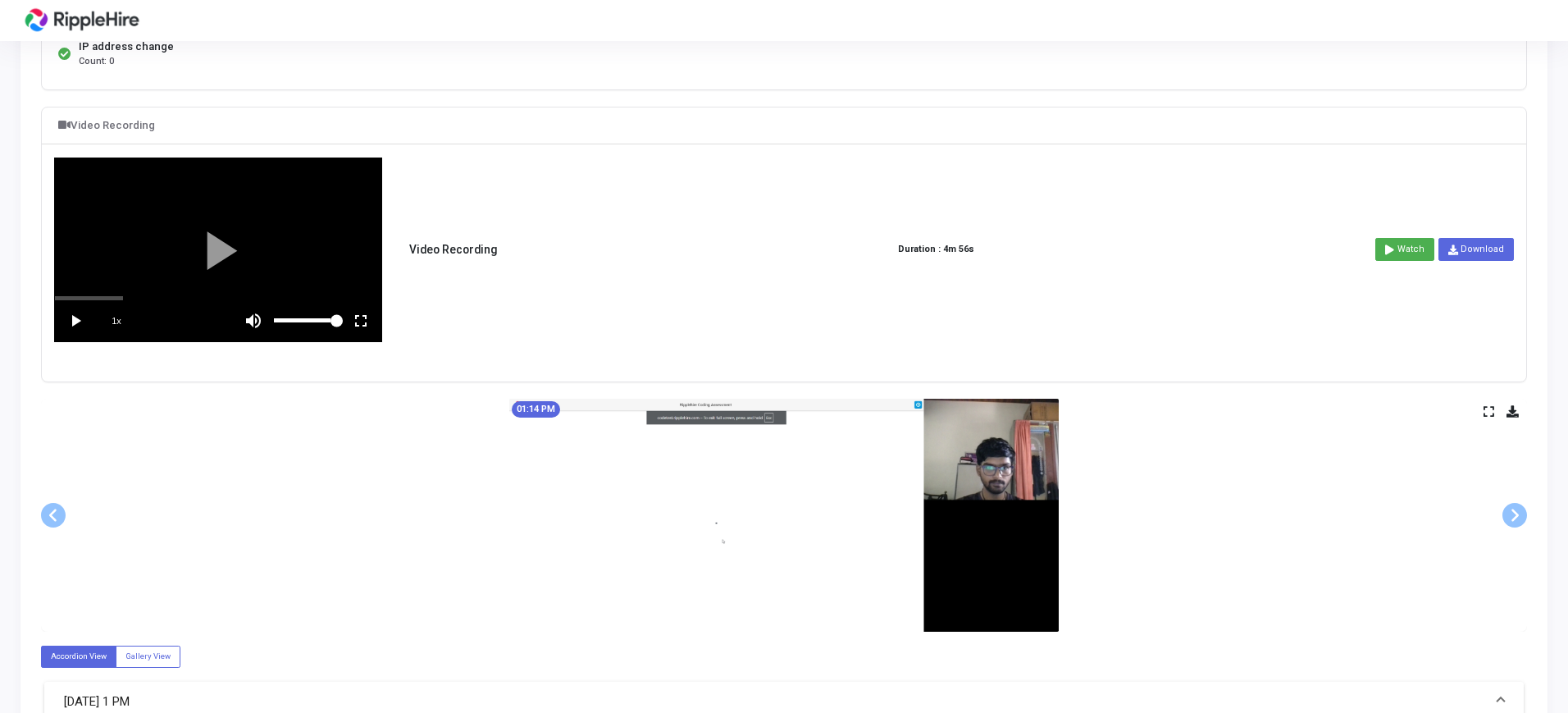
scroll to position [390, 0]
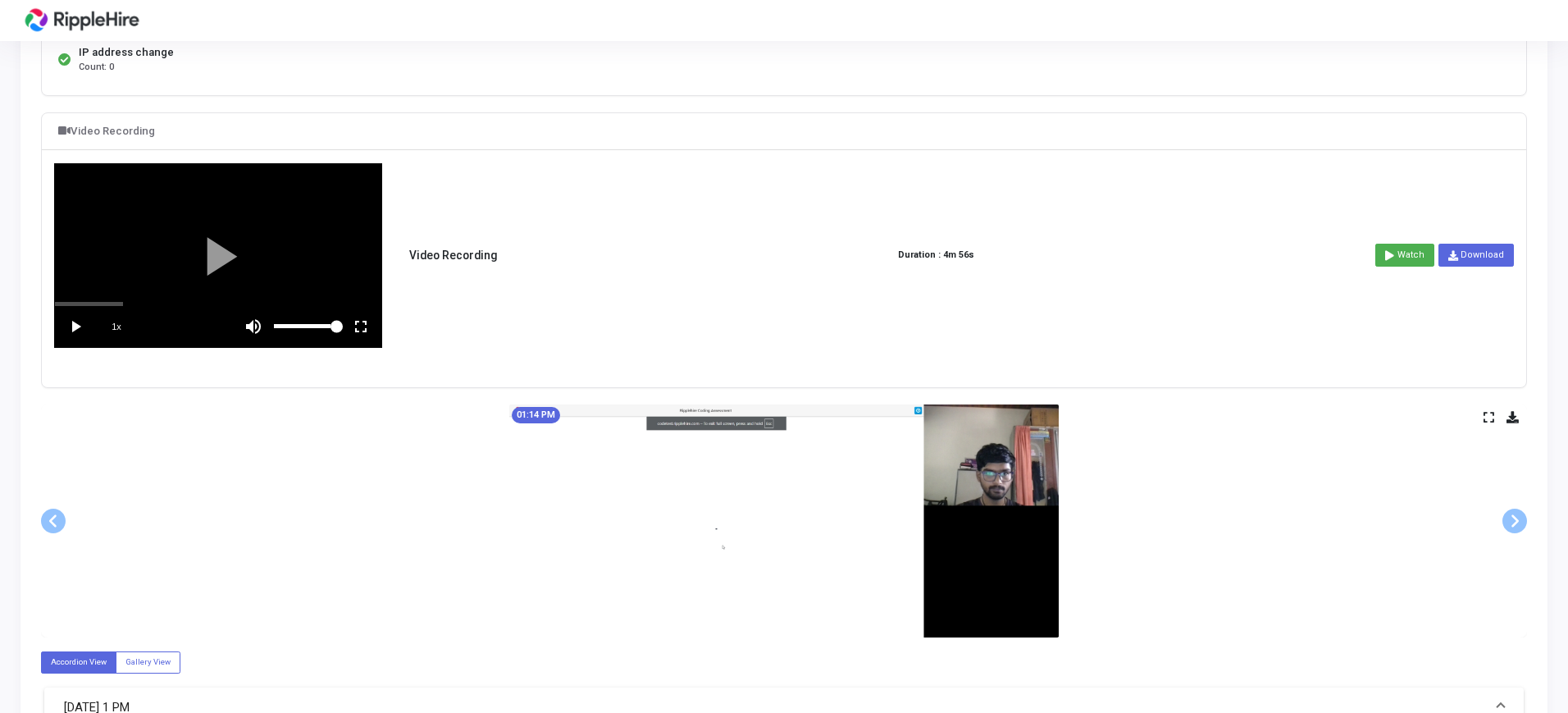
click at [72, 319] on vg-play-pause at bounding box center [75, 327] width 41 height 41
click at [368, 321] on vg-fullscreen at bounding box center [361, 327] width 41 height 41
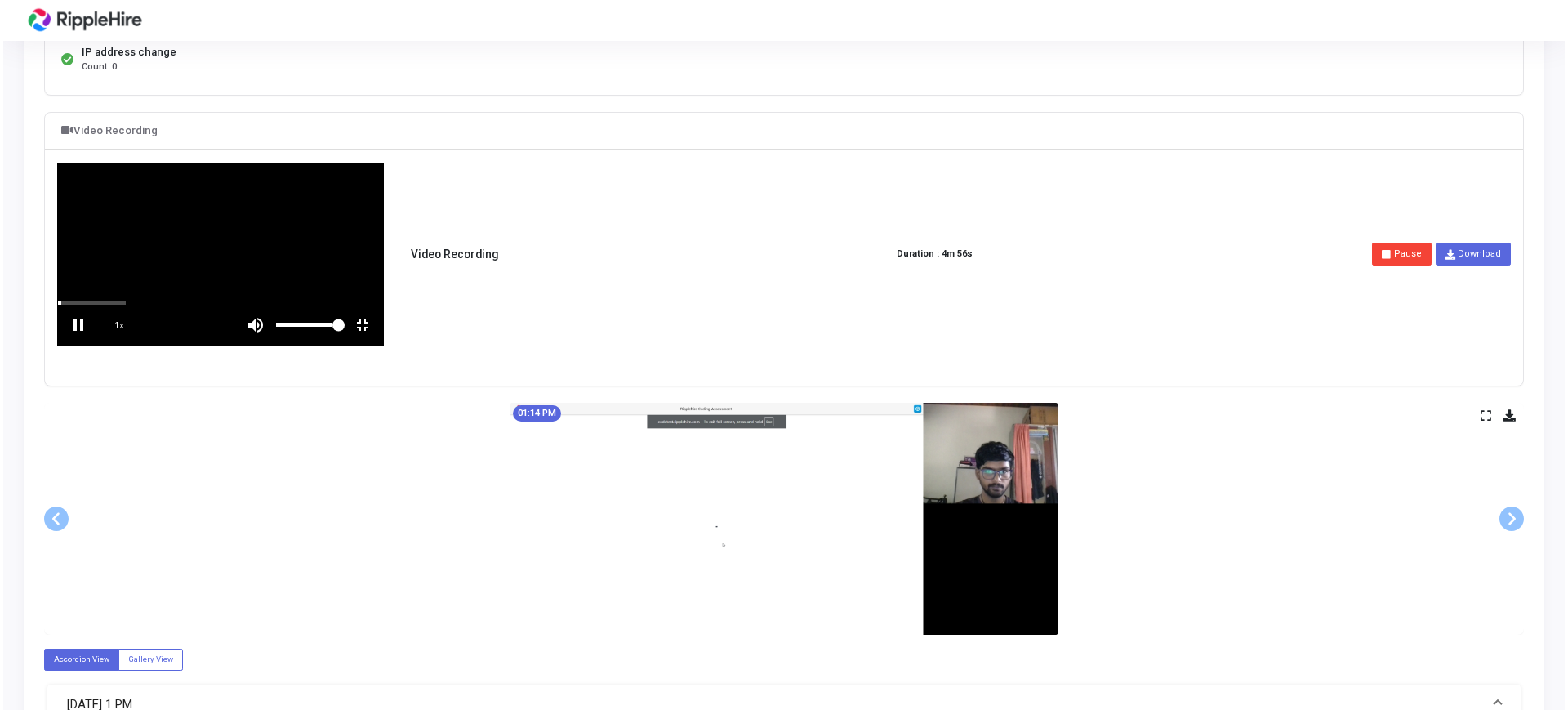
scroll to position [0, 0]
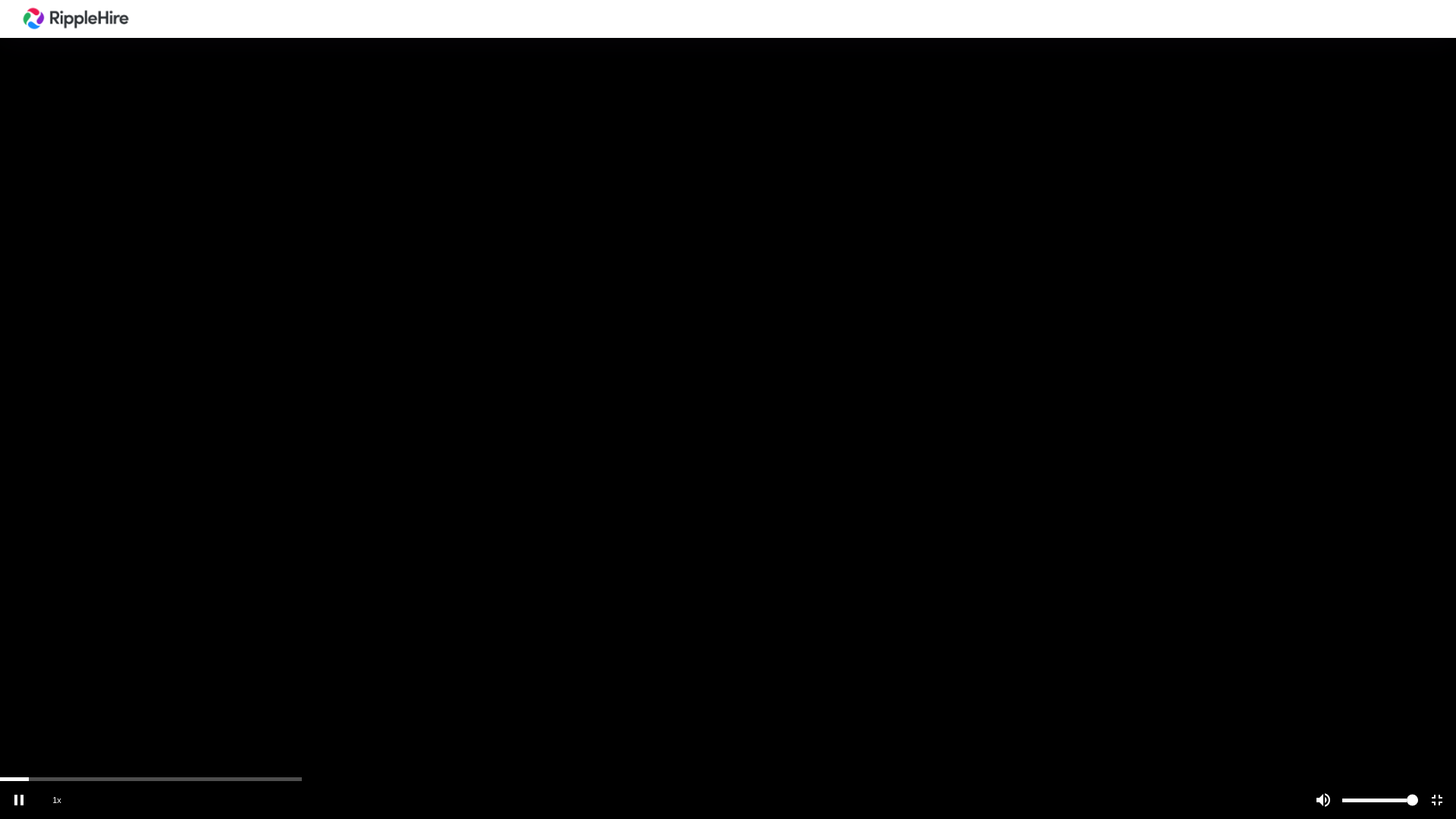
click at [350, 658] on div at bounding box center [728, 410] width 1456 height 819
click at [296, 658] on div "scrub bar" at bounding box center [728, 779] width 1456 height 3
click at [399, 658] on div at bounding box center [728, 410] width 1456 height 819
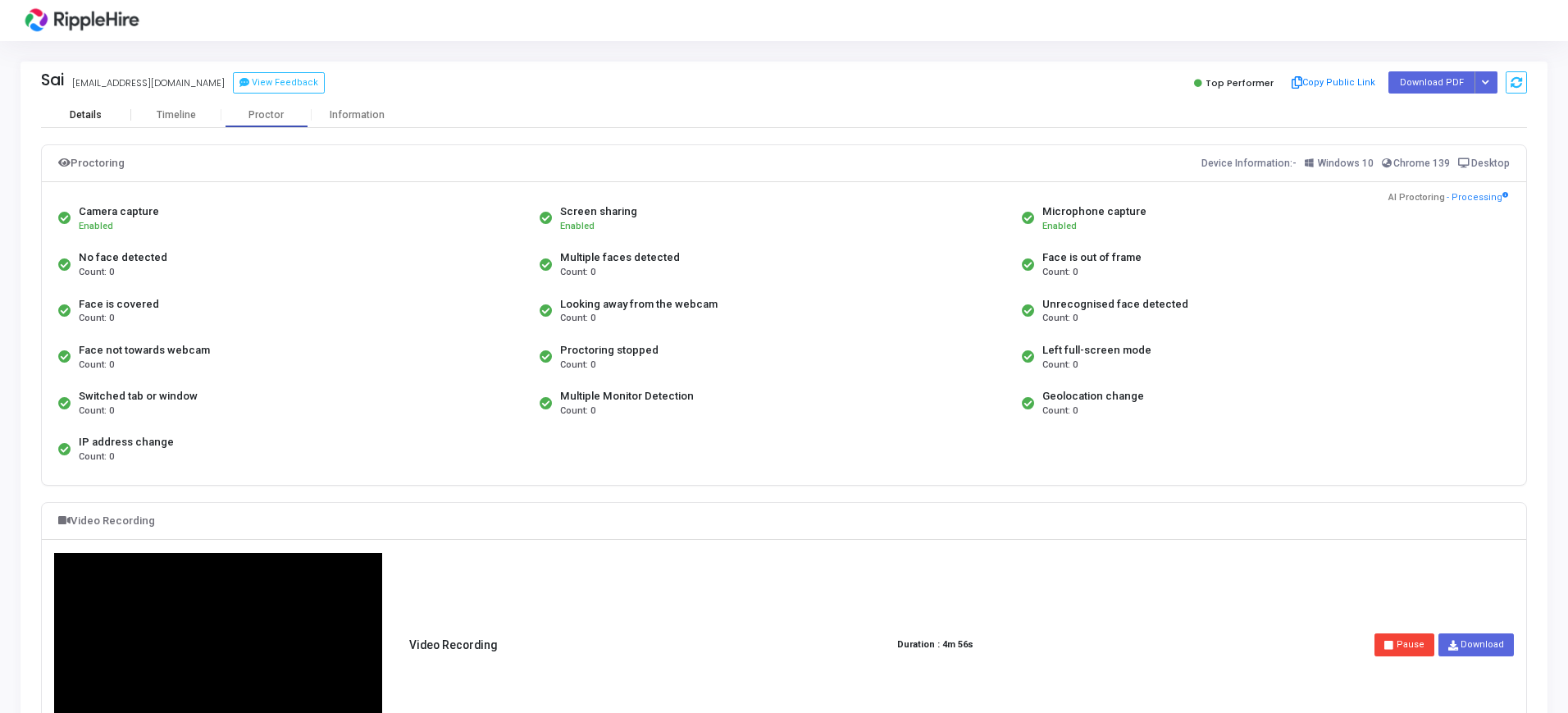
click at [87, 126] on div "Details" at bounding box center [86, 114] width 90 height 24
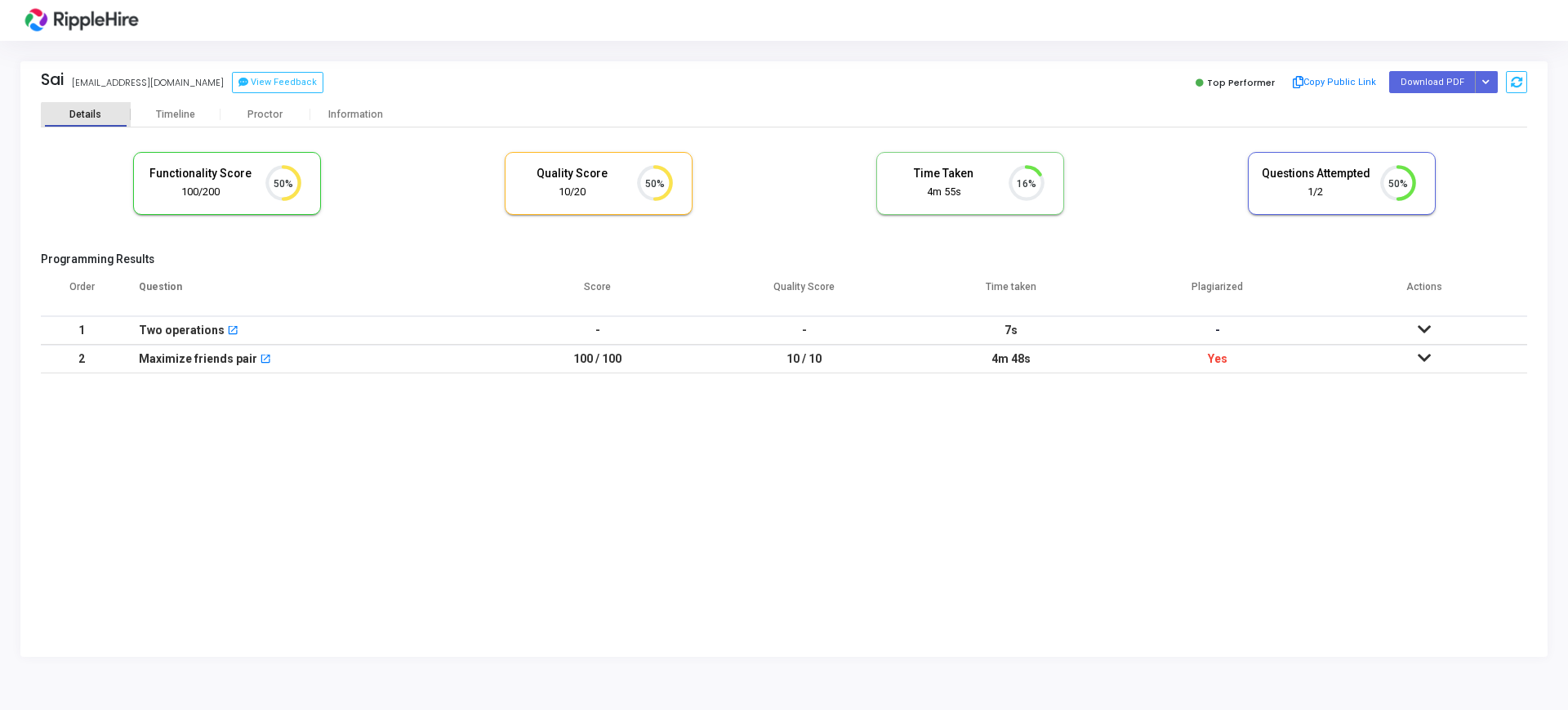
scroll to position [7, 7]
